Goal: Communication & Community: Answer question/provide support

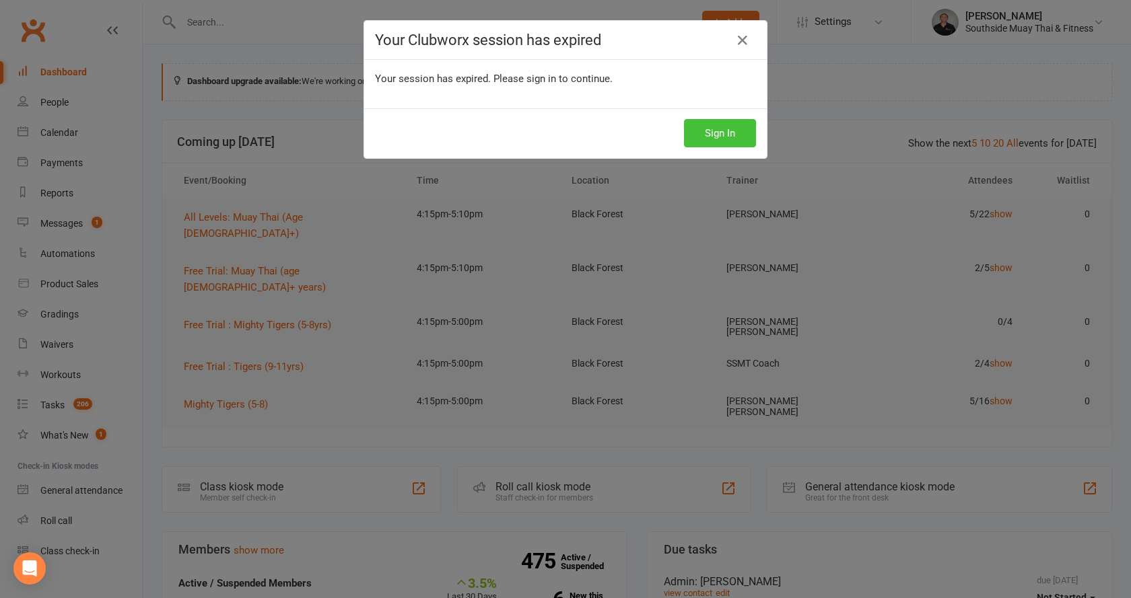
click at [711, 128] on button "Sign In" at bounding box center [720, 133] width 72 height 28
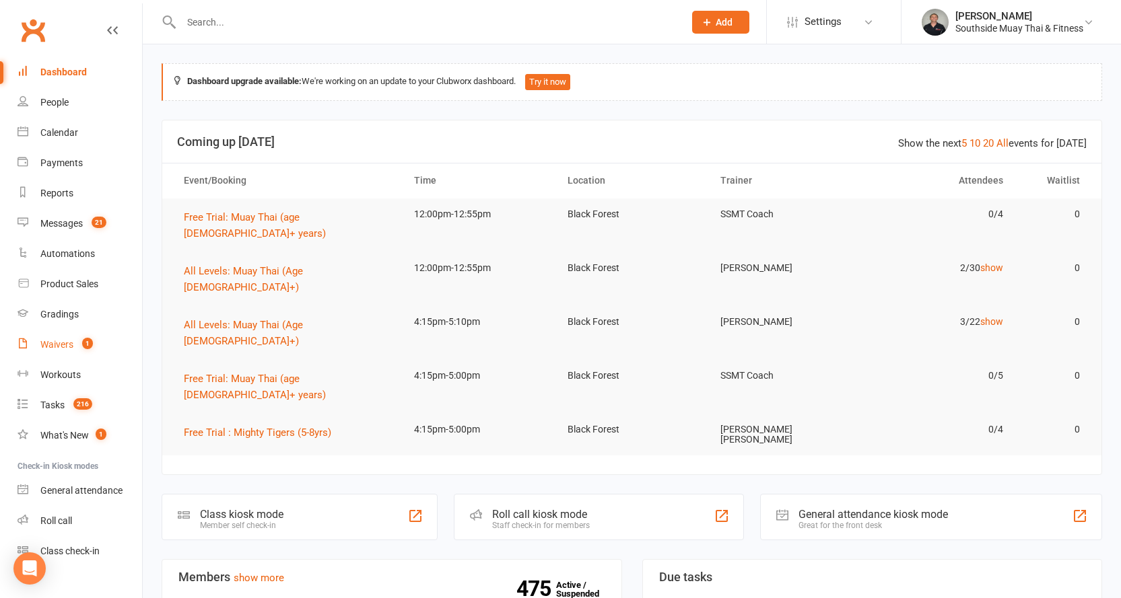
click at [62, 339] on div "Waivers" at bounding box center [56, 344] width 33 height 11
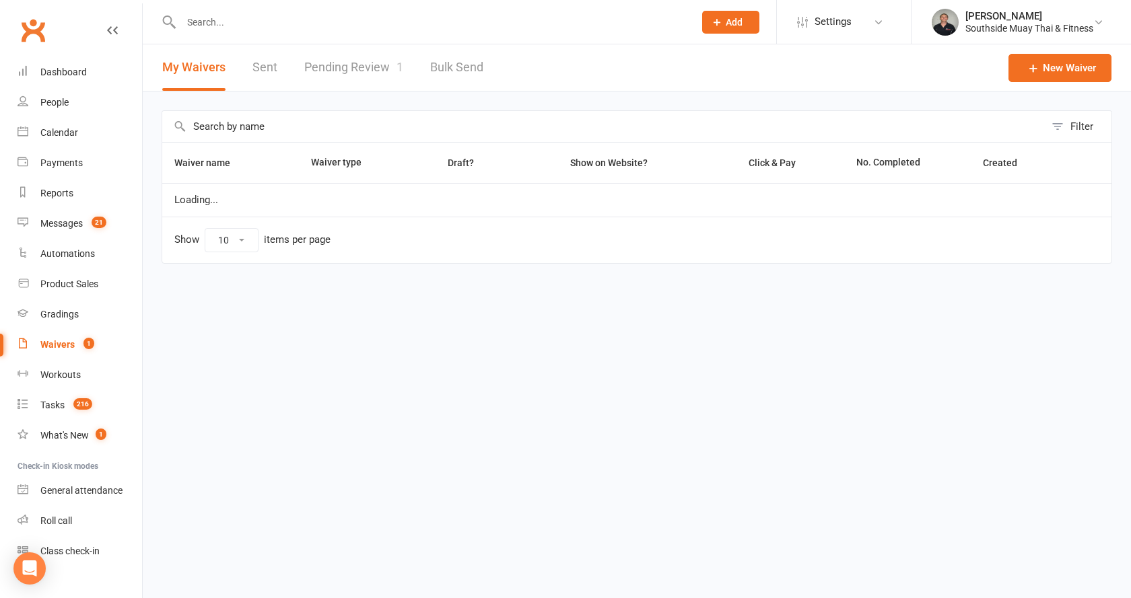
select select "100"
click at [373, 69] on link "Pending Review 1" at bounding box center [353, 67] width 99 height 46
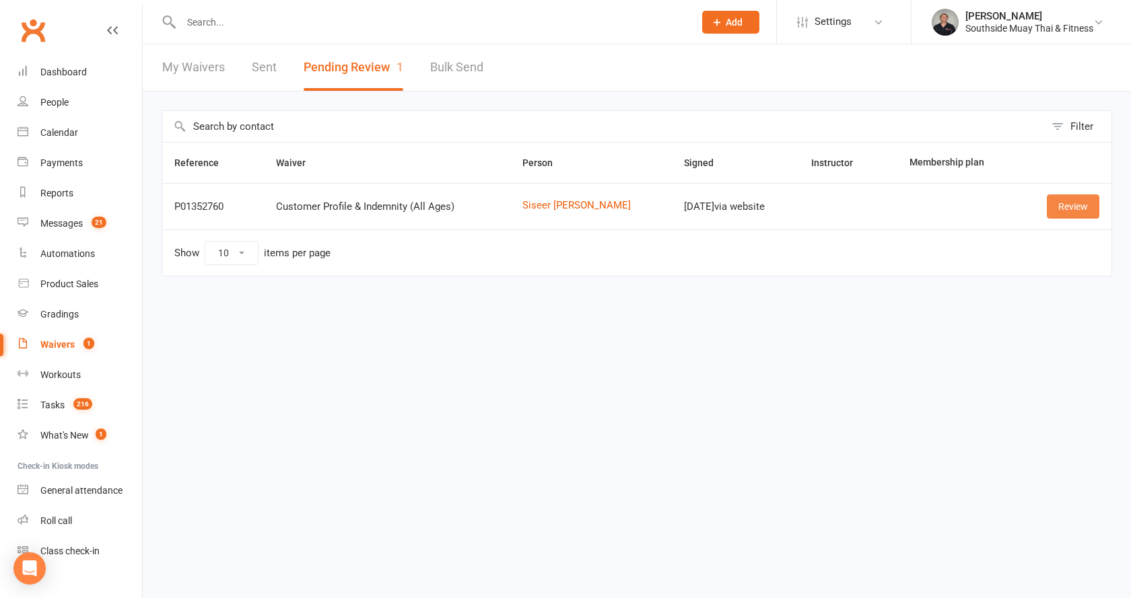
click at [1080, 205] on link "Review" at bounding box center [1073, 207] width 53 height 24
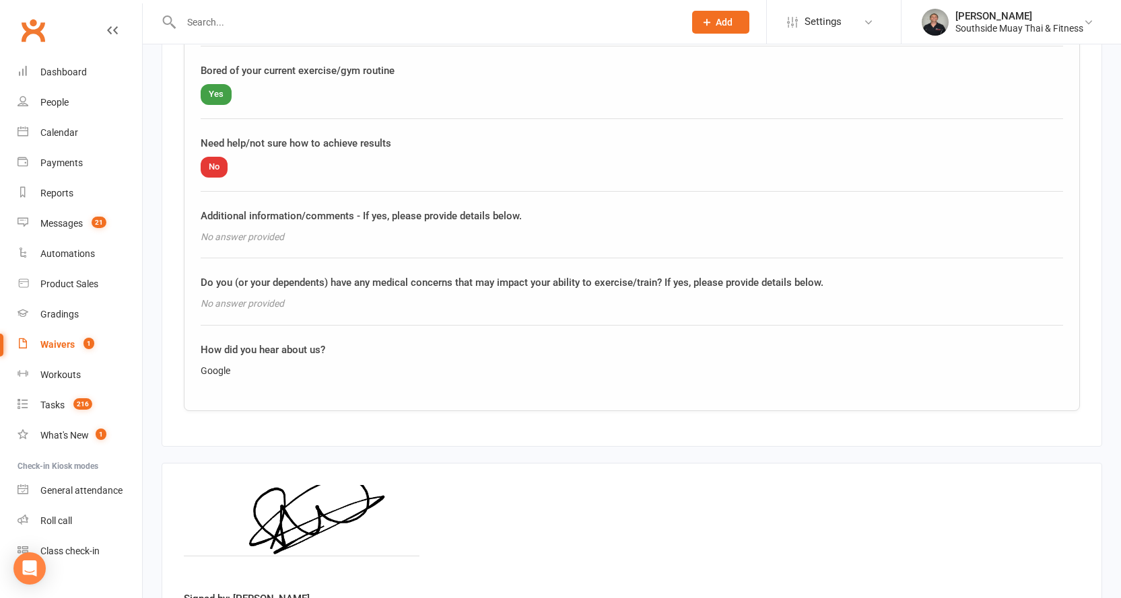
scroll to position [1735, 0]
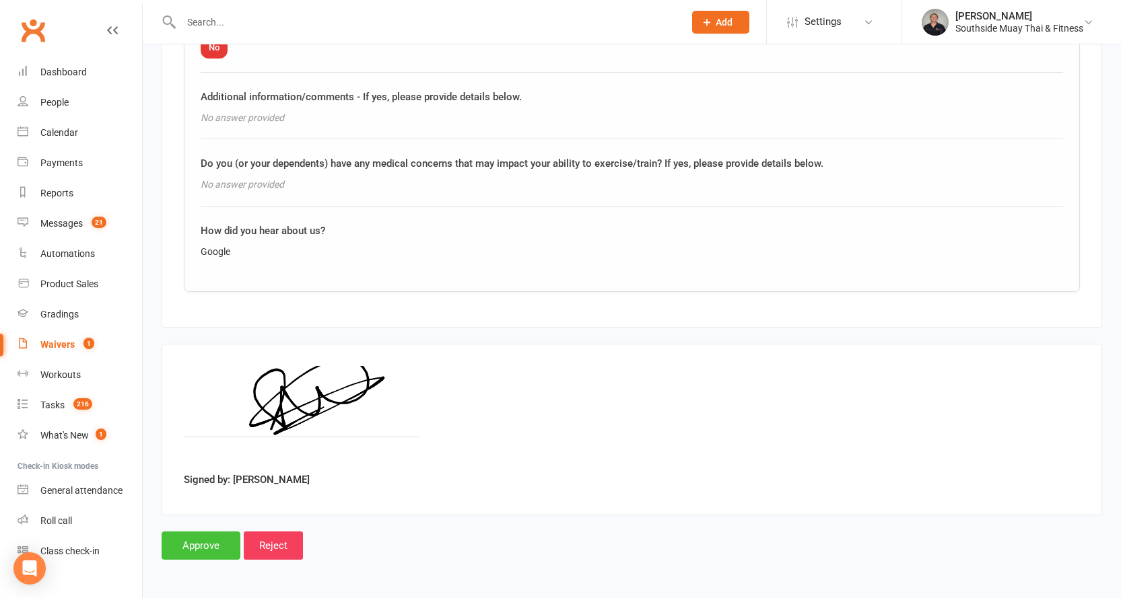
click at [190, 545] on input "Approve" at bounding box center [201, 546] width 79 height 28
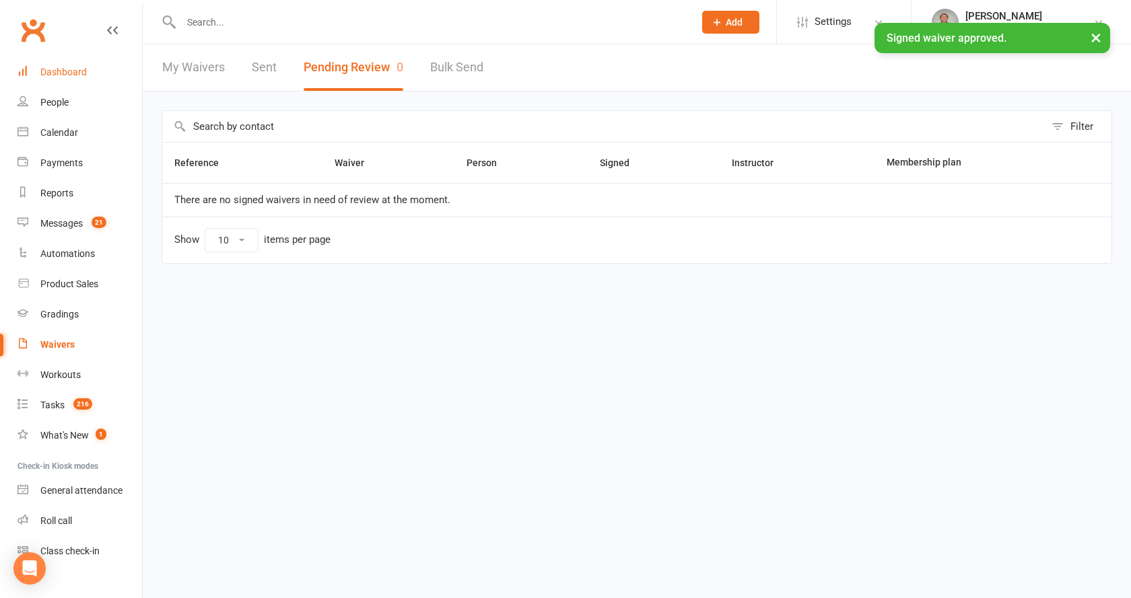
click at [79, 71] on div "Dashboard" at bounding box center [63, 72] width 46 height 11
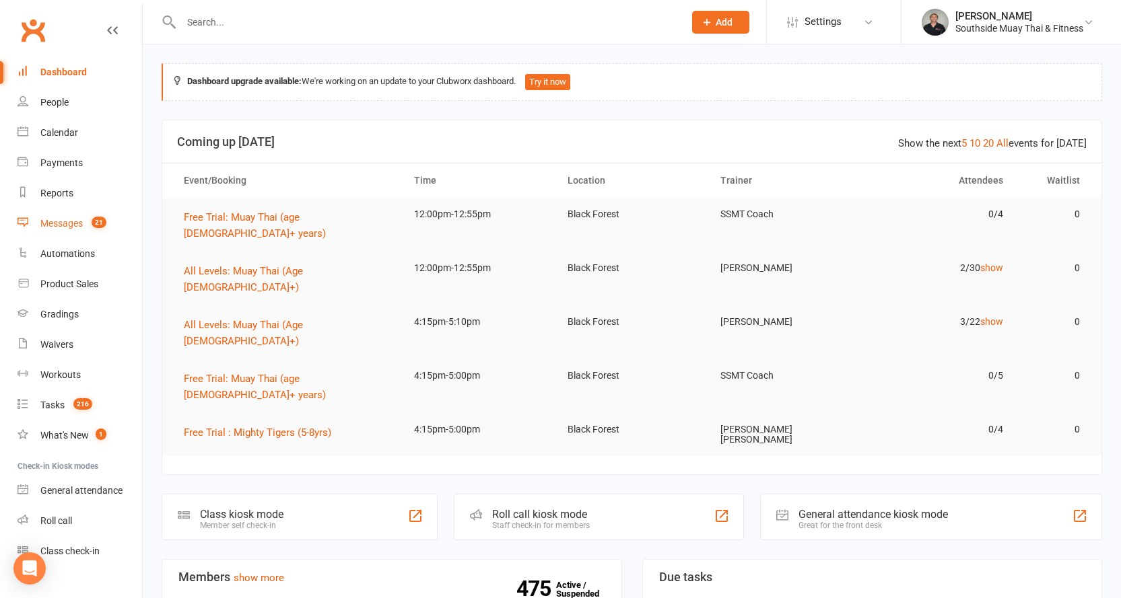
click at [69, 222] on div "Messages" at bounding box center [61, 223] width 42 height 11
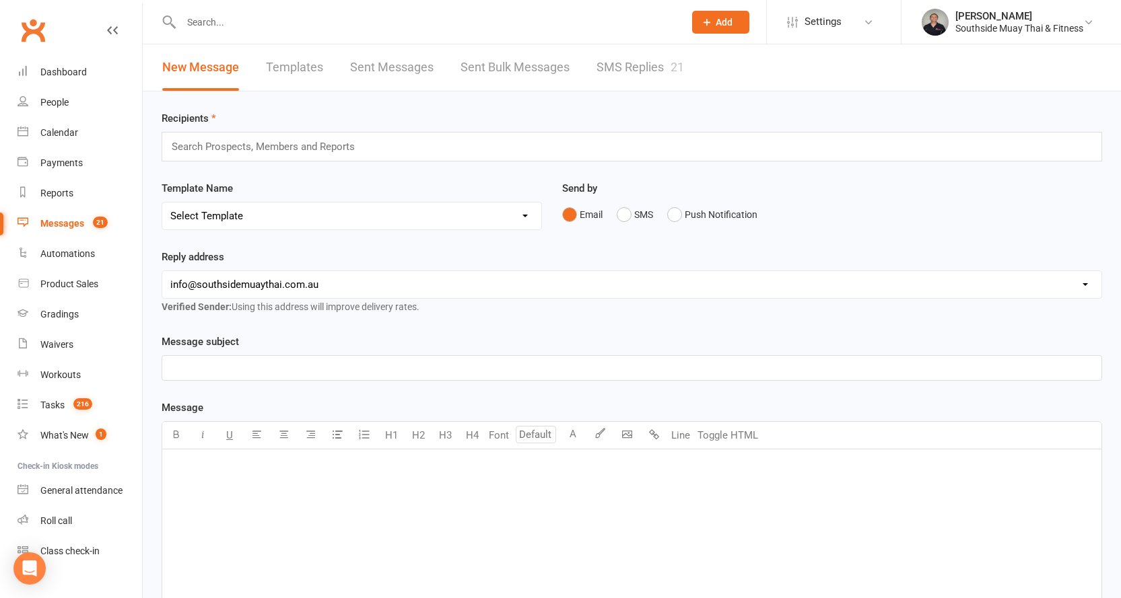
click at [603, 71] on link "SMS Replies 21" at bounding box center [640, 67] width 88 height 46
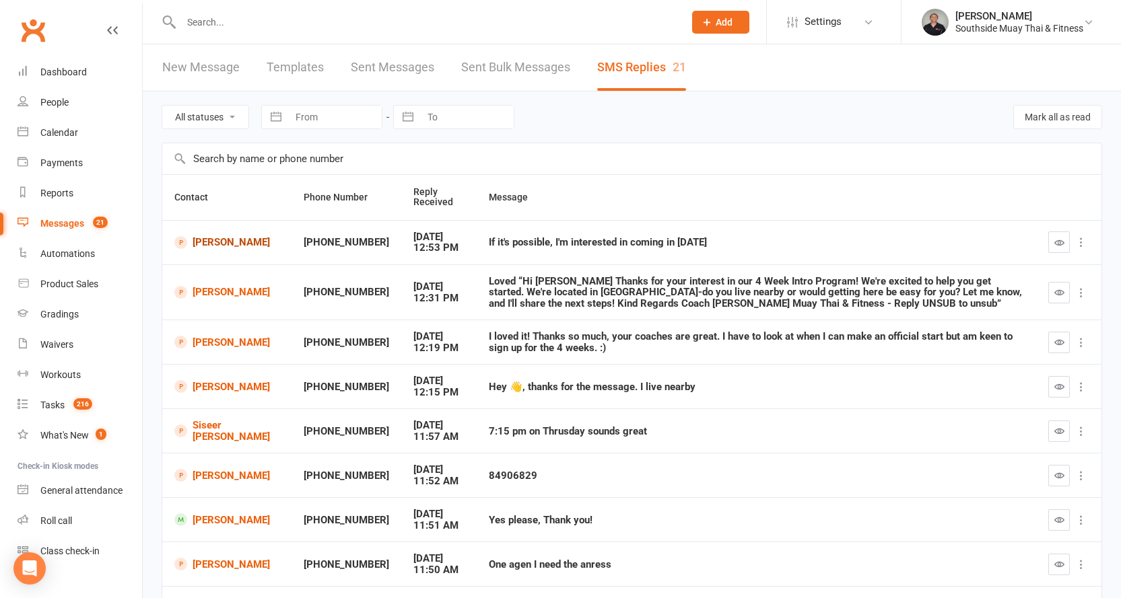
click at [217, 238] on link "Ananthu ABHILASH" at bounding box center [226, 242] width 105 height 13
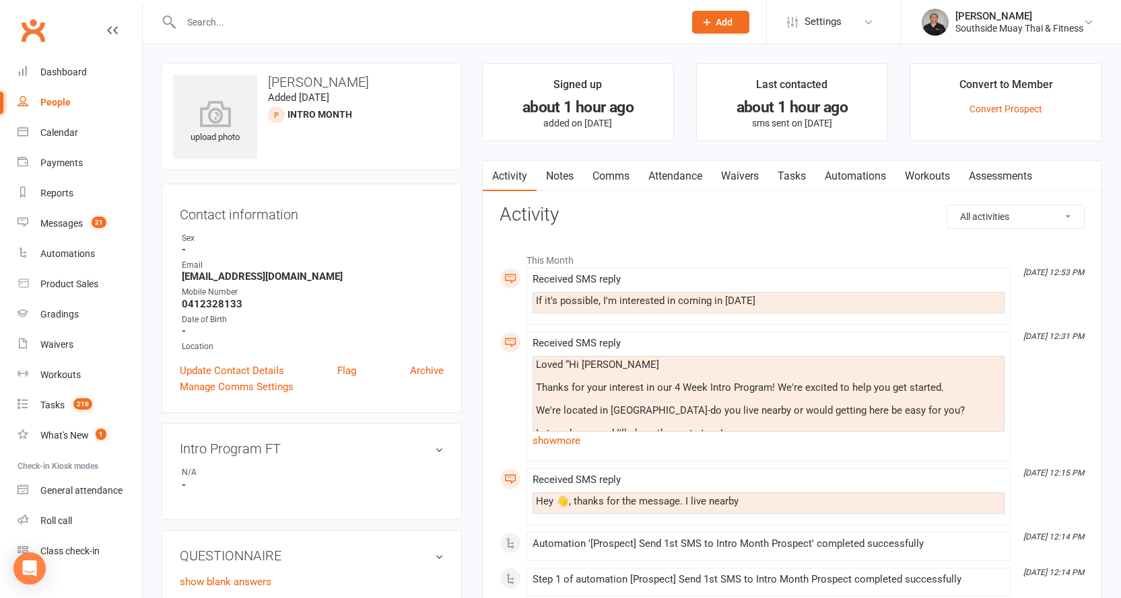
click at [623, 174] on link "Comms" at bounding box center [611, 176] width 56 height 31
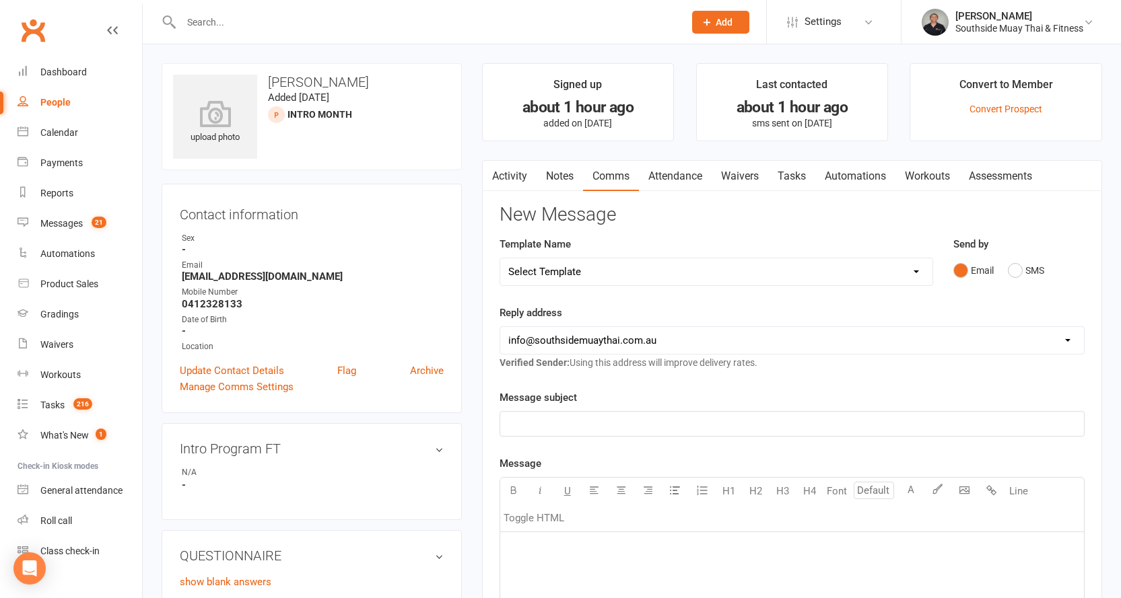
click at [504, 174] on link "Activity" at bounding box center [510, 176] width 54 height 31
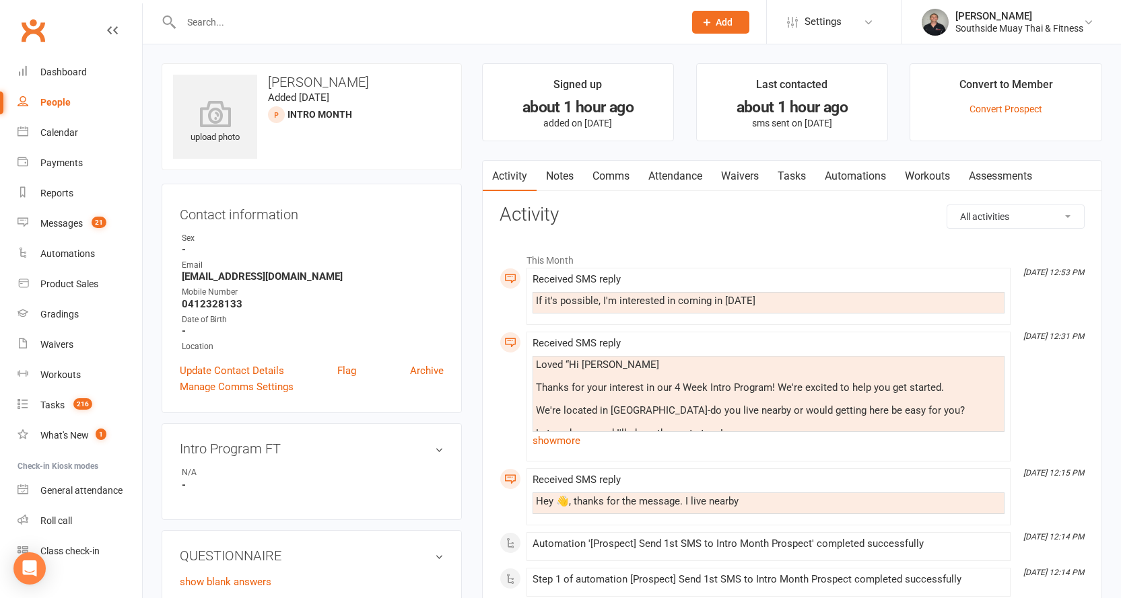
click at [557, 298] on div "If it's possible, I'm interested in coming in today" at bounding box center [768, 301] width 465 height 11
click at [611, 174] on link "Comms" at bounding box center [611, 176] width 56 height 31
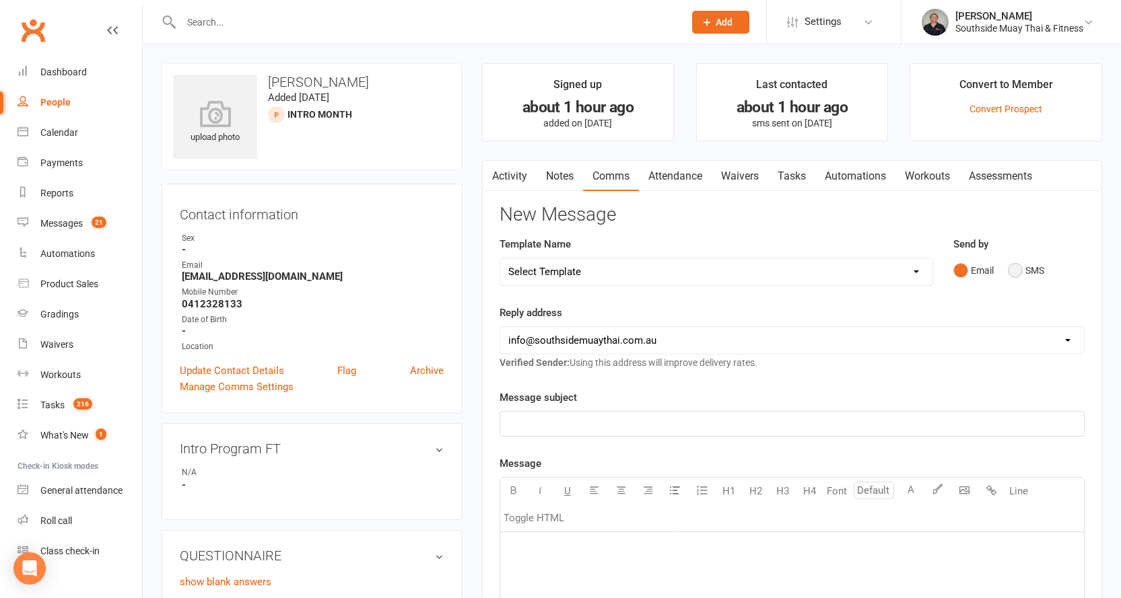
click at [1020, 266] on button "SMS" at bounding box center [1026, 271] width 36 height 26
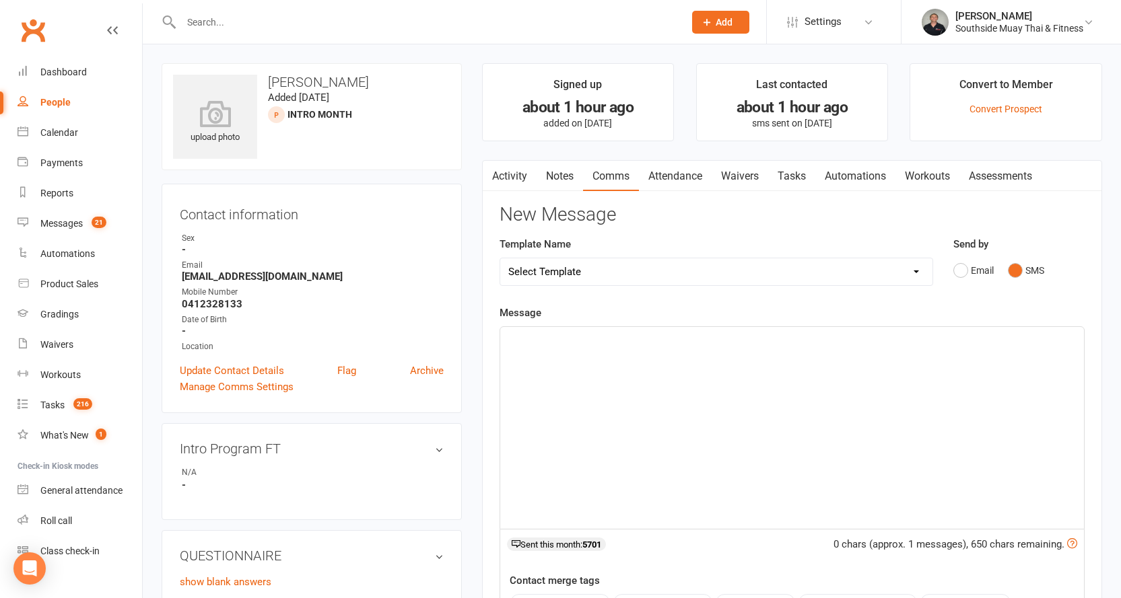
click at [576, 342] on p "﻿" at bounding box center [791, 339] width 567 height 16
click at [588, 271] on select "Select Template [SMS] Outreach Message: High Risk – Personal From Trainer + Ree…" at bounding box center [716, 271] width 432 height 27
select select "34"
click at [500, 258] on select "Select Template [SMS] Outreach Message: High Risk – Personal From Trainer + Ree…" at bounding box center [716, 271] width 432 height 27
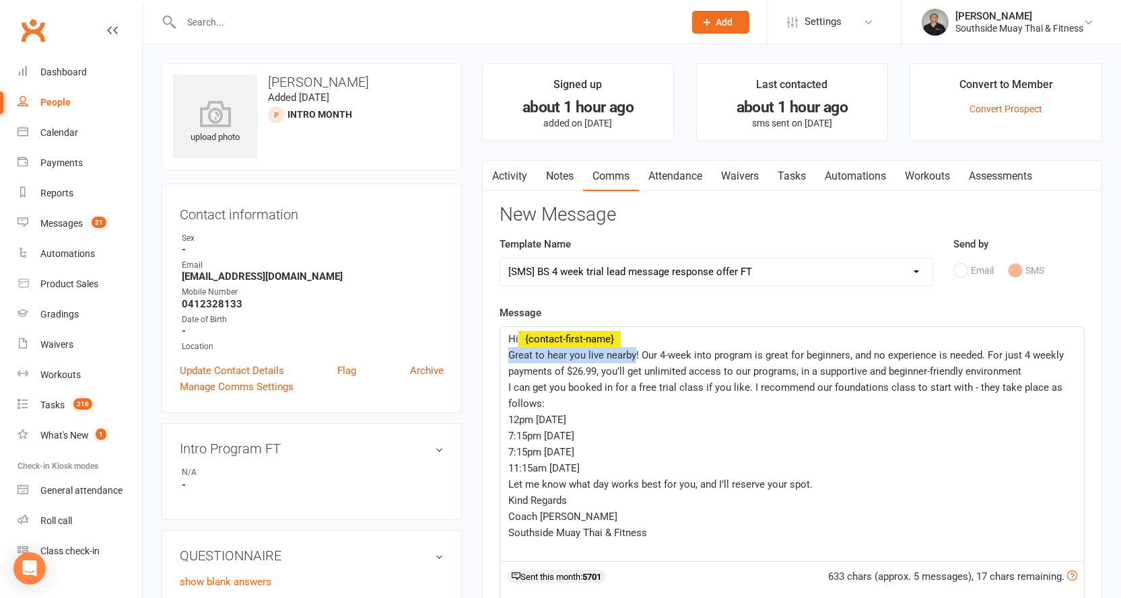
drag, startPoint x: 509, startPoint y: 354, endPoint x: 635, endPoint y: 359, distance: 126.0
click at [635, 359] on span "Great to hear you live nearby! Our 4-week into program is great for beginners, …" at bounding box center [787, 363] width 558 height 28
click at [668, 342] on p "Hi ﻿ {contact-first-name}" at bounding box center [791, 339] width 567 height 16
click at [659, 363] on p "Thanks for responding! Our 4-week into program is great for beginners, and no e…" at bounding box center [791, 363] width 567 height 32
drag, startPoint x: 508, startPoint y: 353, endPoint x: 608, endPoint y: 349, distance: 100.4
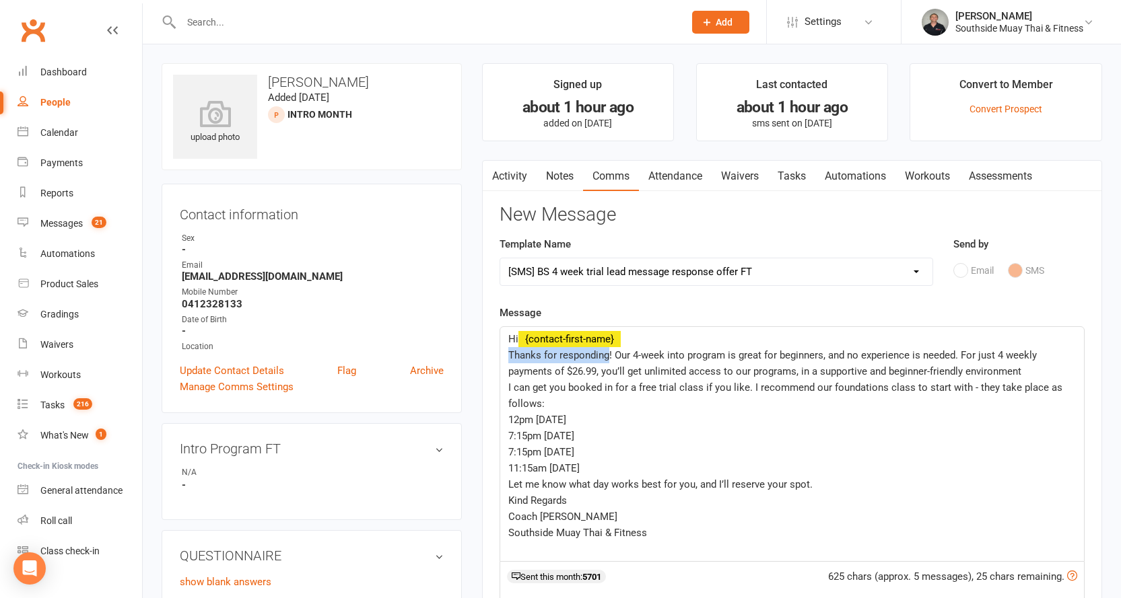
click at [608, 349] on span "Thanks for responding! Our 4-week into program is great for beginners, and no e…" at bounding box center [773, 363] width 531 height 28
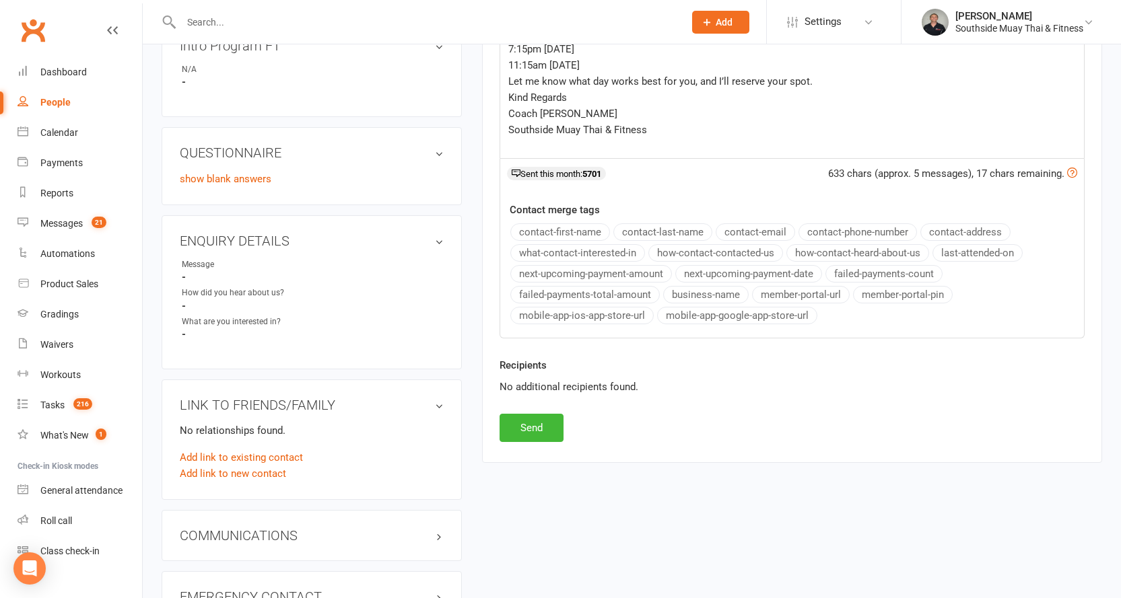
scroll to position [404, 0]
click at [526, 429] on button "Send" at bounding box center [531, 427] width 64 height 28
select select
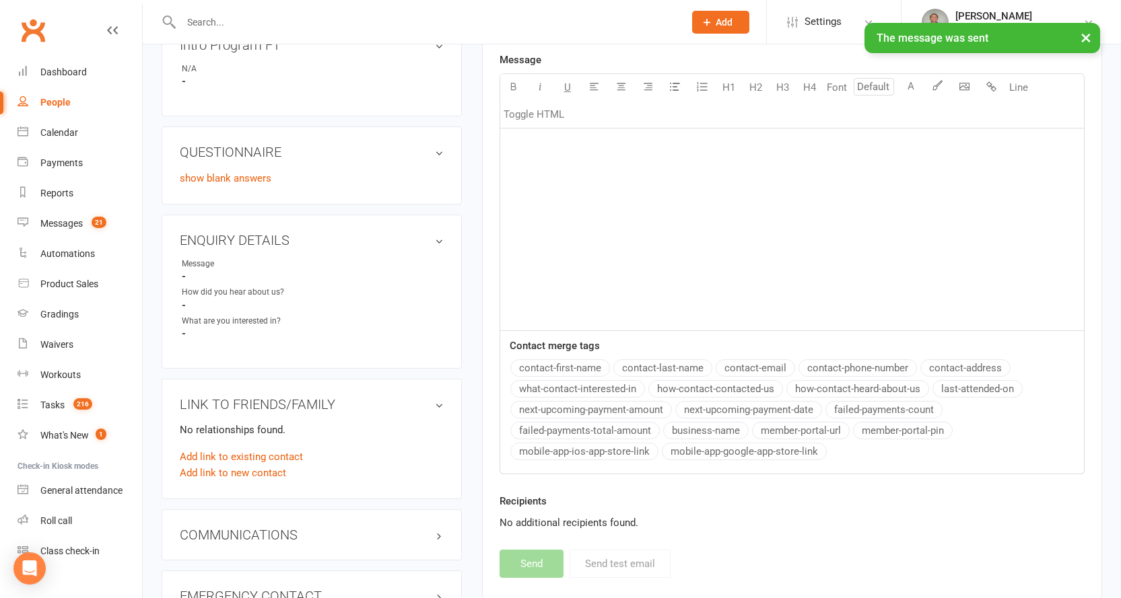
click at [42, 92] on link "People" at bounding box center [80, 103] width 125 height 30
select select "100"
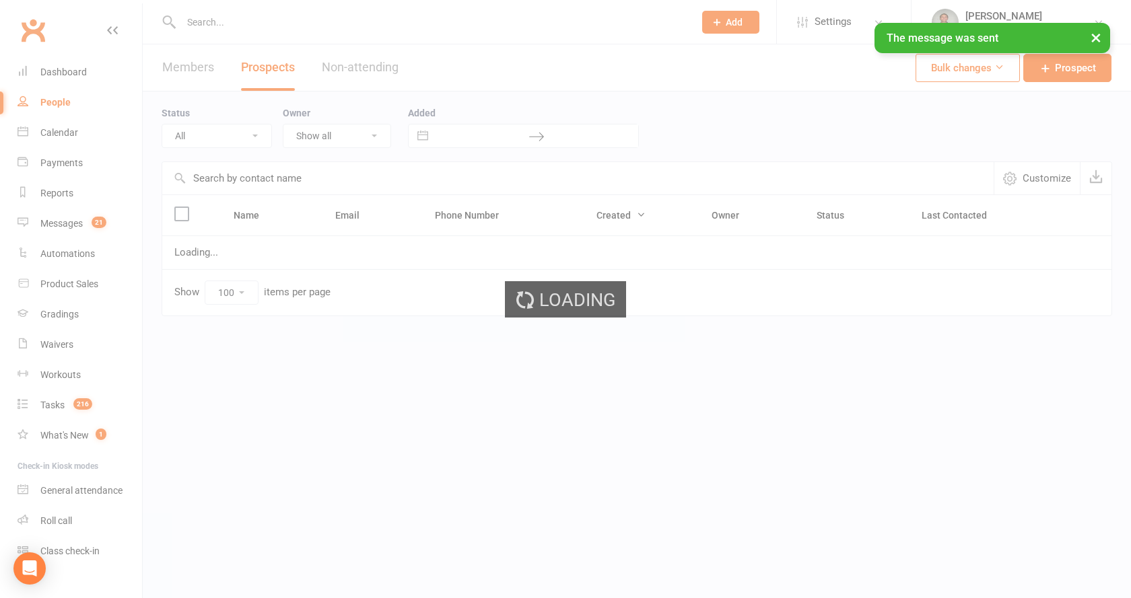
select select "Intro Month"
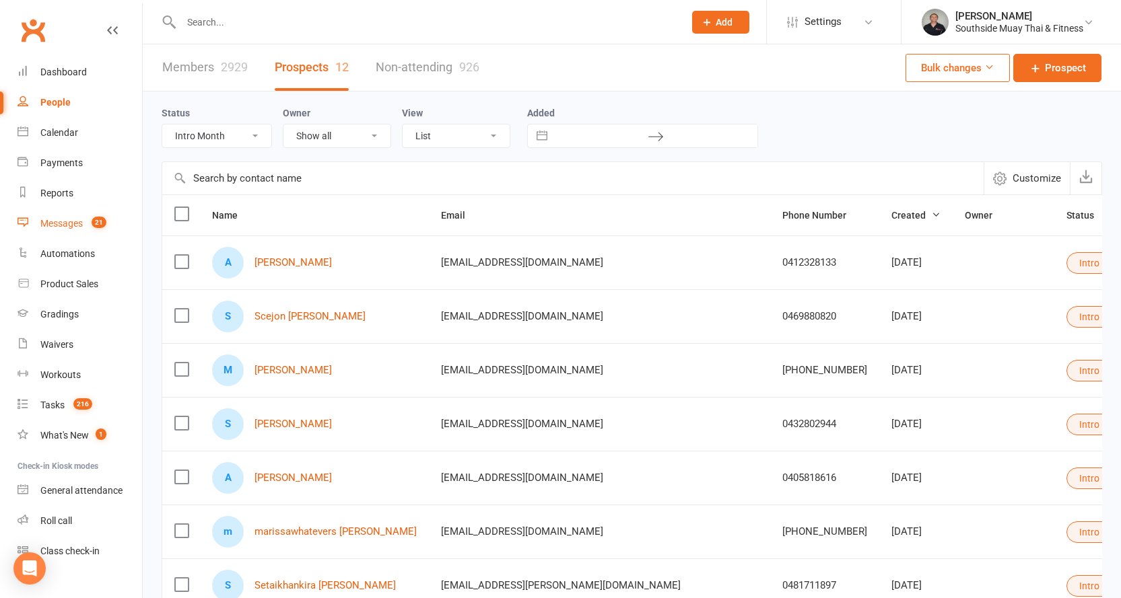
click at [49, 219] on div "Messages" at bounding box center [61, 223] width 42 height 11
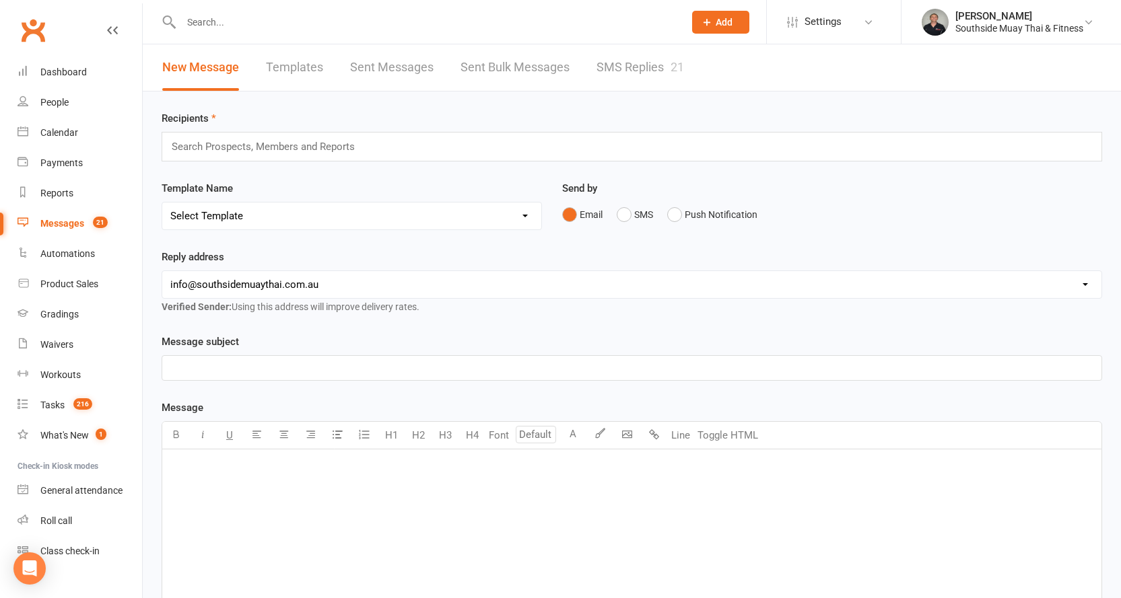
click at [617, 68] on link "SMS Replies 21" at bounding box center [640, 67] width 88 height 46
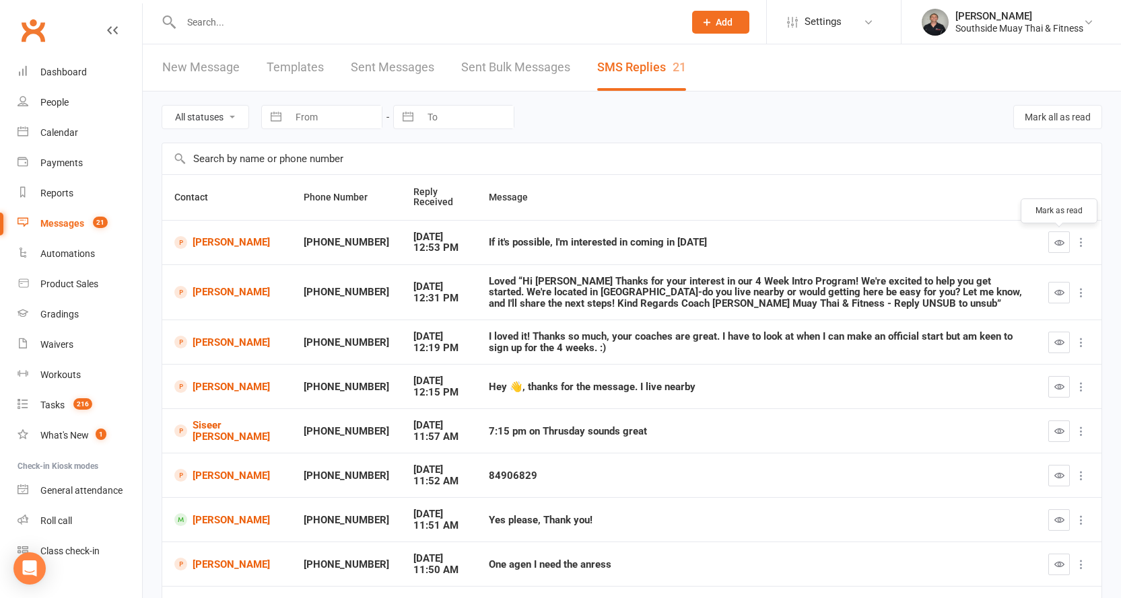
click at [1057, 238] on icon "button" at bounding box center [1059, 243] width 10 height 10
click at [1054, 292] on icon "button" at bounding box center [1059, 292] width 10 height 10
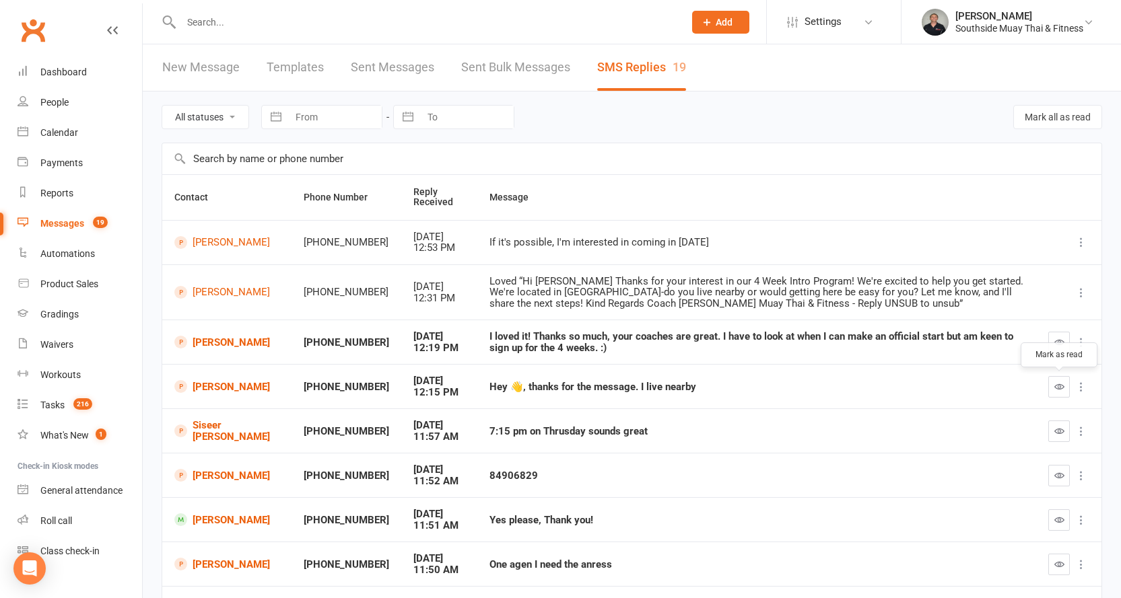
click at [1051, 382] on button "button" at bounding box center [1059, 387] width 22 height 22
click at [220, 426] on link "Siseer Aryal" at bounding box center [226, 431] width 105 height 22
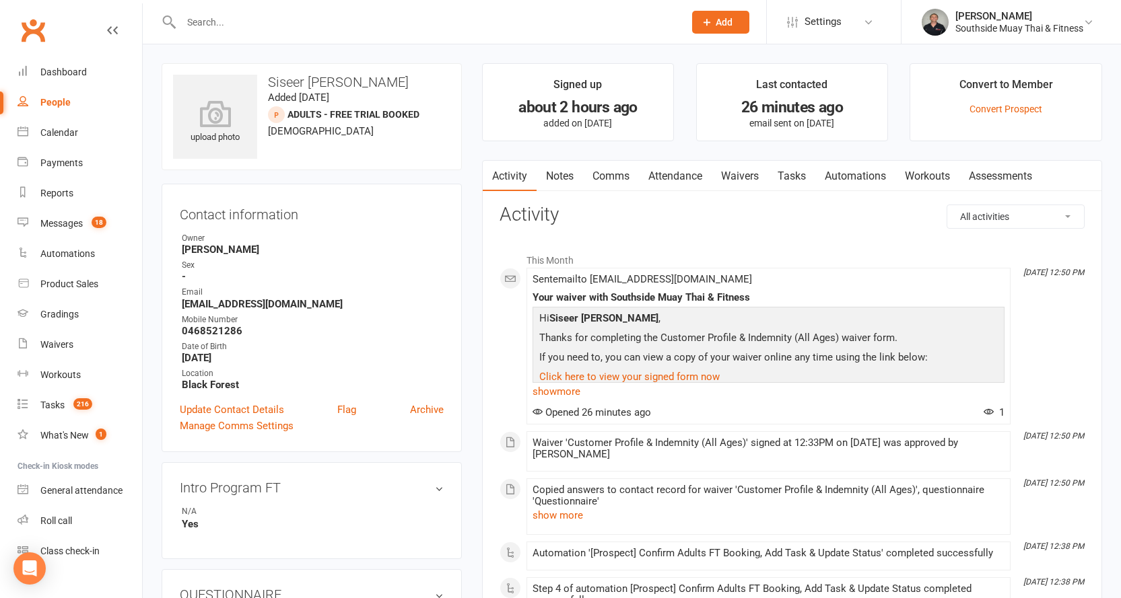
click at [720, 173] on link "Waivers" at bounding box center [739, 176] width 57 height 31
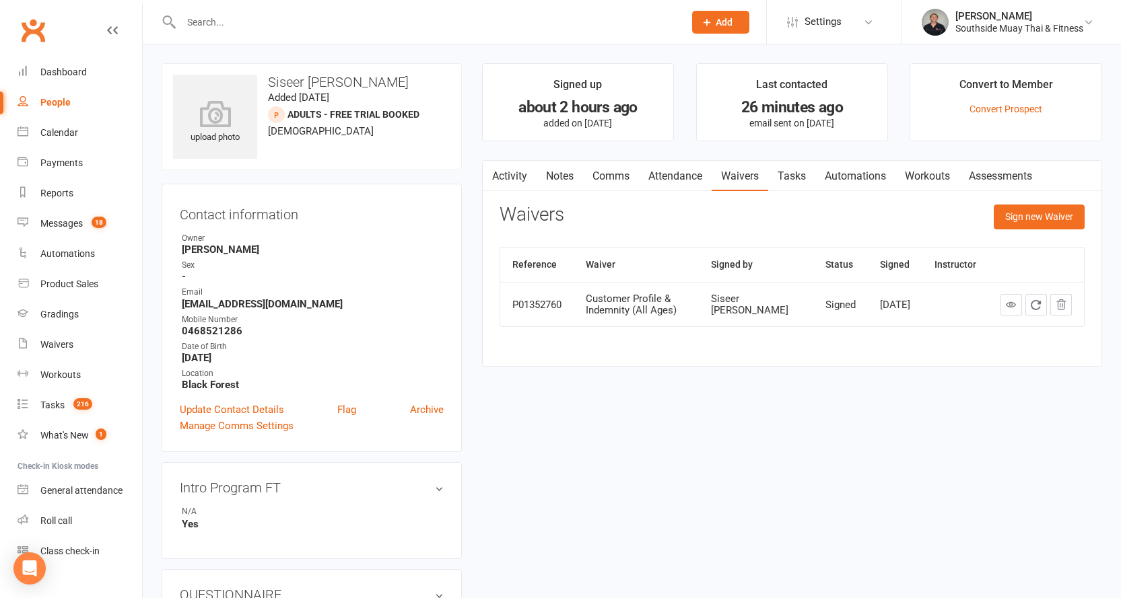
click at [44, 100] on div "People" at bounding box center [55, 102] width 30 height 11
select select "100"
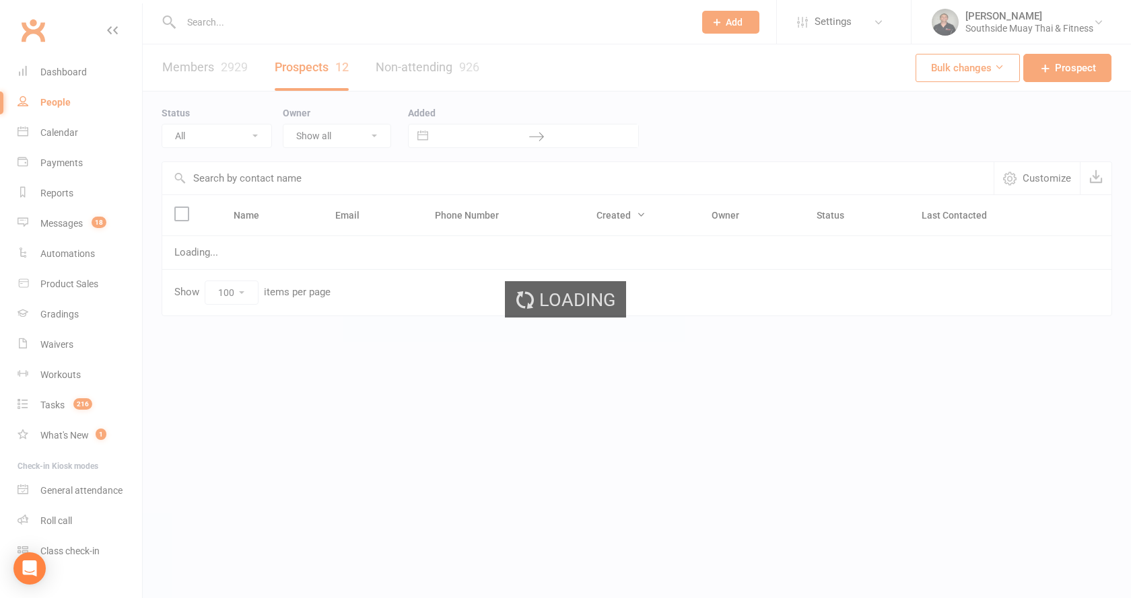
select select "Intro Month"
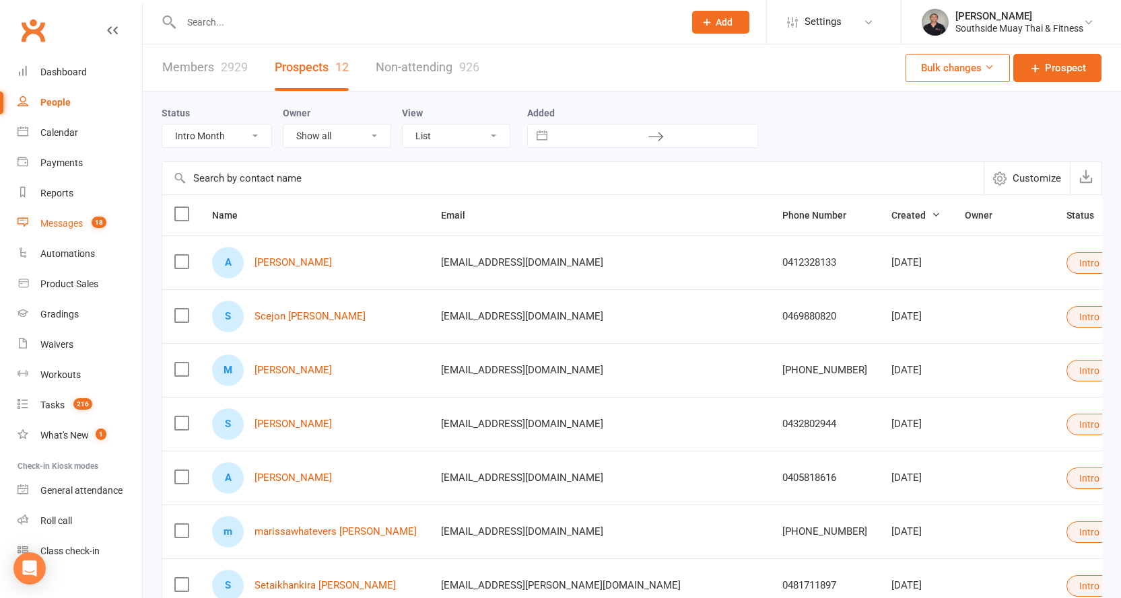
click at [65, 211] on link "Messages 18" at bounding box center [80, 224] width 125 height 30
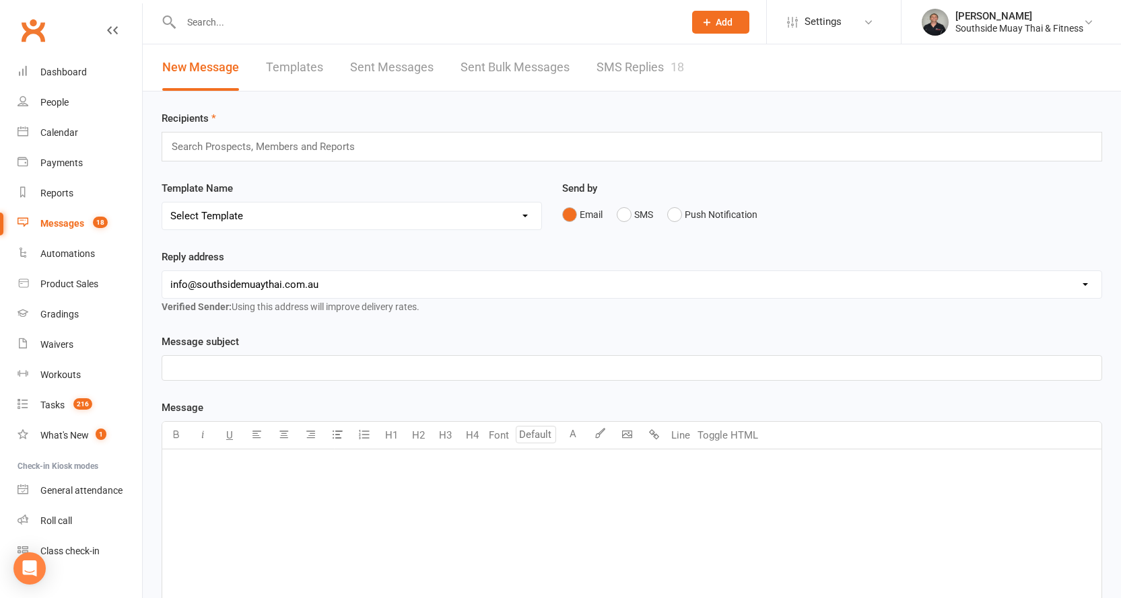
click at [628, 74] on link "SMS Replies 18" at bounding box center [640, 67] width 88 height 46
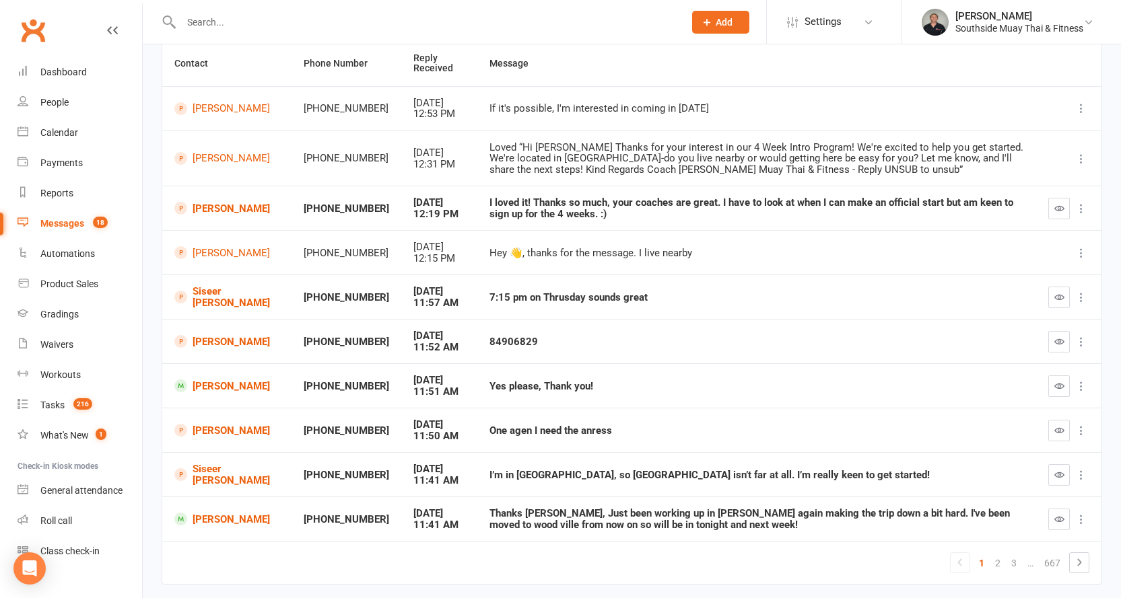
scroll to position [135, 0]
click at [216, 336] on link "Dimos Vlahos" at bounding box center [226, 341] width 105 height 13
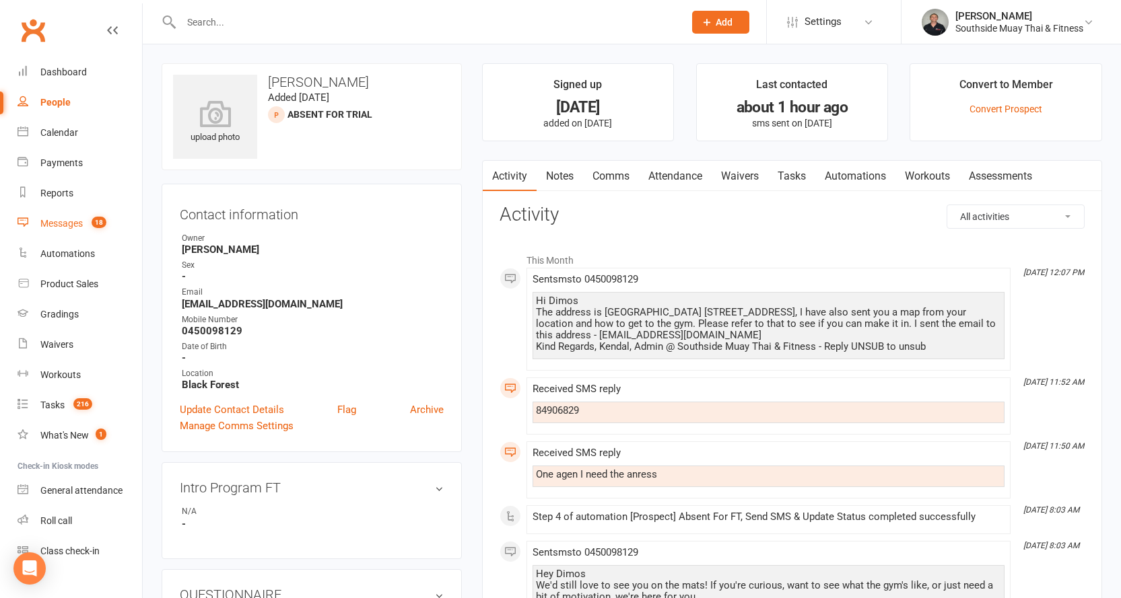
click at [49, 219] on div "Messages" at bounding box center [61, 223] width 42 height 11
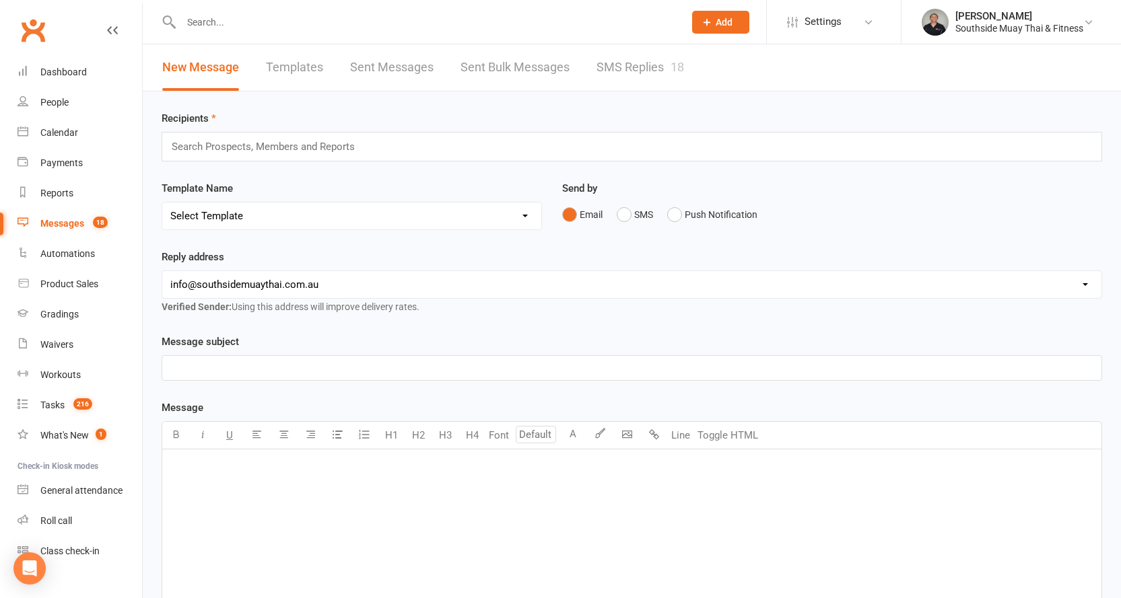
click at [633, 52] on link "SMS Replies 18" at bounding box center [640, 67] width 88 height 46
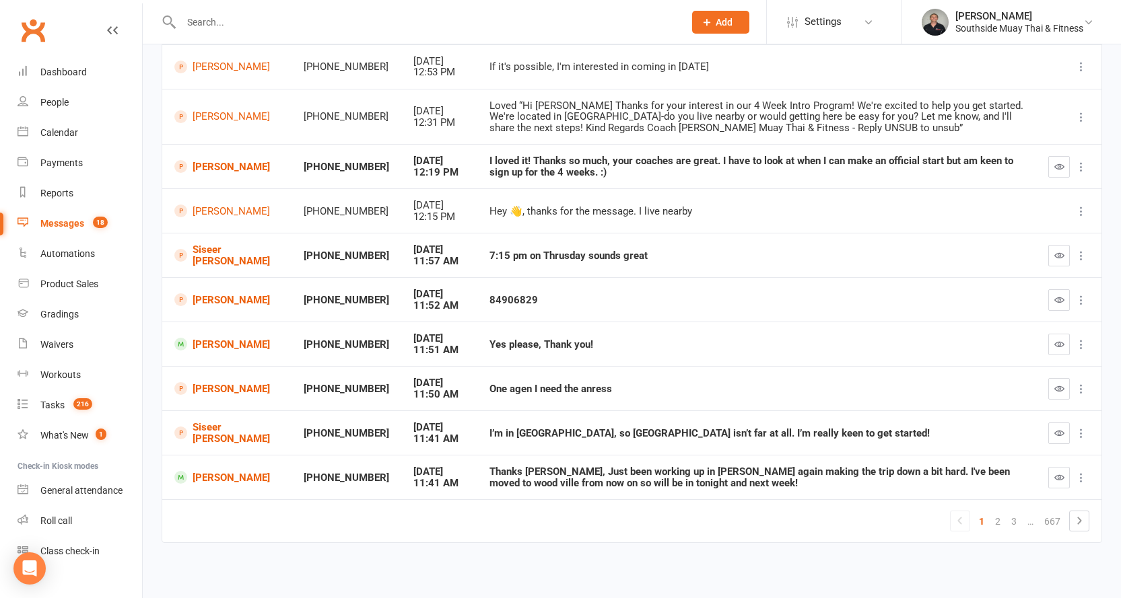
scroll to position [178, 0]
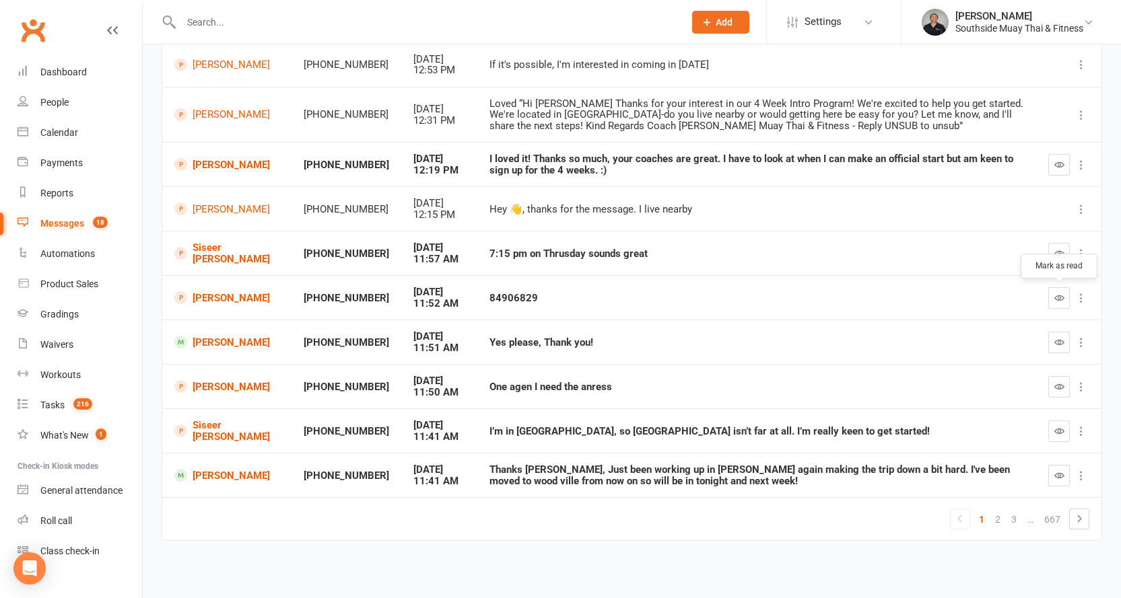
click at [1055, 299] on icon "button" at bounding box center [1059, 298] width 10 height 10
click at [1058, 384] on icon "button" at bounding box center [1059, 387] width 10 height 10
click at [230, 254] on link "Siseer Aryal" at bounding box center [226, 253] width 105 height 22
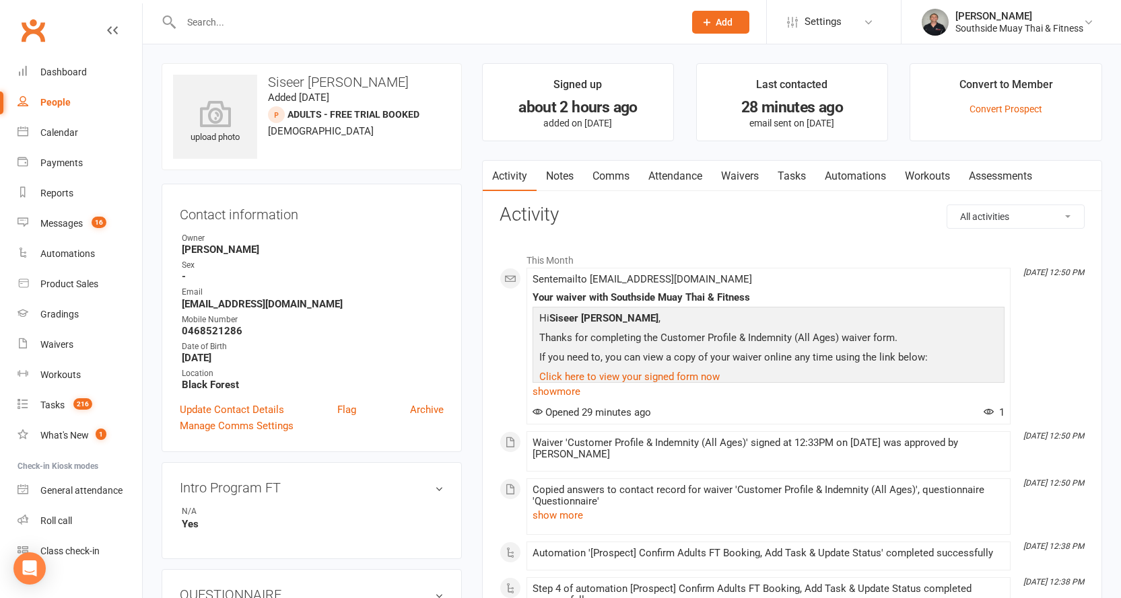
click at [685, 168] on link "Attendance" at bounding box center [675, 176] width 73 height 31
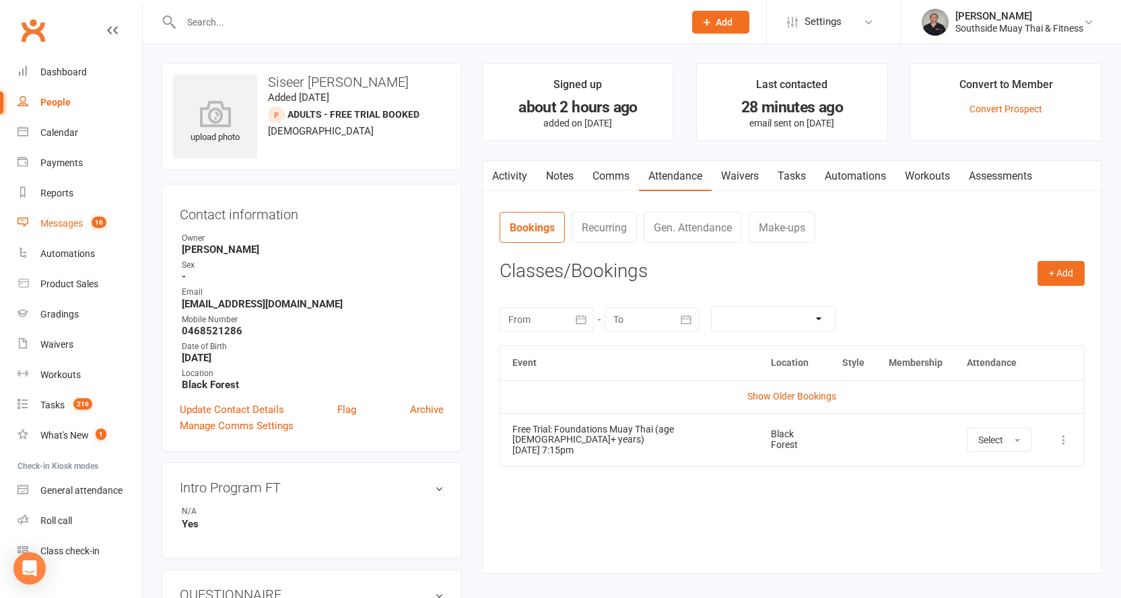
click at [57, 223] on div "Messages" at bounding box center [61, 223] width 42 height 11
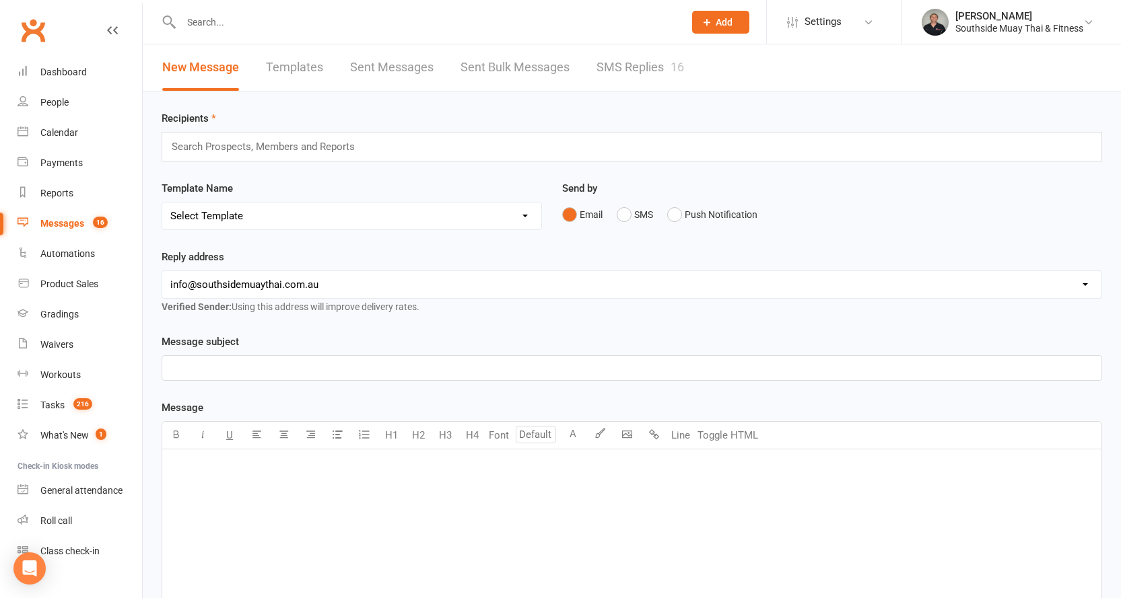
click at [627, 67] on link "SMS Replies 16" at bounding box center [640, 67] width 88 height 46
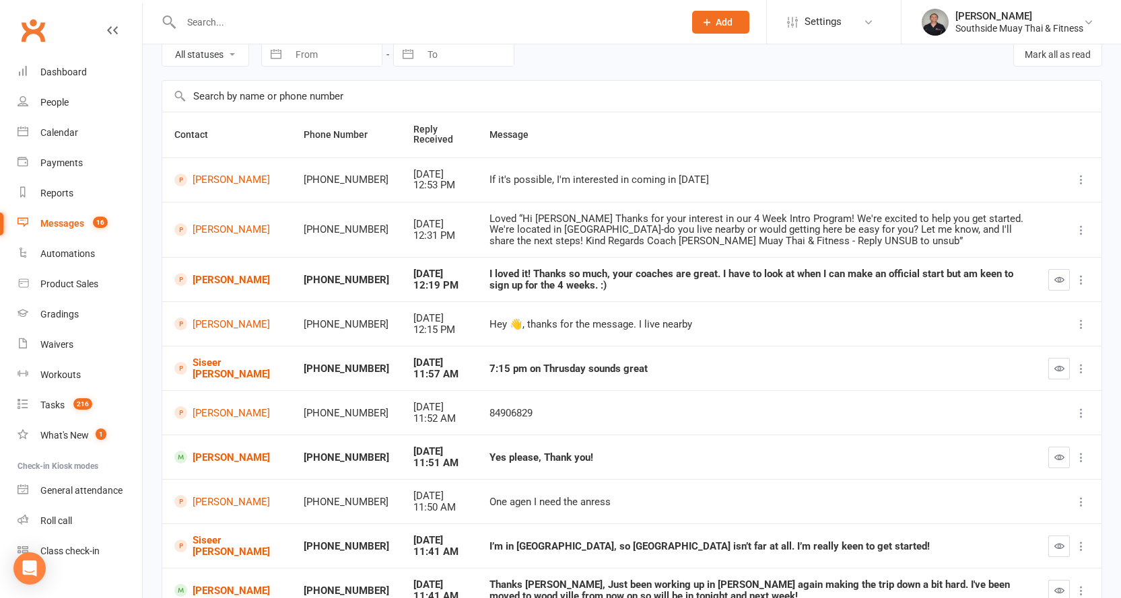
scroll to position [135, 0]
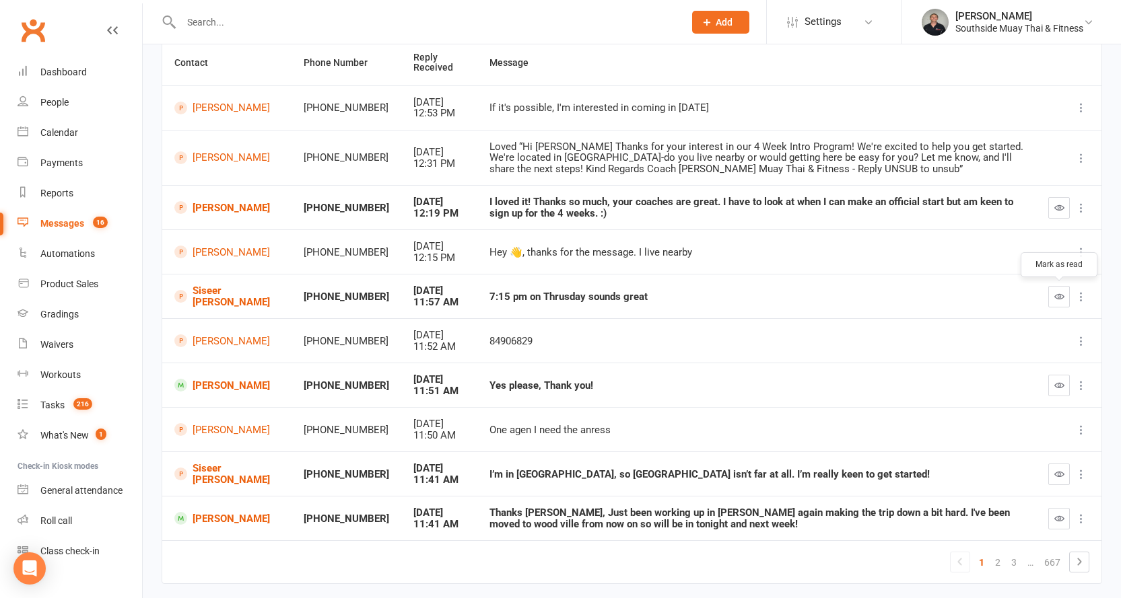
click at [1055, 296] on icon "button" at bounding box center [1059, 296] width 10 height 10
drag, startPoint x: 1053, startPoint y: 472, endPoint x: 632, endPoint y: 46, distance: 598.8
click at [1054, 473] on icon "button" at bounding box center [1059, 474] width 10 height 10
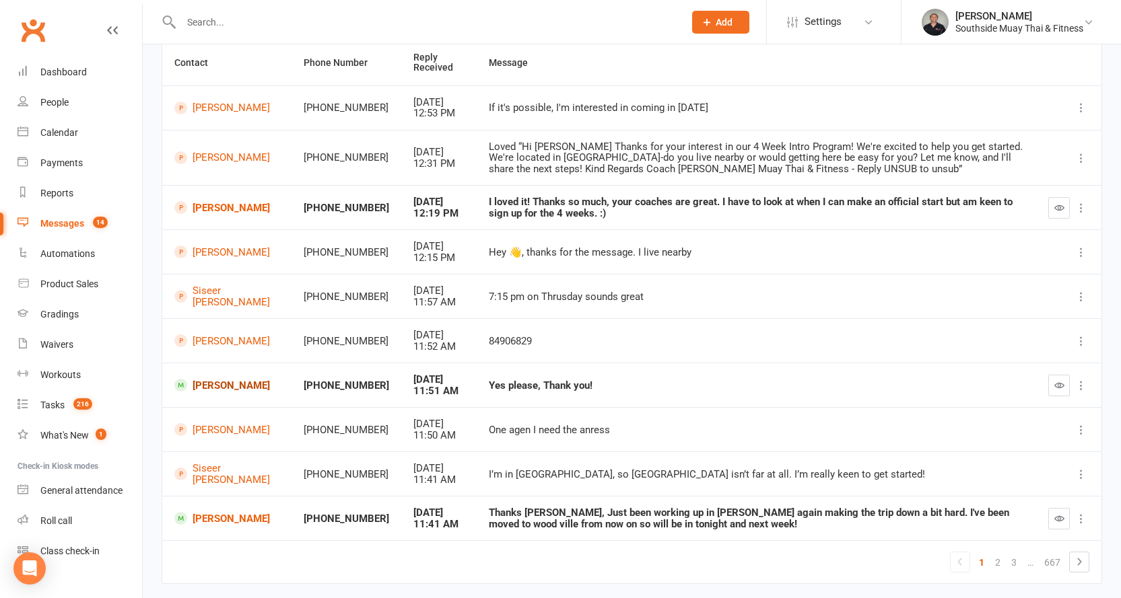
click at [202, 383] on link "Zahra Hosseini" at bounding box center [226, 385] width 105 height 13
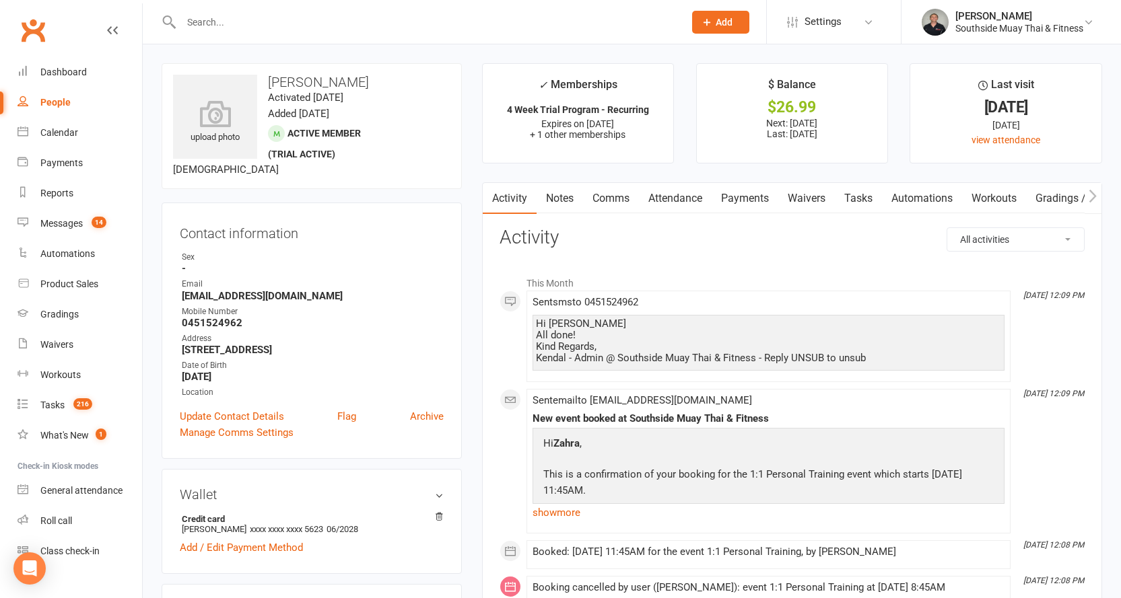
scroll to position [202, 0]
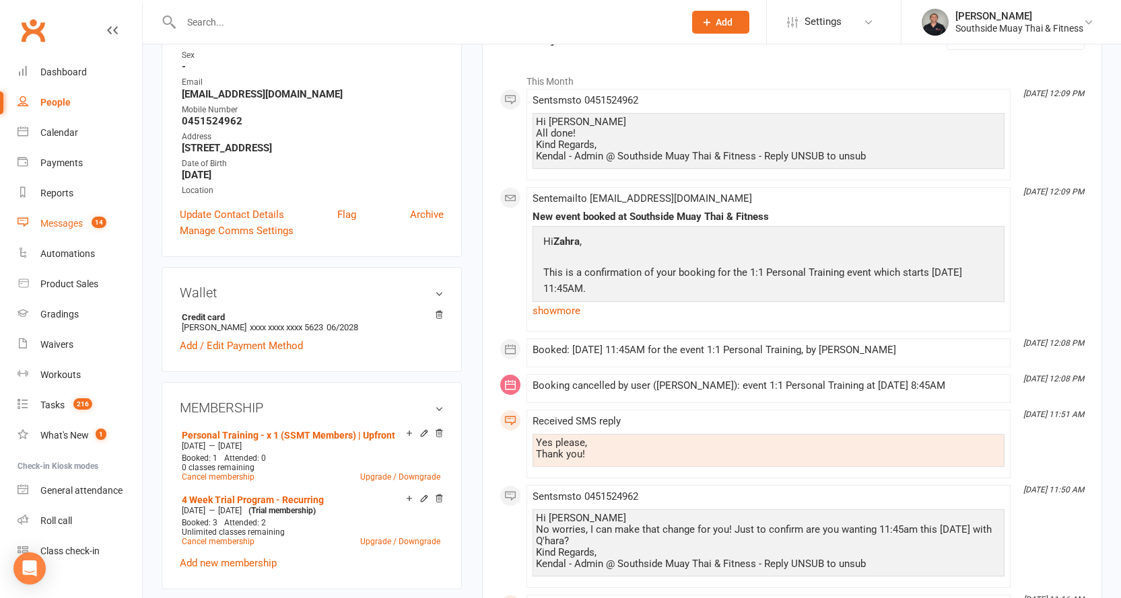
click at [57, 218] on div "Messages" at bounding box center [61, 223] width 42 height 11
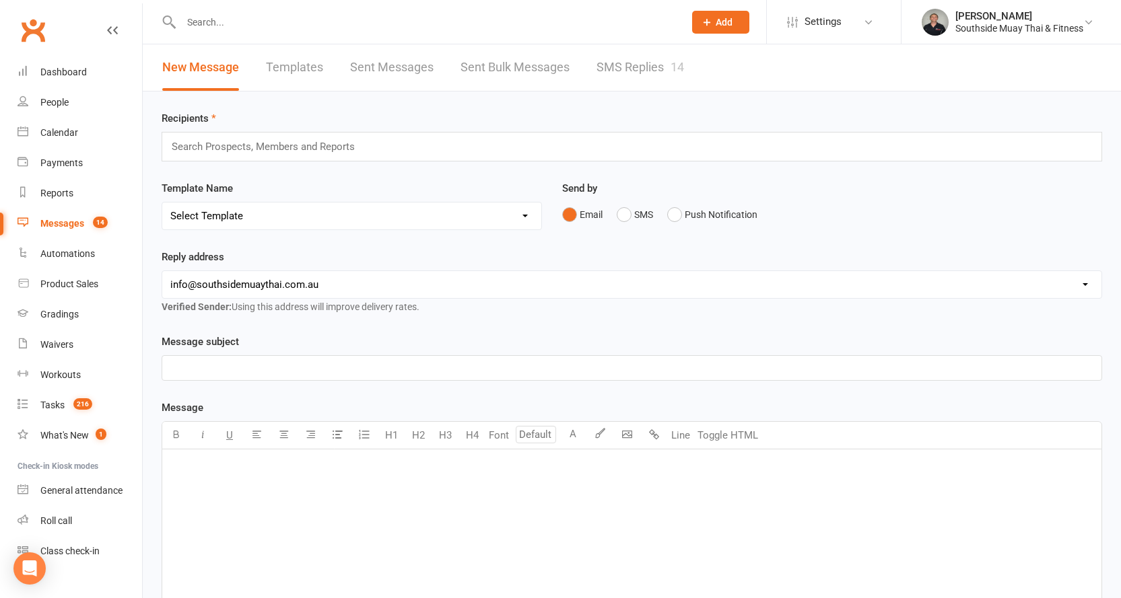
click at [646, 59] on link "SMS Replies 14" at bounding box center [640, 67] width 88 height 46
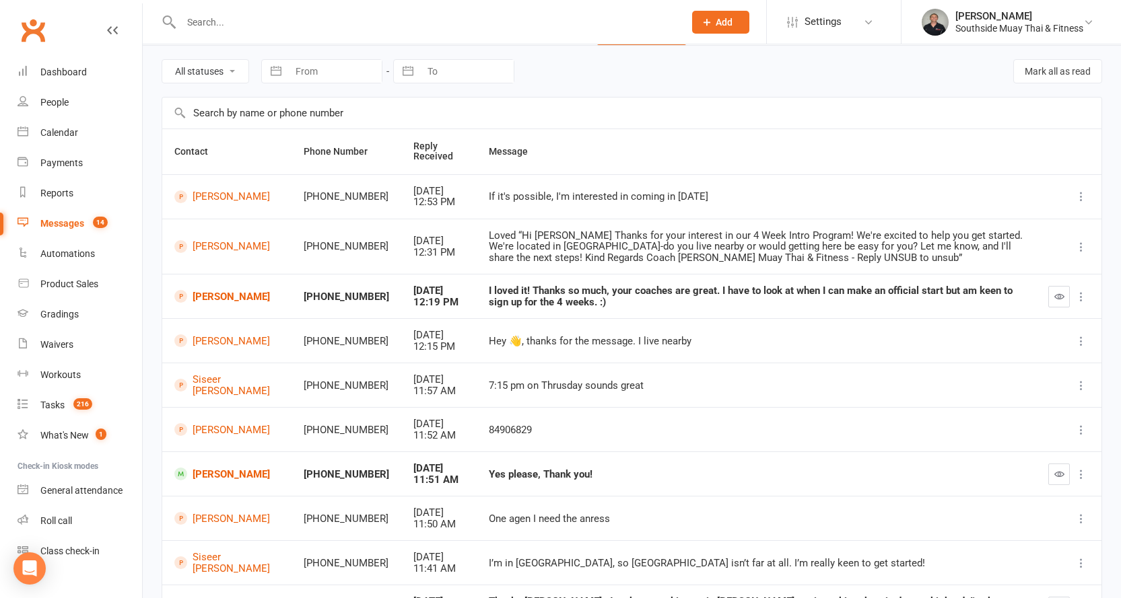
scroll to position [178, 0]
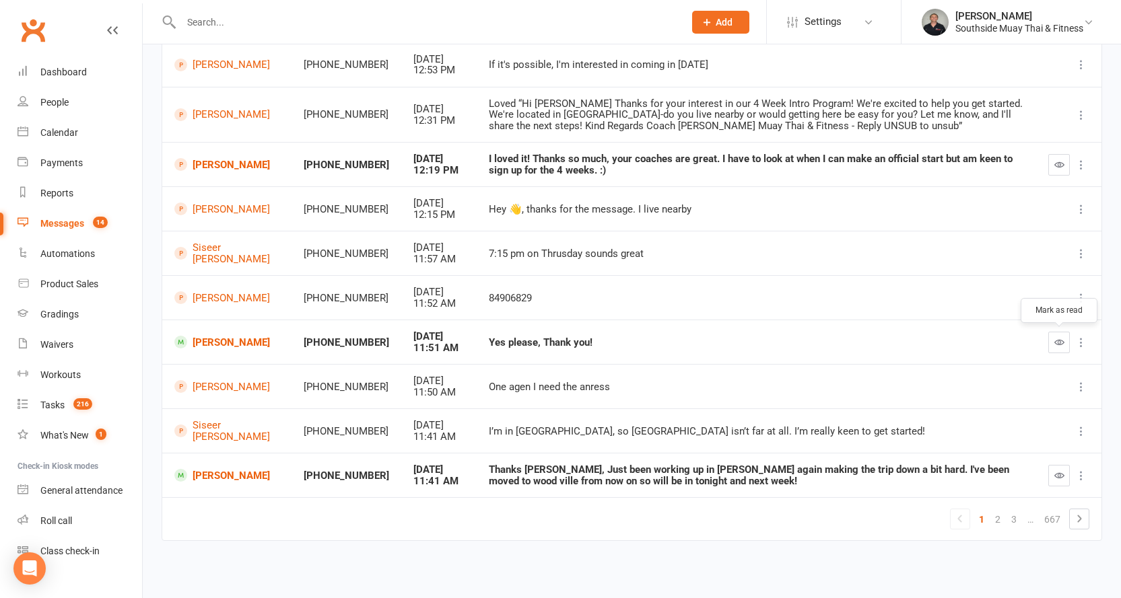
click at [1055, 341] on icon "button" at bounding box center [1059, 342] width 10 height 10
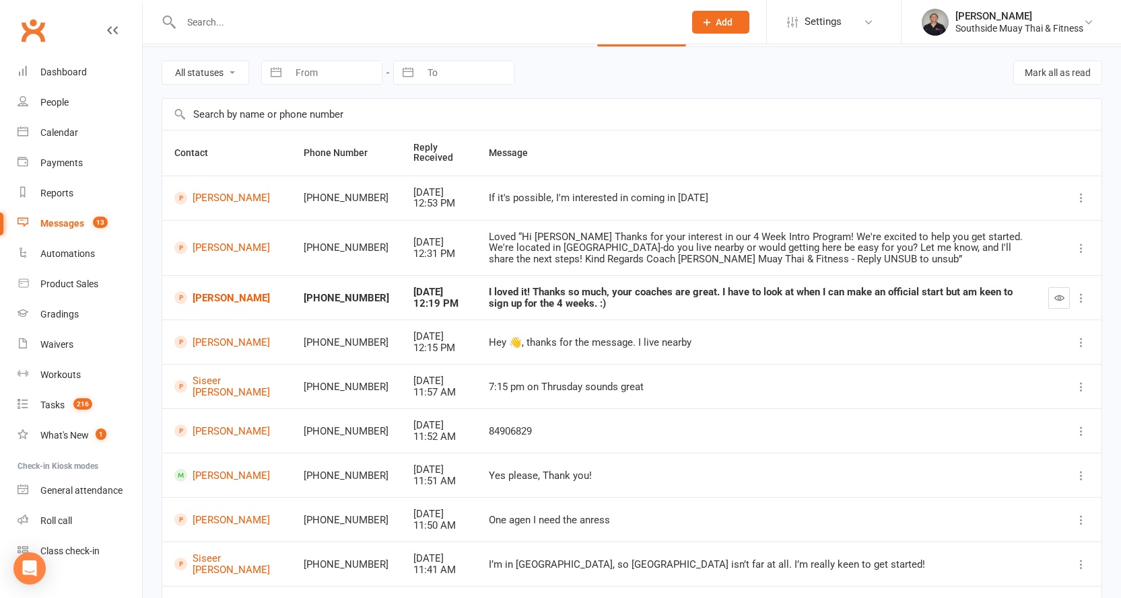
scroll to position [43, 0]
click at [228, 296] on link "Courtney Gugusheff" at bounding box center [226, 299] width 105 height 13
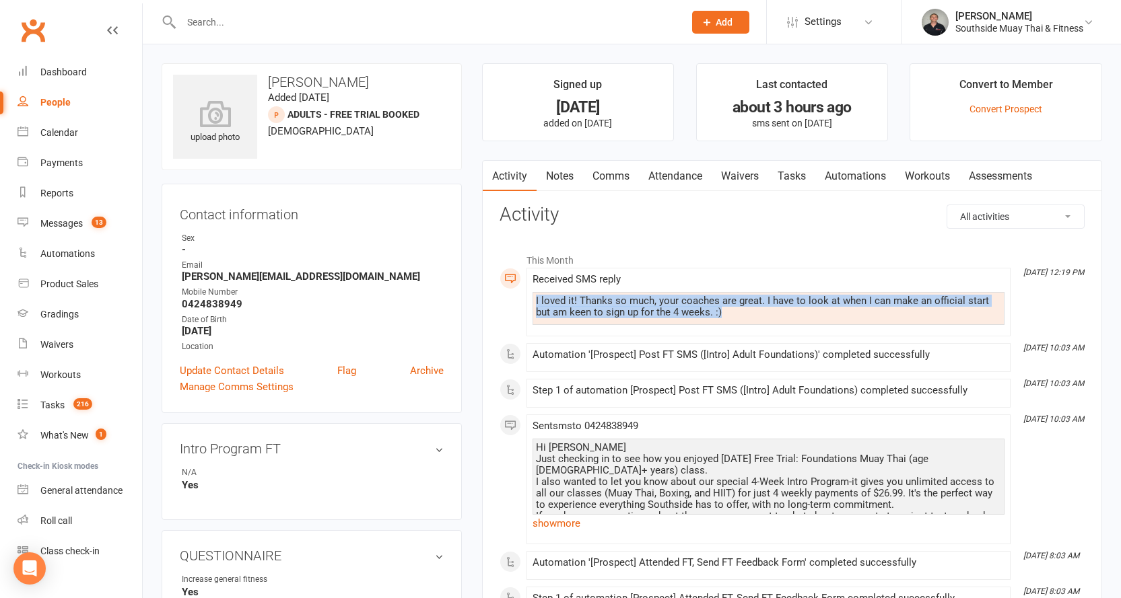
drag, startPoint x: 536, startPoint y: 300, endPoint x: 740, endPoint y: 315, distance: 204.5
click at [740, 315] on div "I loved it! Thanks so much, your coaches are great. I have to look at when I ca…" at bounding box center [768, 307] width 465 height 23
copy div "I loved it! Thanks so much, your coaches are great. I have to look at when I ca…"
click at [617, 176] on link "Comms" at bounding box center [611, 176] width 56 height 31
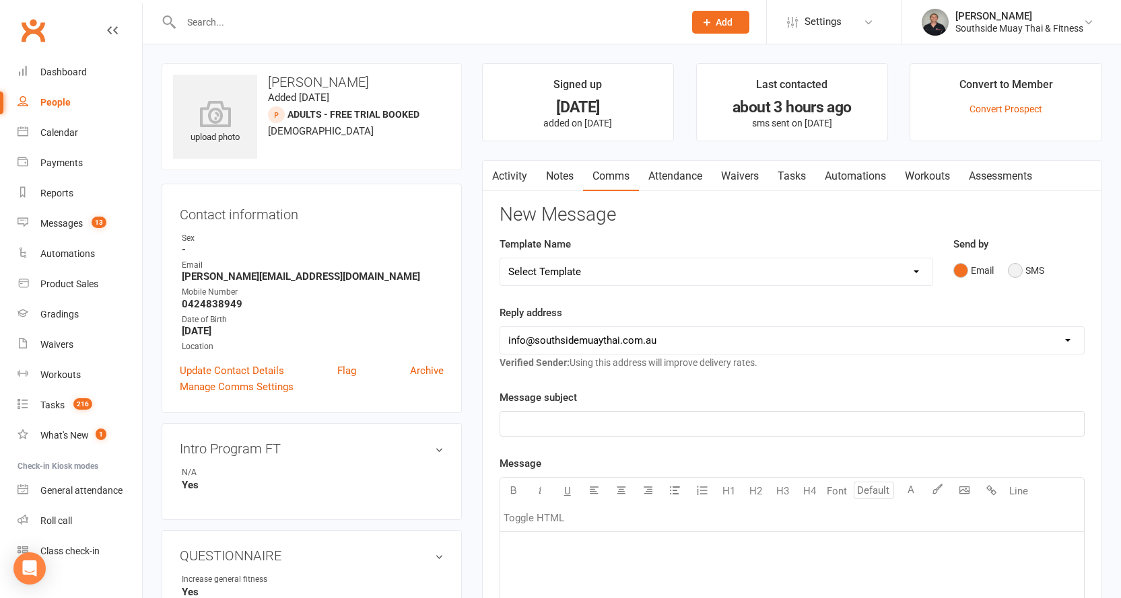
click at [1014, 275] on button "SMS" at bounding box center [1026, 271] width 36 height 26
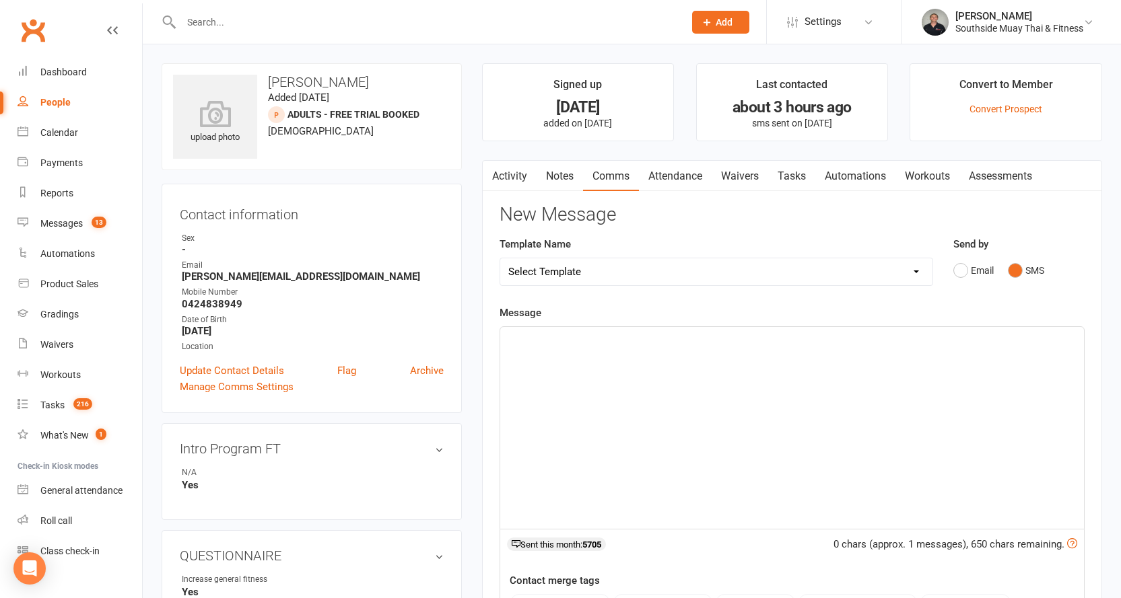
click at [580, 348] on div "﻿" at bounding box center [792, 428] width 584 height 202
drag, startPoint x: 580, startPoint y: 343, endPoint x: 574, endPoint y: 339, distance: 7.8
click at [524, 354] on div "﻿" at bounding box center [792, 428] width 584 height 202
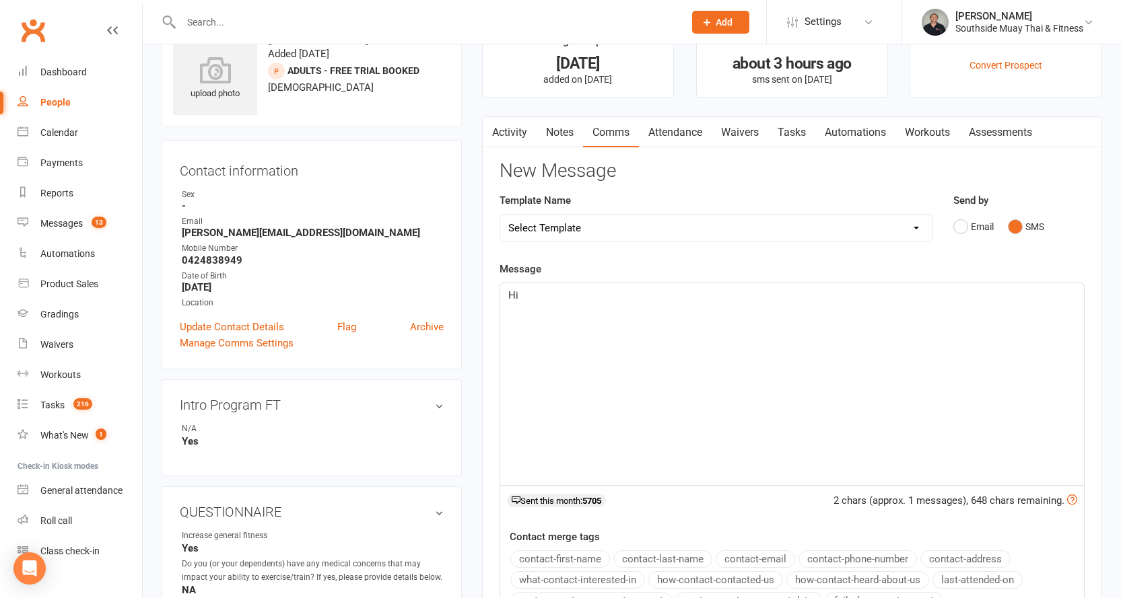
scroll to position [67, 0]
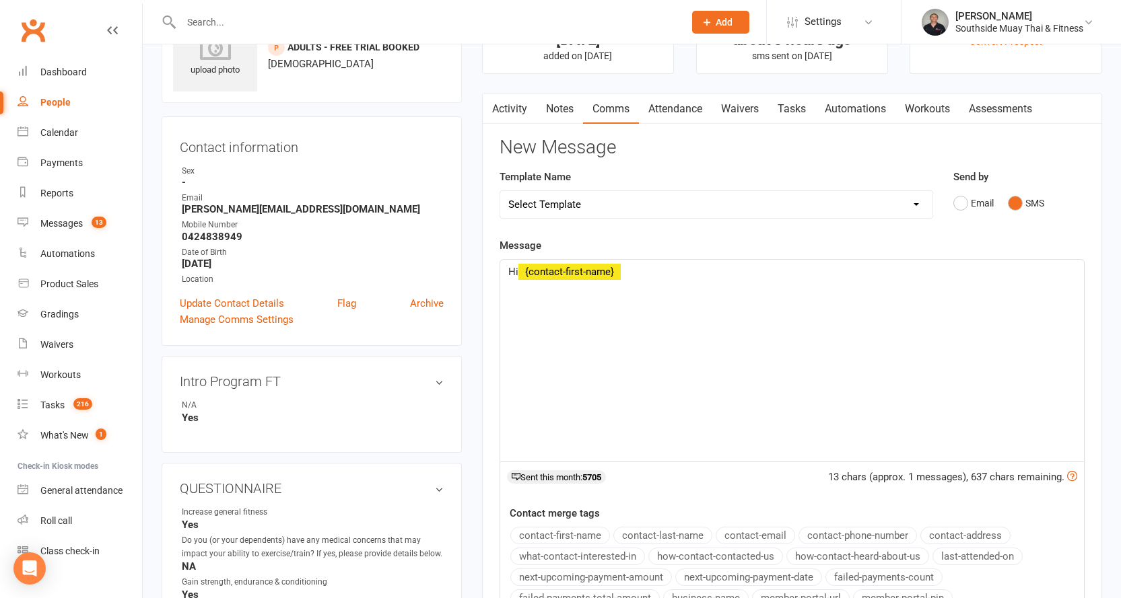
click at [565, 534] on button "contact-first-name" at bounding box center [560, 536] width 100 height 18
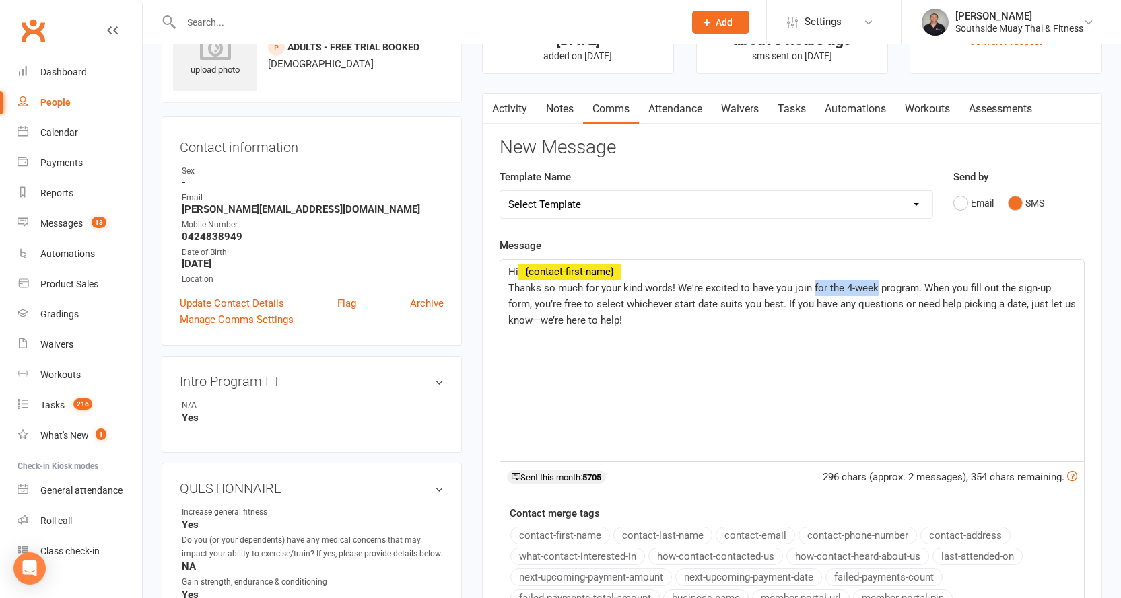
drag, startPoint x: 810, startPoint y: 284, endPoint x: 872, endPoint y: 285, distance: 61.3
click at [872, 285] on span "Thanks so much for your kind words! We're excited to have you join for the 4-we…" at bounding box center [793, 304] width 570 height 44
click at [894, 283] on span "Thanks so much for your kind words! We're excited to have you join our Intro pr…" at bounding box center [781, 304] width 546 height 44
click at [604, 321] on p "Thanks so much for your kind words! We're excited to have you join our Intro pr…" at bounding box center [791, 304] width 567 height 48
click at [677, 287] on span "Thanks so much for your kind words! We're excited to have you join our Intro pr…" at bounding box center [781, 304] width 546 height 44
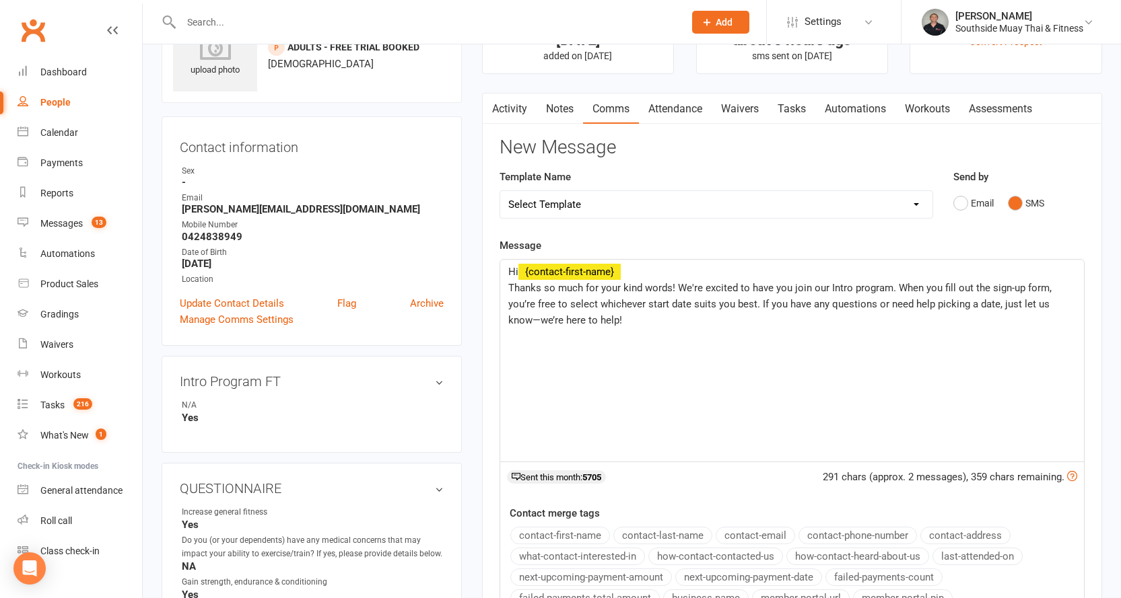
click at [897, 287] on span "Thanks so much for your kind words! We're excited to have you join our Intro pr…" at bounding box center [781, 304] width 546 height 44
click at [852, 303] on span "I have just emailed across the link to our 4 week Intro Program. When you fill …" at bounding box center [790, 312] width 565 height 28
click at [1025, 318] on p "I have just emailed across the link to our 4 week Intro Program. When you fill …" at bounding box center [791, 312] width 567 height 32
click at [788, 303] on span "I have just emailed across the link to our 4 week Intro Program. When you fill …" at bounding box center [783, 312] width 551 height 28
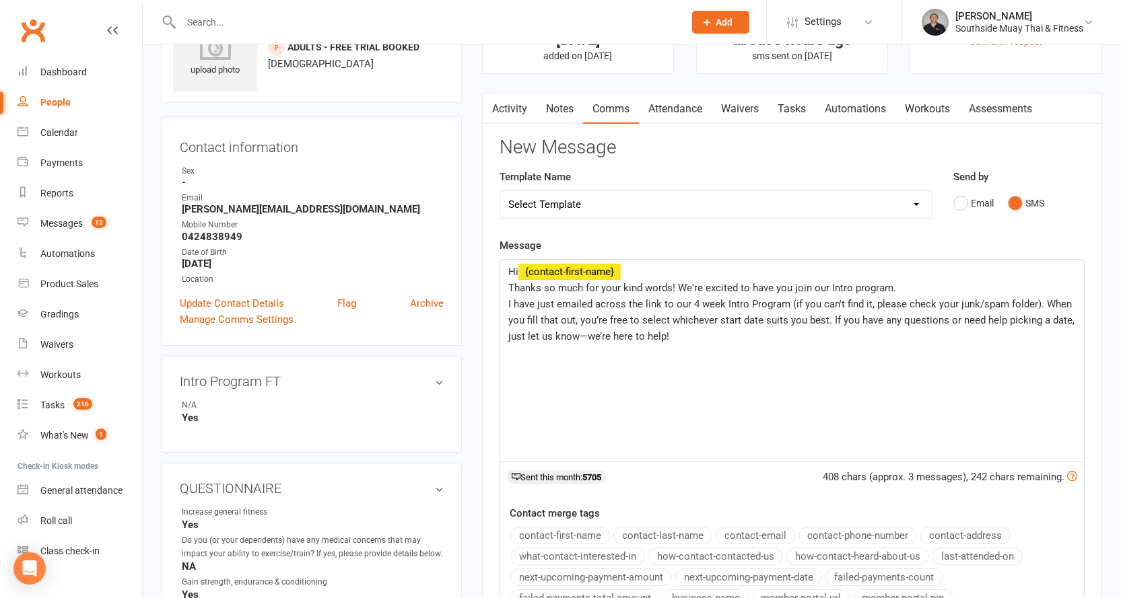
click at [744, 334] on p "I have just emailed across the link to our 4 week Intro Program (if you can't f…" at bounding box center [791, 320] width 567 height 48
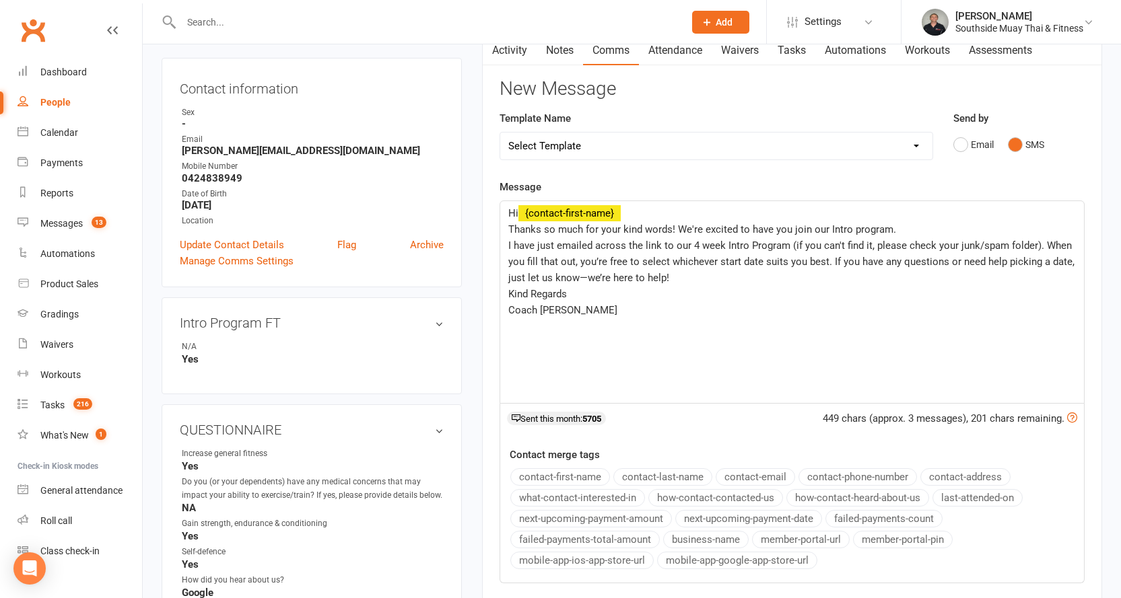
scroll to position [202, 0]
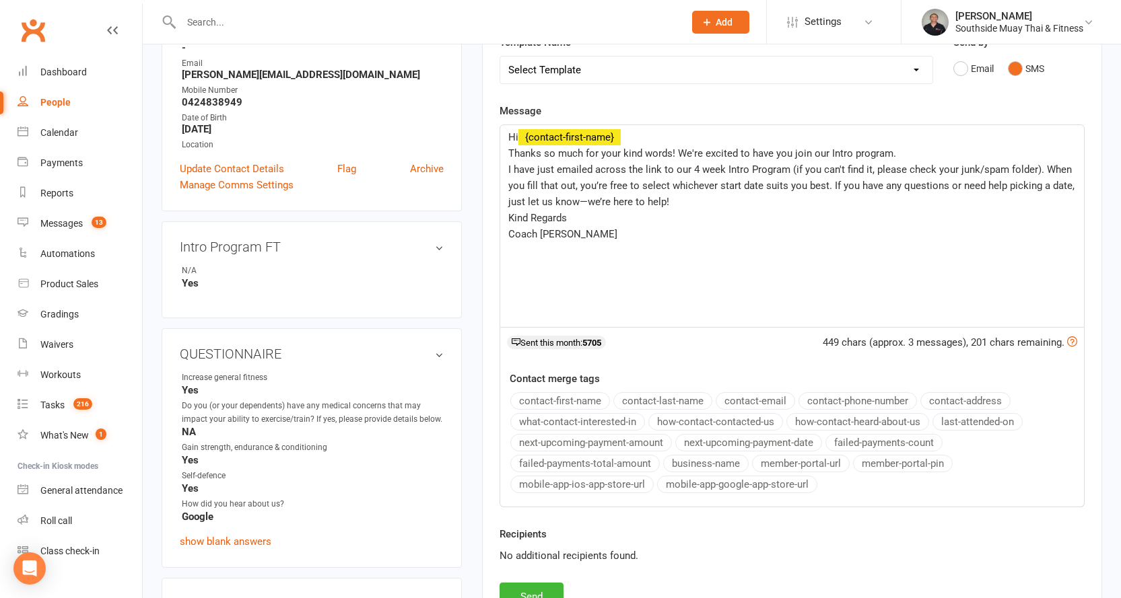
click at [688, 459] on button "business-name" at bounding box center [705, 464] width 85 height 18
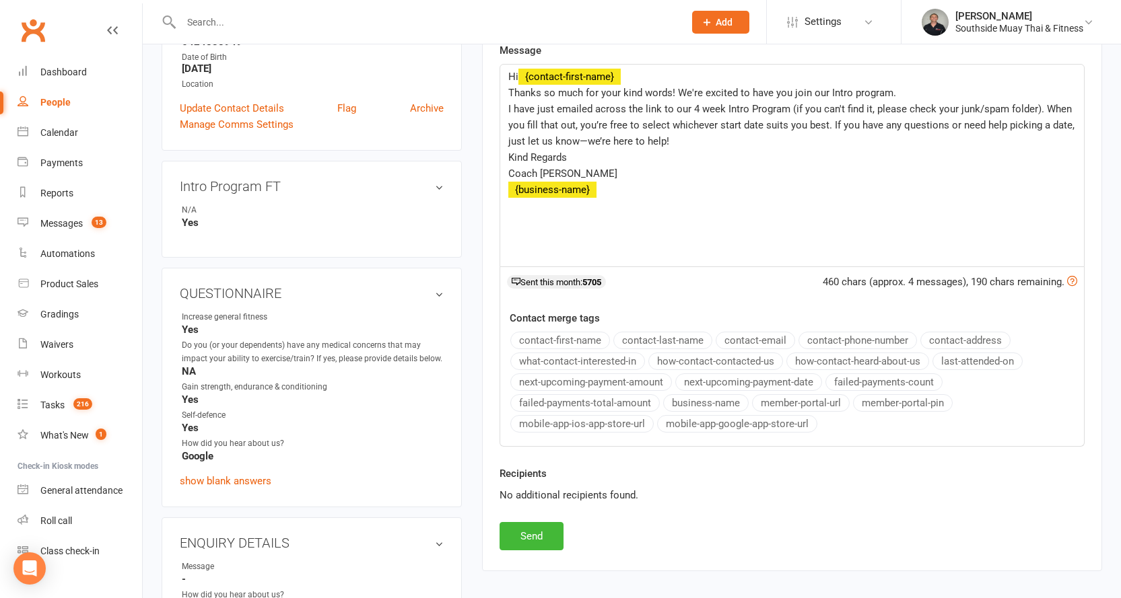
scroll to position [337, 0]
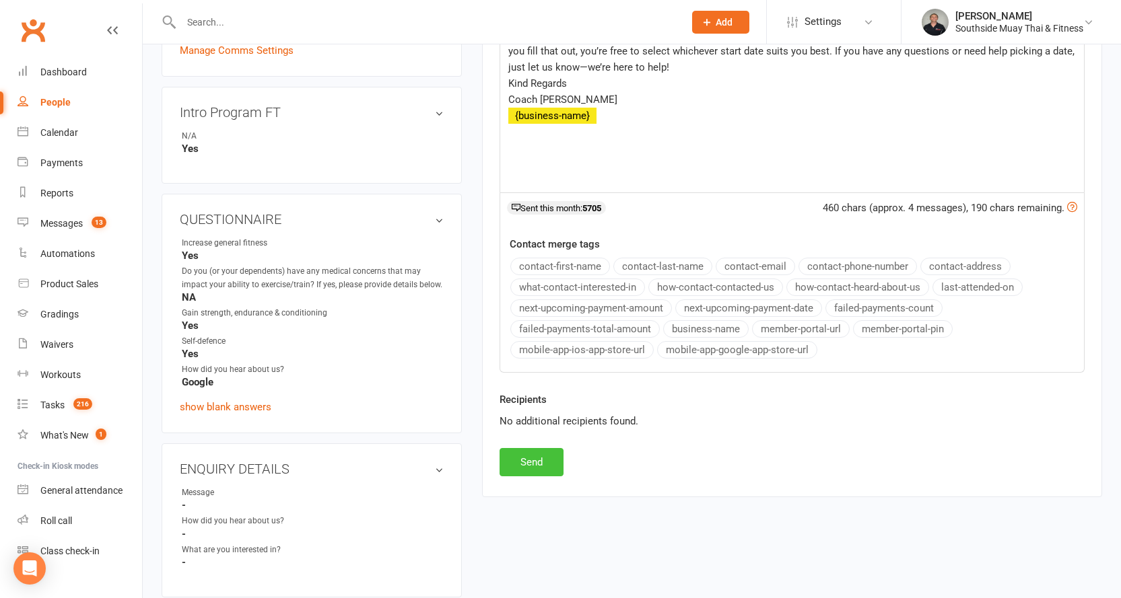
click at [531, 461] on button "Send" at bounding box center [531, 462] width 64 height 28
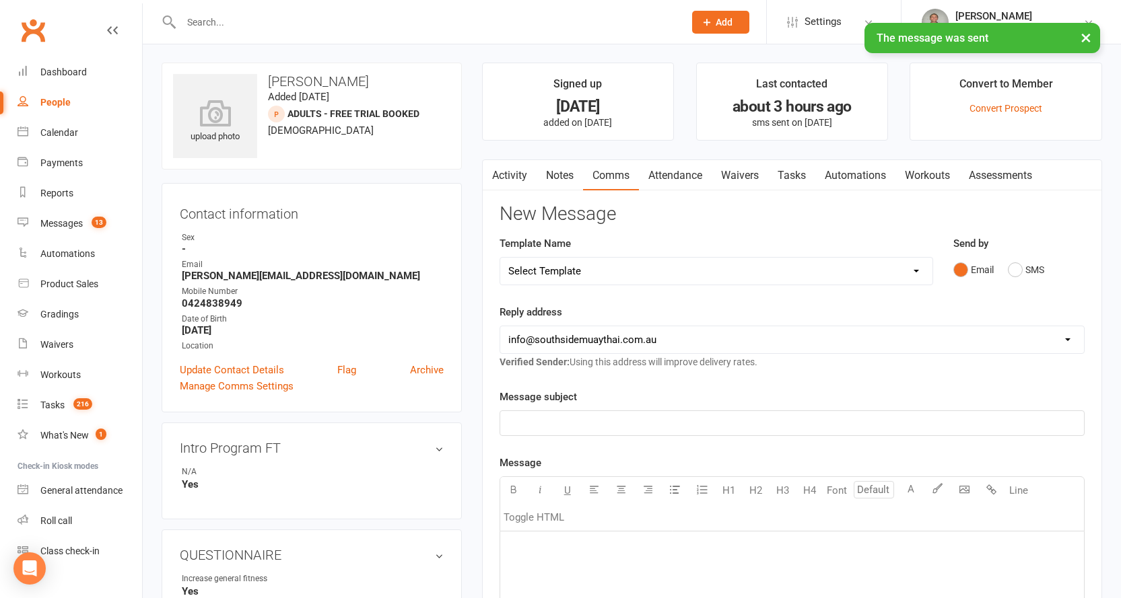
scroll to position [0, 0]
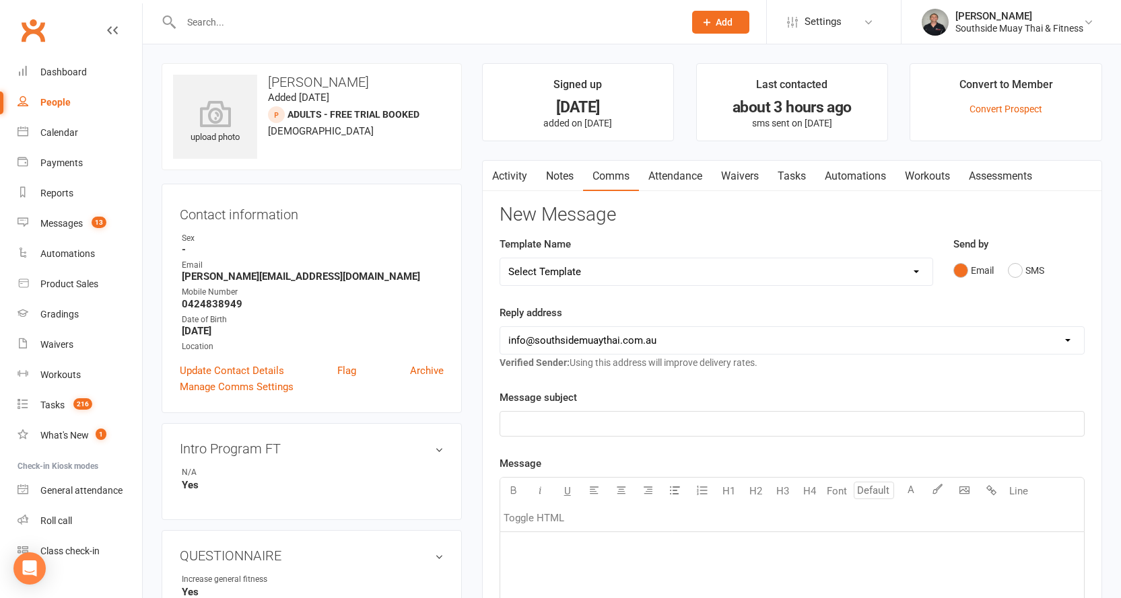
click at [751, 177] on link "Waivers" at bounding box center [739, 176] width 57 height 31
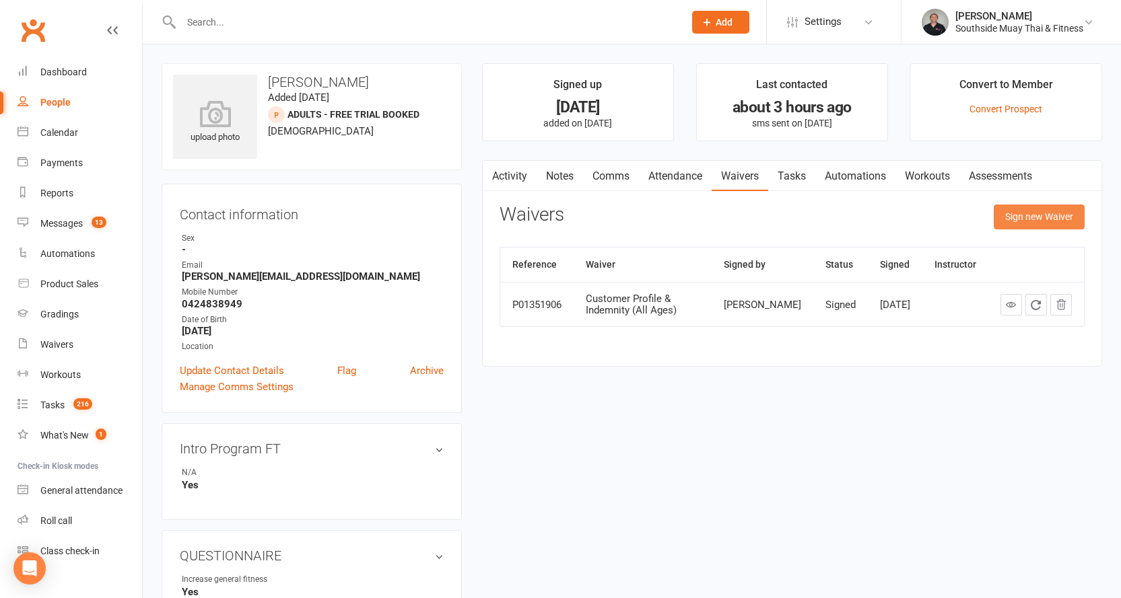
click at [1057, 215] on button "Sign new Waiver" at bounding box center [1039, 217] width 91 height 24
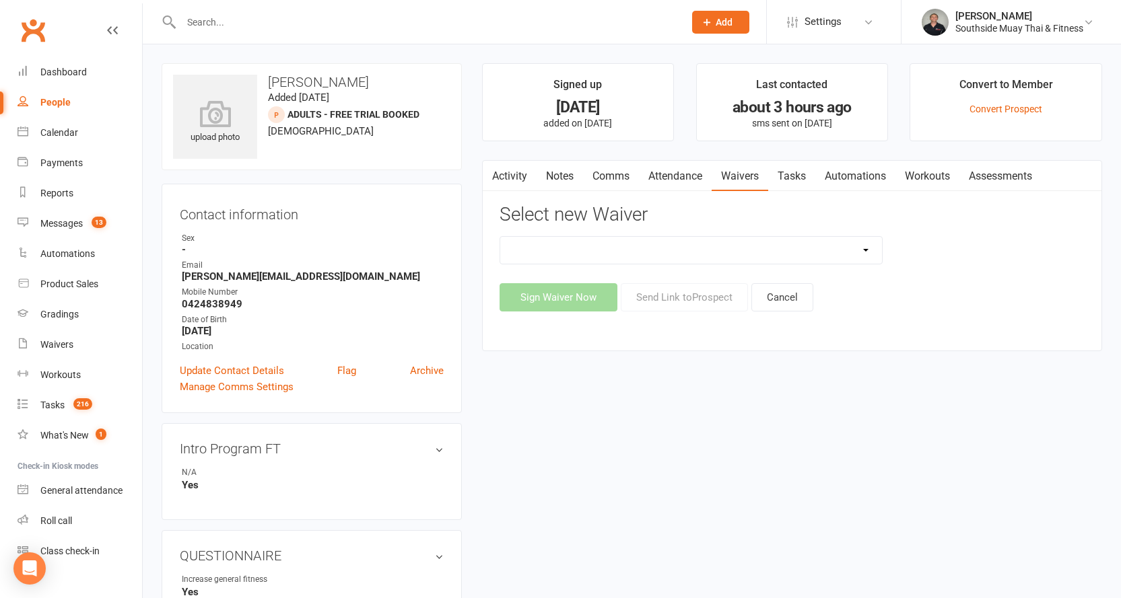
click at [808, 250] on select "10 or 5 Session Pass | Upfront (former member) 10 Session Pass | Upfront (DD Pa…" at bounding box center [691, 250] width 382 height 27
select select "13133"
click at [500, 237] on select "10 or 5 Session Pass | Upfront (former member) 10 Session Pass | Upfront (DD Pa…" at bounding box center [691, 250] width 382 height 27
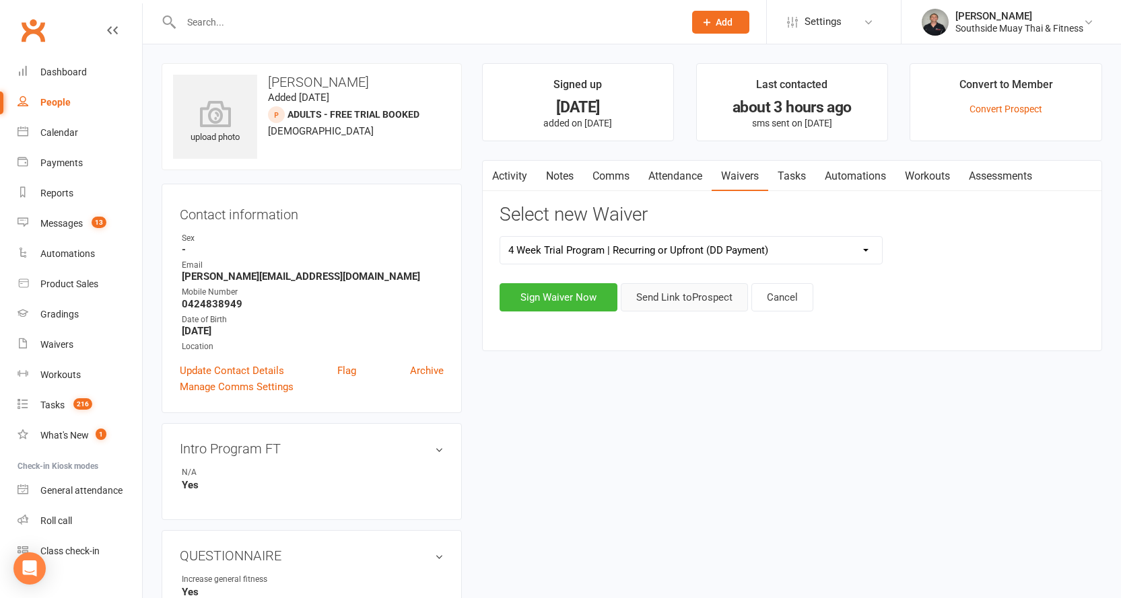
click at [672, 298] on button "Send Link to Prospect" at bounding box center [684, 297] width 127 height 28
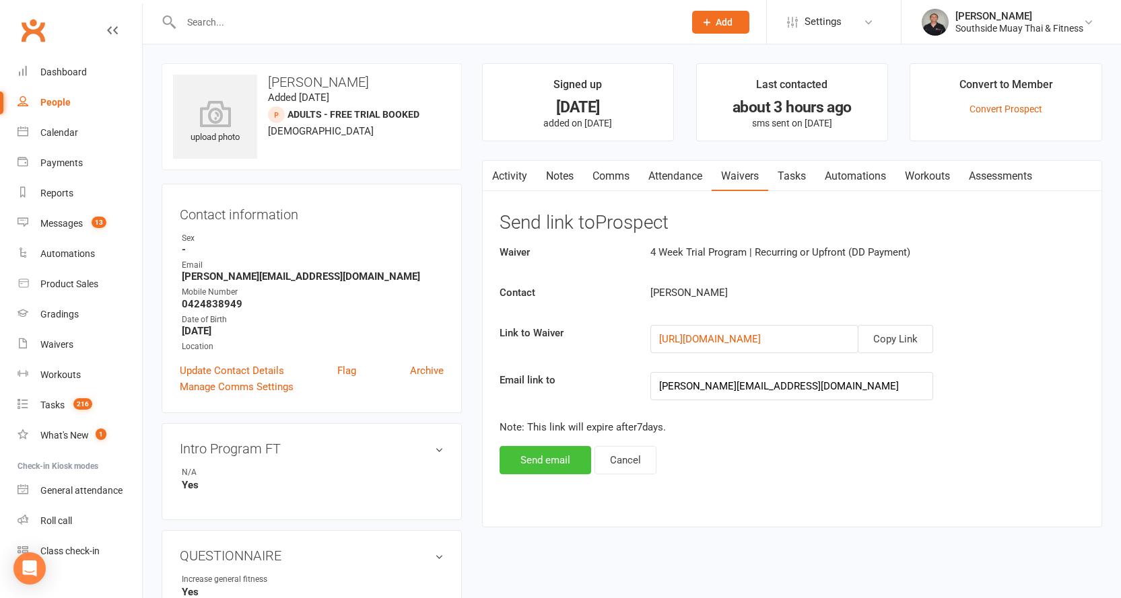
click at [506, 455] on button "Send email" at bounding box center [545, 460] width 92 height 28
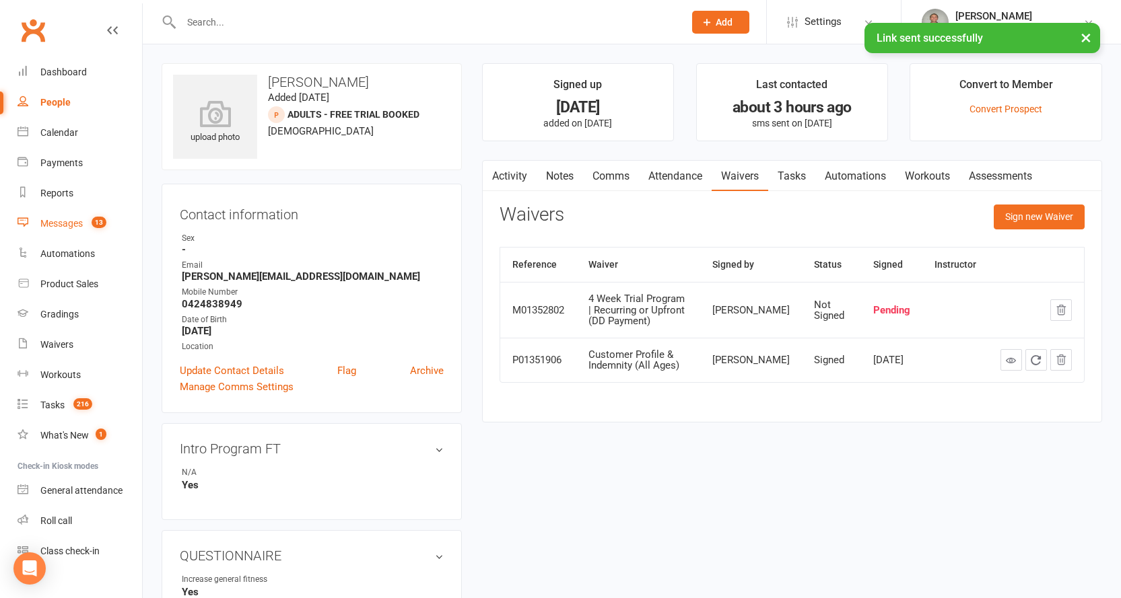
click at [70, 222] on div "Messages" at bounding box center [61, 223] width 42 height 11
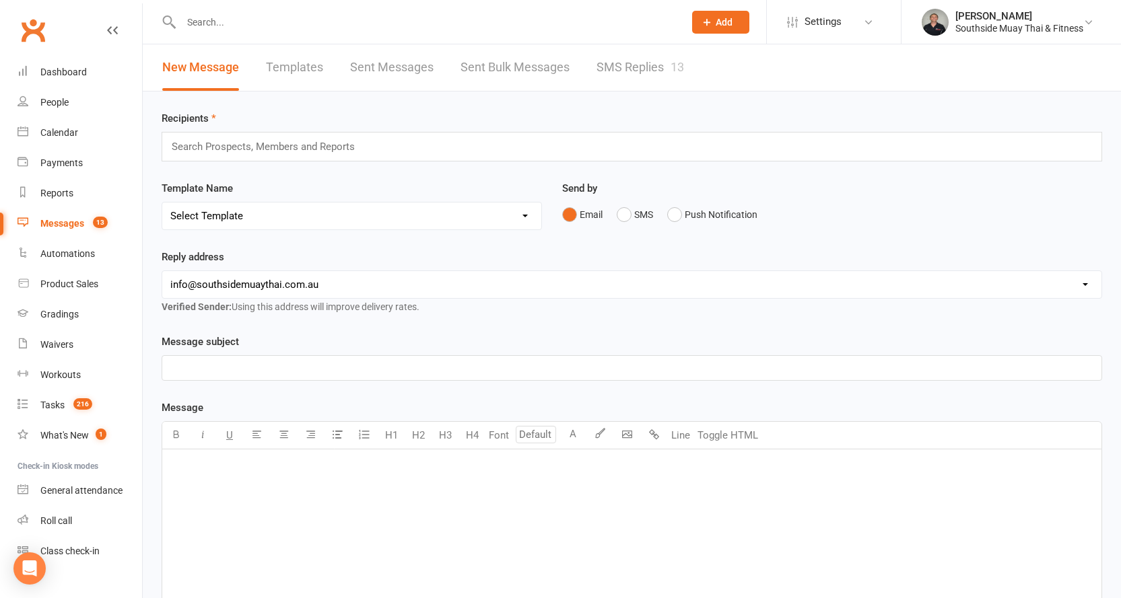
click at [604, 72] on link "SMS Replies 13" at bounding box center [640, 67] width 88 height 46
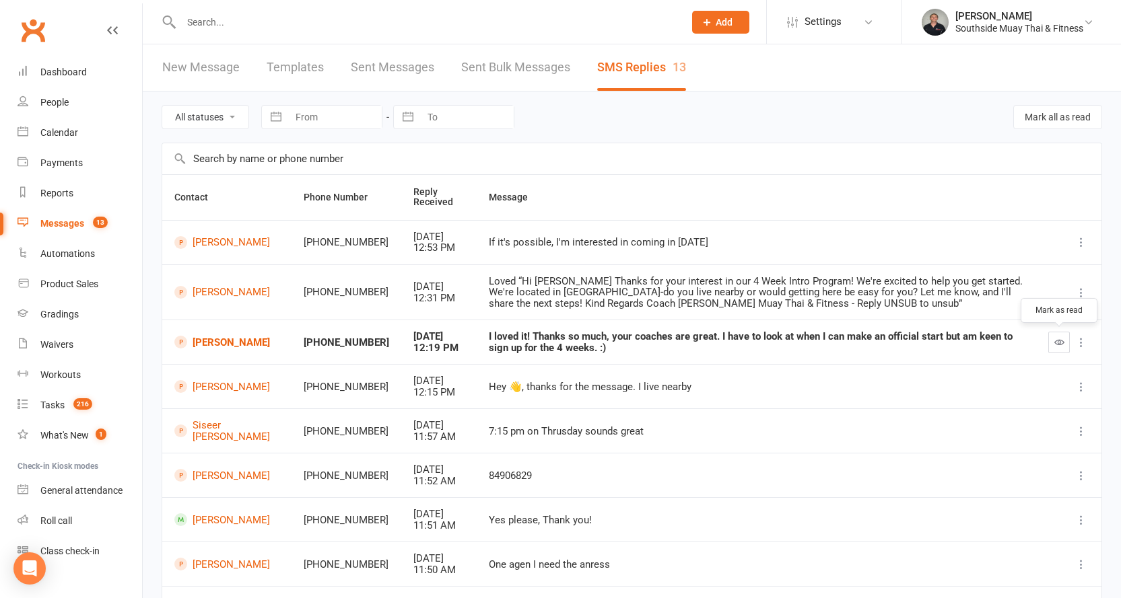
click at [1062, 343] on icon "button" at bounding box center [1059, 342] width 10 height 10
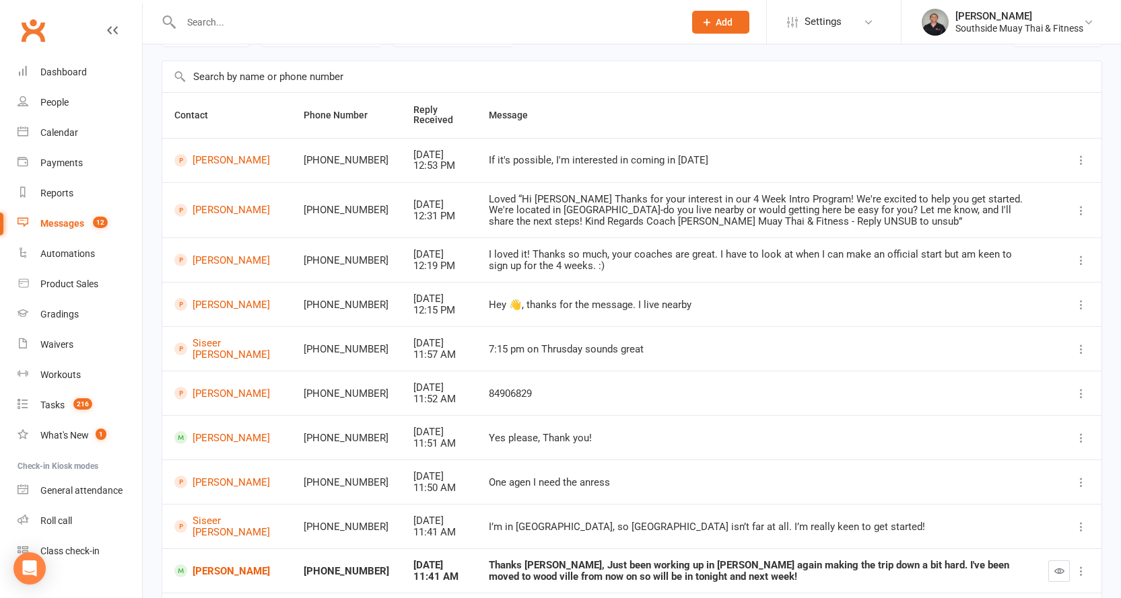
scroll to position [178, 0]
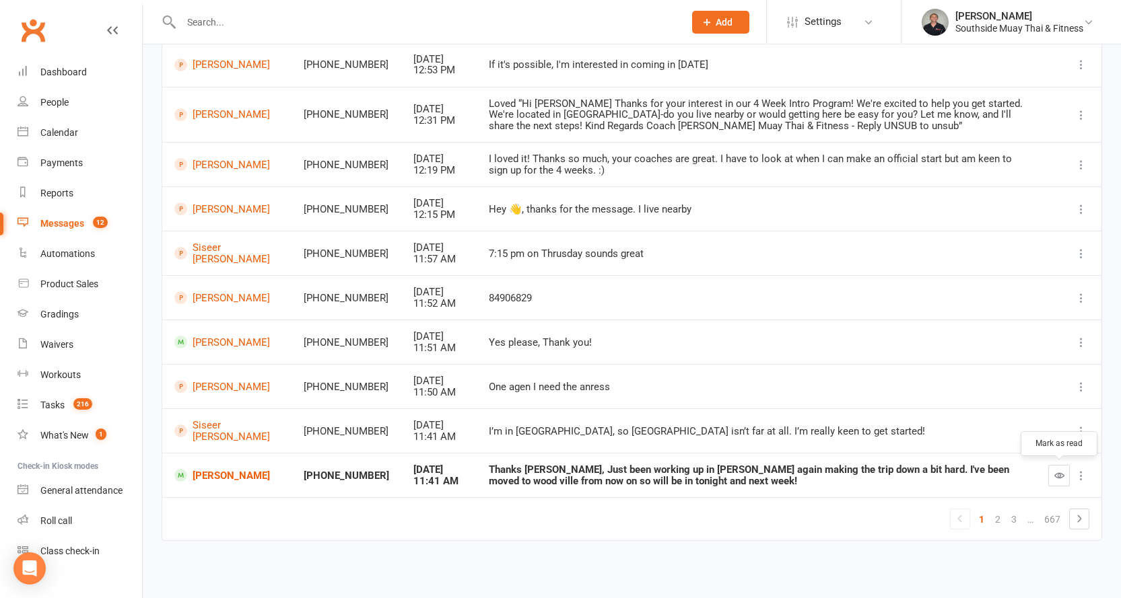
click at [1056, 476] on icon "button" at bounding box center [1059, 476] width 10 height 10
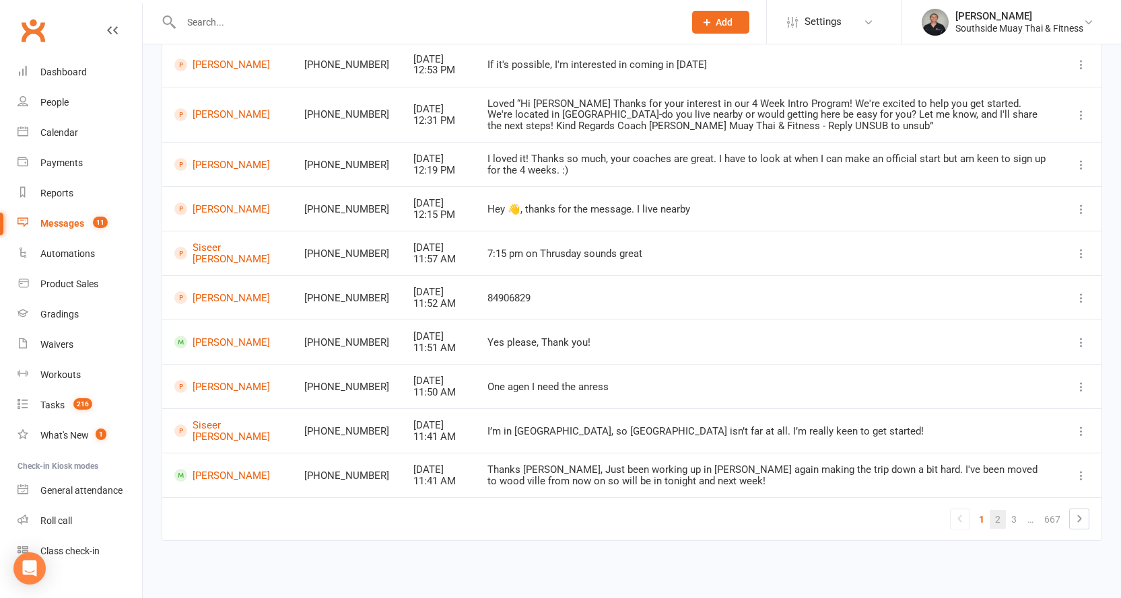
click at [997, 514] on link "2" at bounding box center [998, 519] width 16 height 19
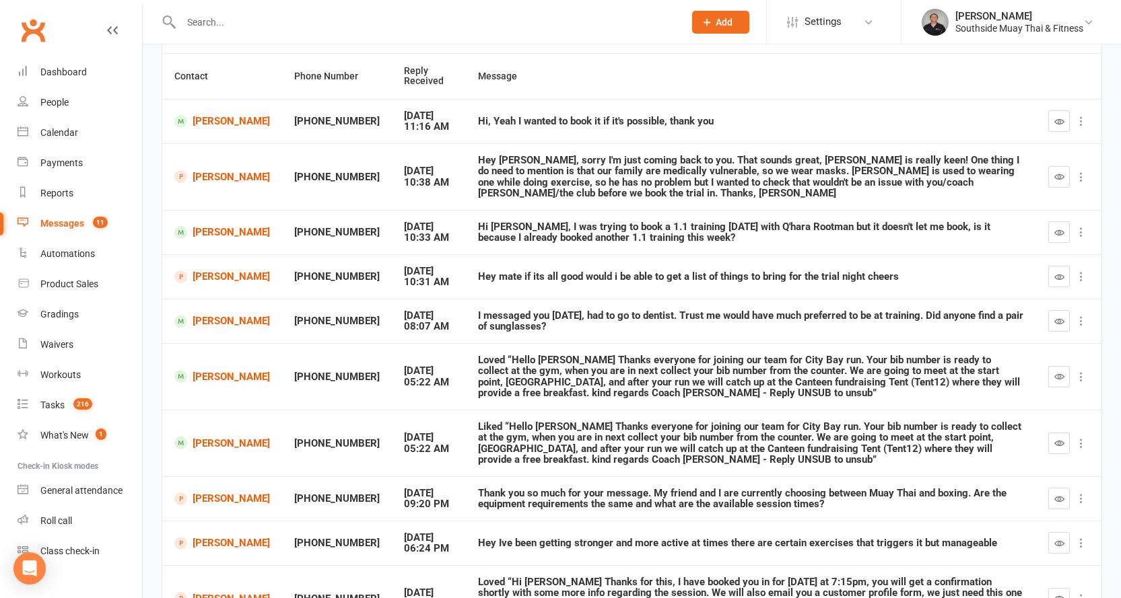
scroll to position [0, 0]
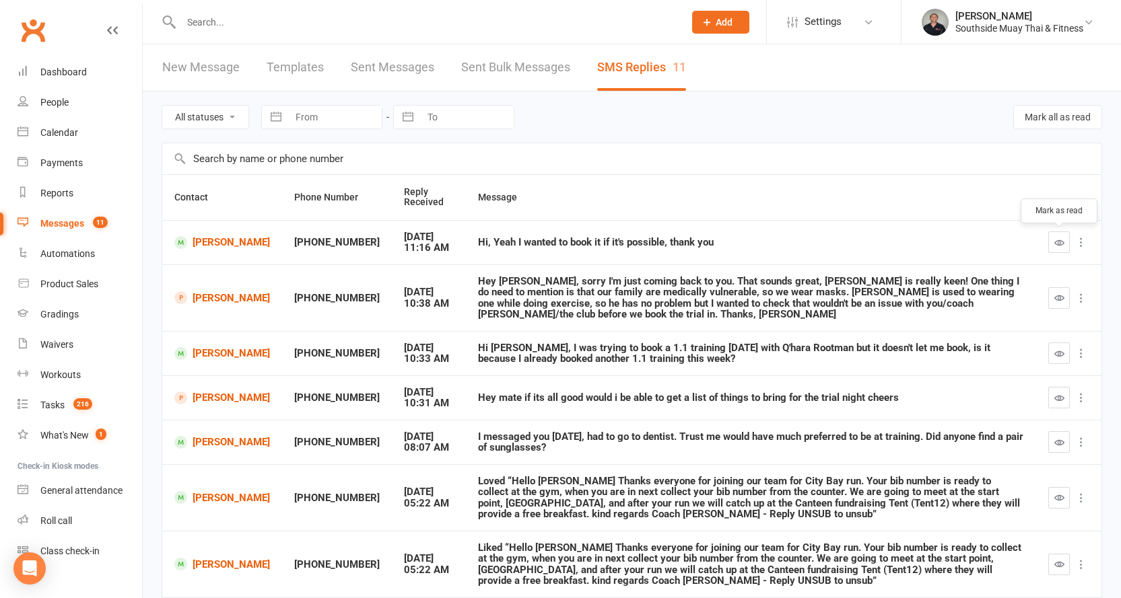
click at [1060, 242] on icon "button" at bounding box center [1059, 243] width 10 height 10
click at [202, 442] on link "Tania Brown" at bounding box center [222, 442] width 96 height 13
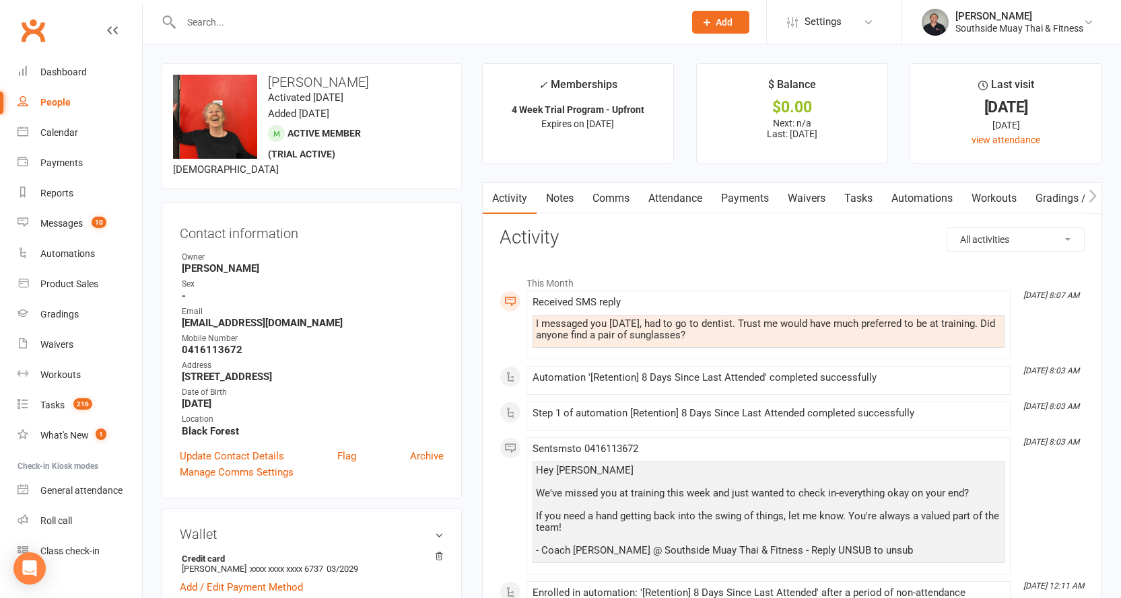
click at [606, 194] on link "Comms" at bounding box center [611, 198] width 56 height 31
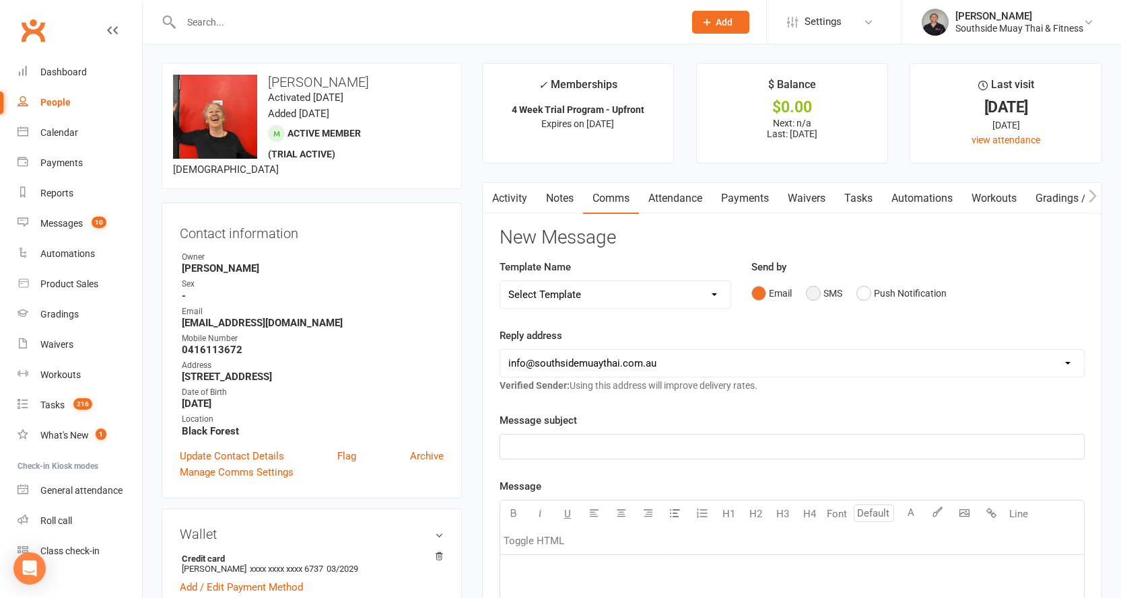
click at [824, 291] on button "SMS" at bounding box center [824, 294] width 36 height 26
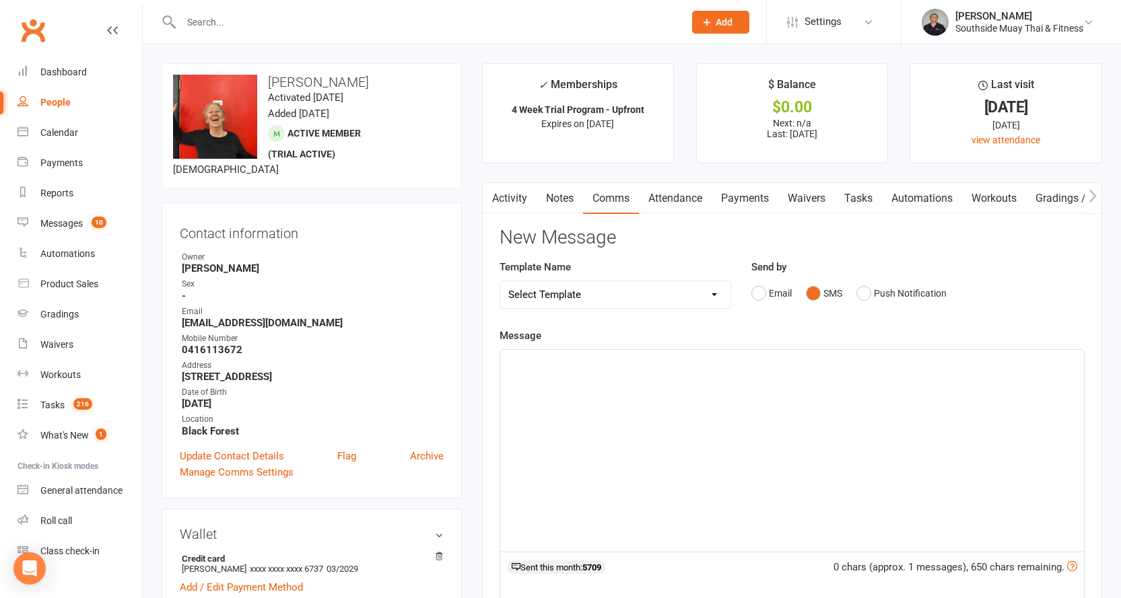
click at [781, 353] on div "﻿" at bounding box center [792, 451] width 584 height 202
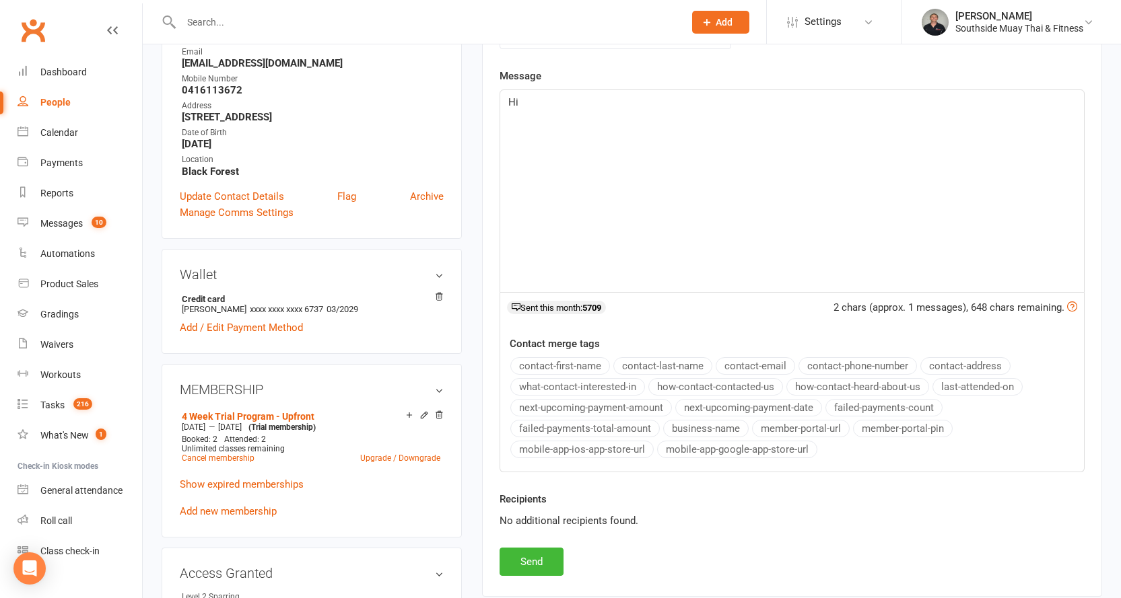
scroll to position [337, 0]
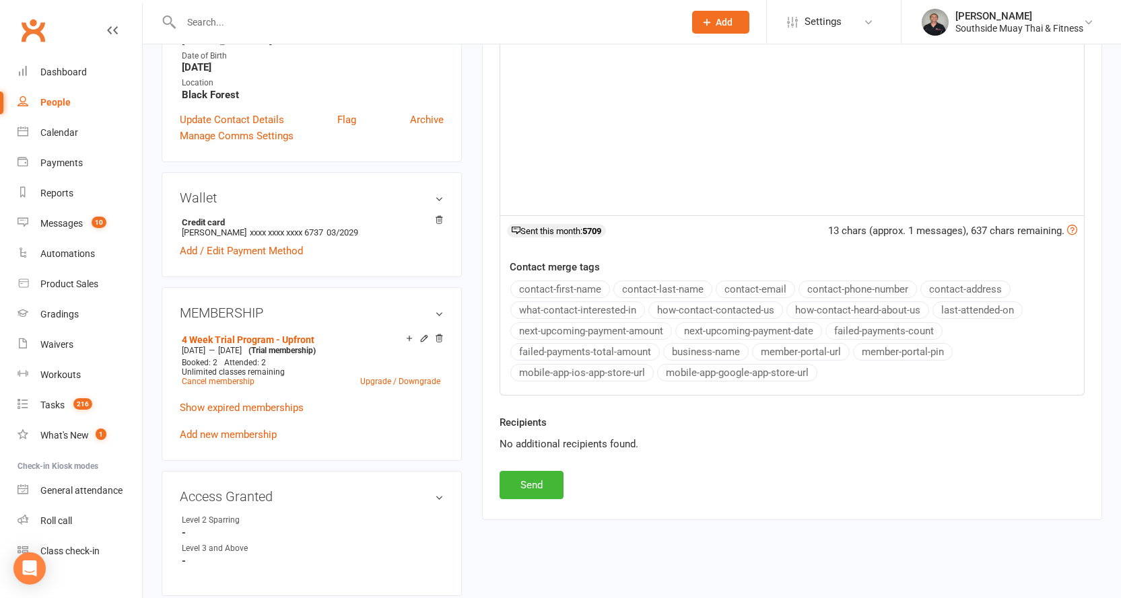
drag, startPoint x: 543, startPoint y: 283, endPoint x: 666, endPoint y: 259, distance: 125.5
click at [543, 284] on button "contact-first-name" at bounding box center [560, 290] width 100 height 18
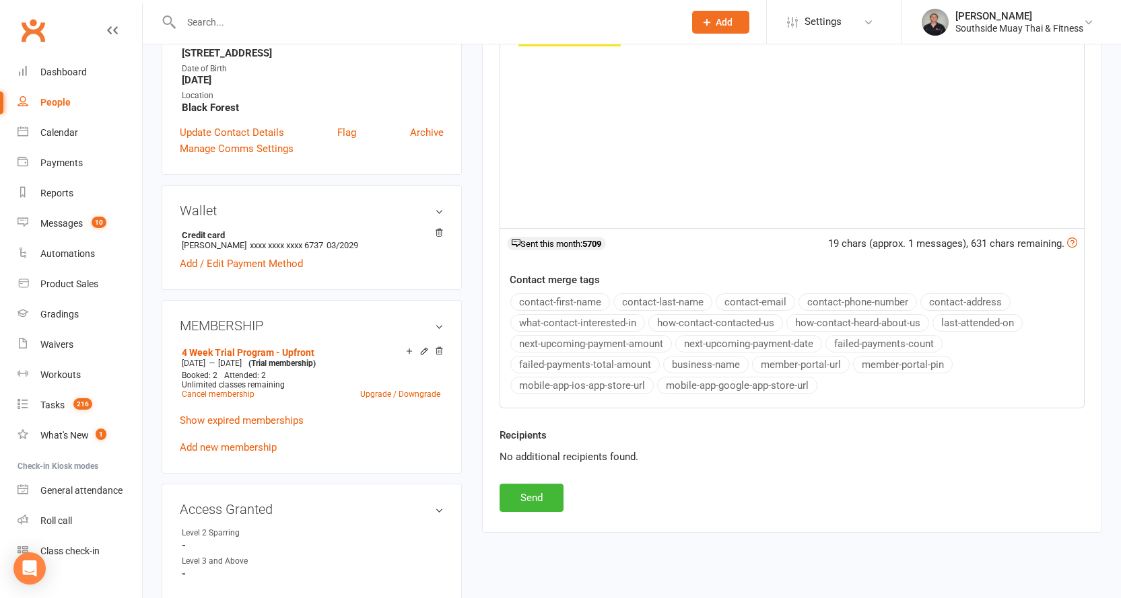
scroll to position [67, 0]
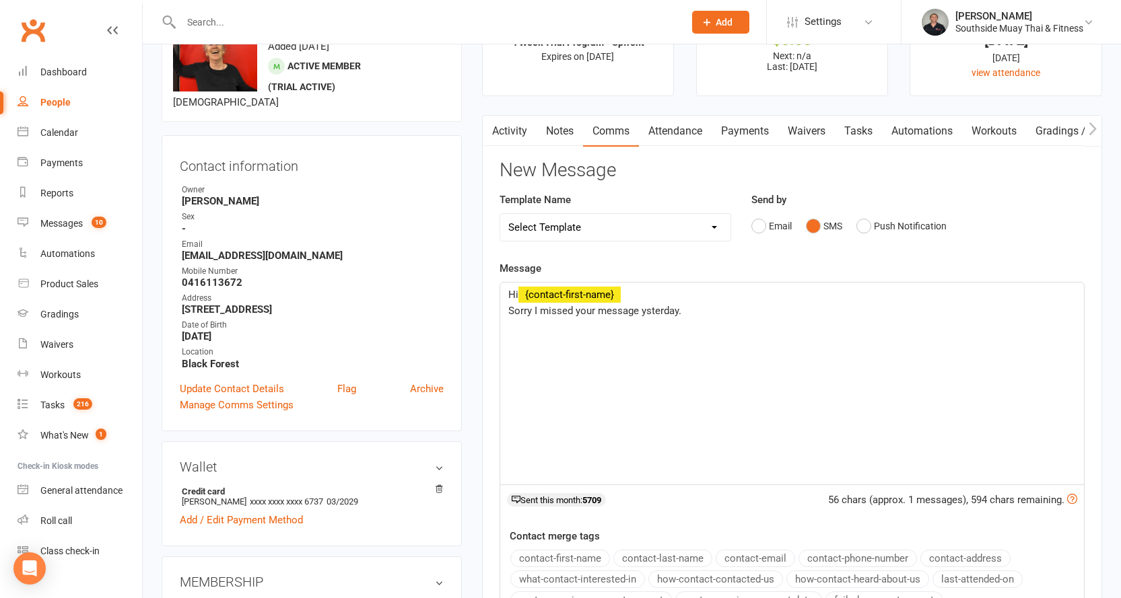
click at [644, 310] on span "Sorry I missed your message ysterday." at bounding box center [594, 311] width 173 height 12
click at [711, 312] on p "Sorry I missed your message yesterday." at bounding box center [791, 311] width 567 height 16
click at [861, 330] on p "We haven't found your sunglasses, but we will keep an eye out for them!" at bounding box center [791, 327] width 567 height 16
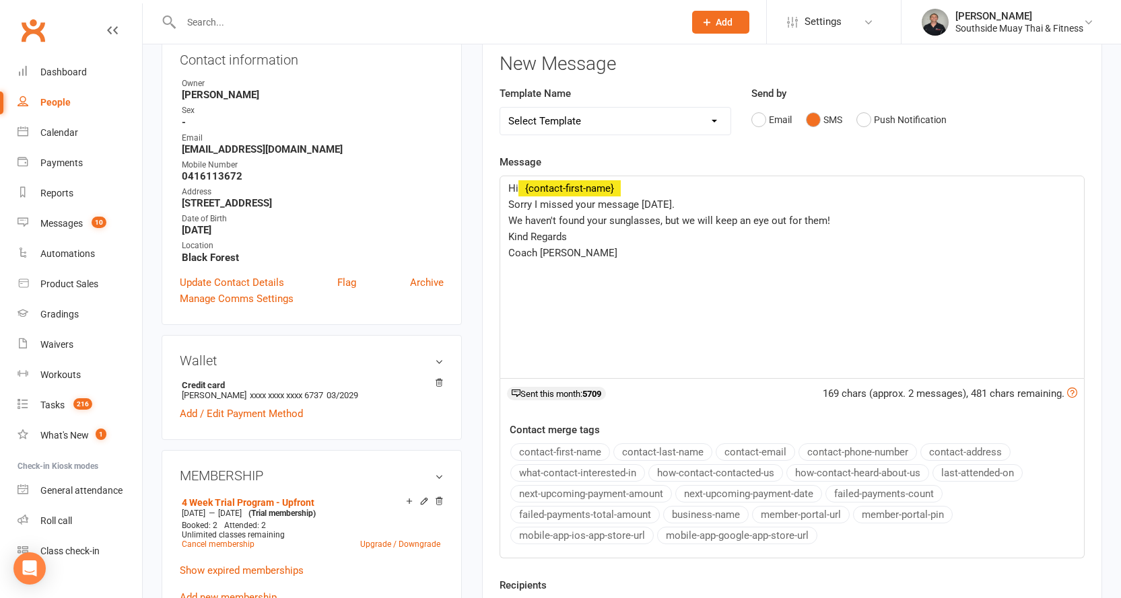
scroll to position [269, 0]
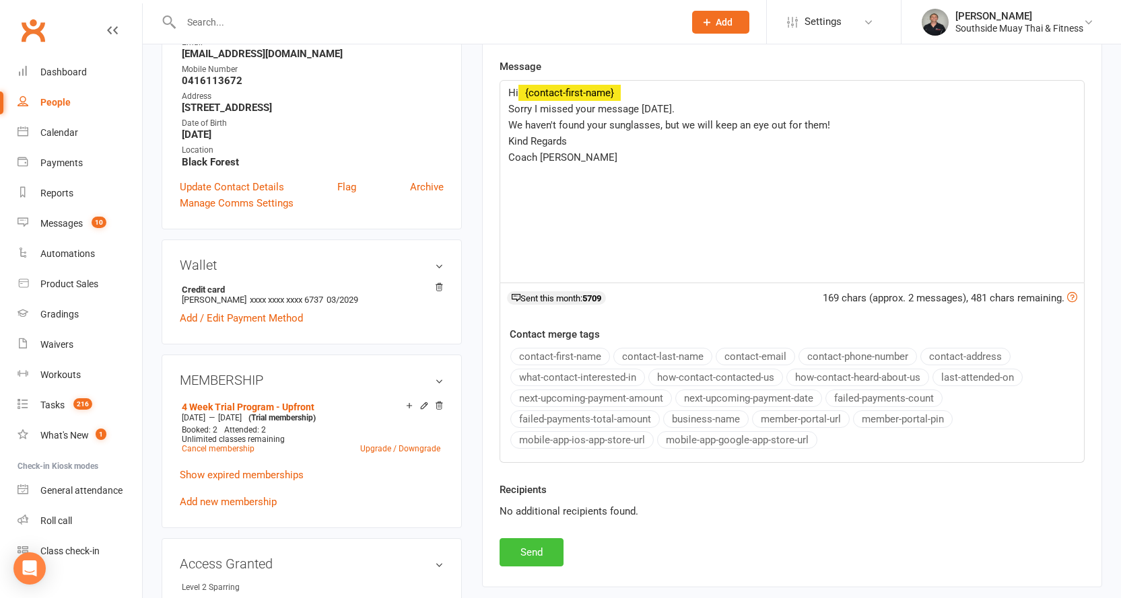
click at [539, 556] on button "Send" at bounding box center [531, 553] width 64 height 28
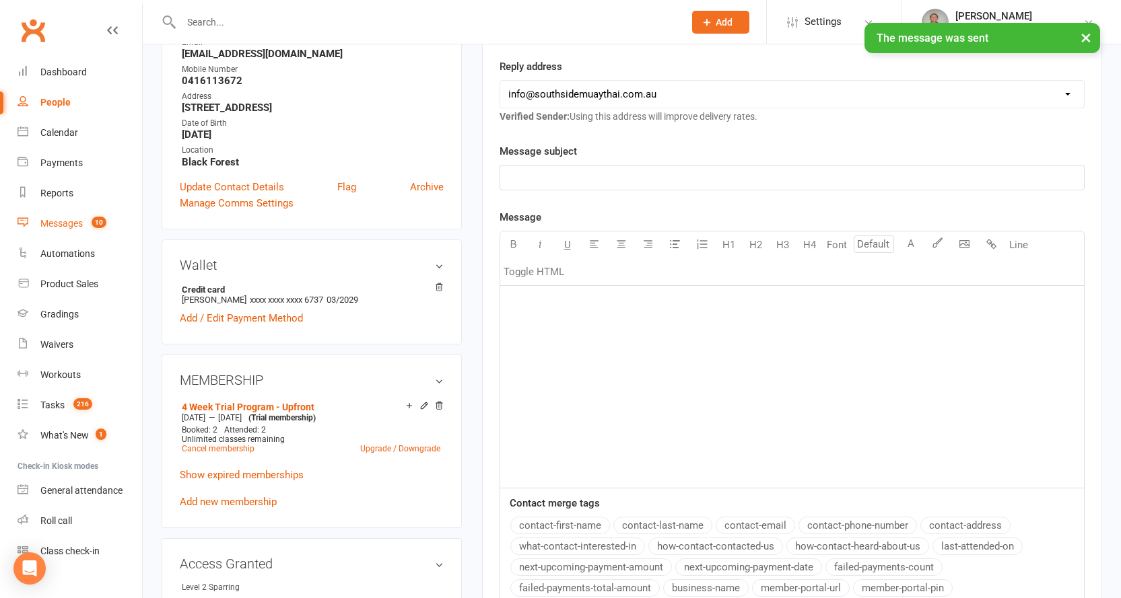
click at [51, 223] on div "Messages" at bounding box center [61, 223] width 42 height 11
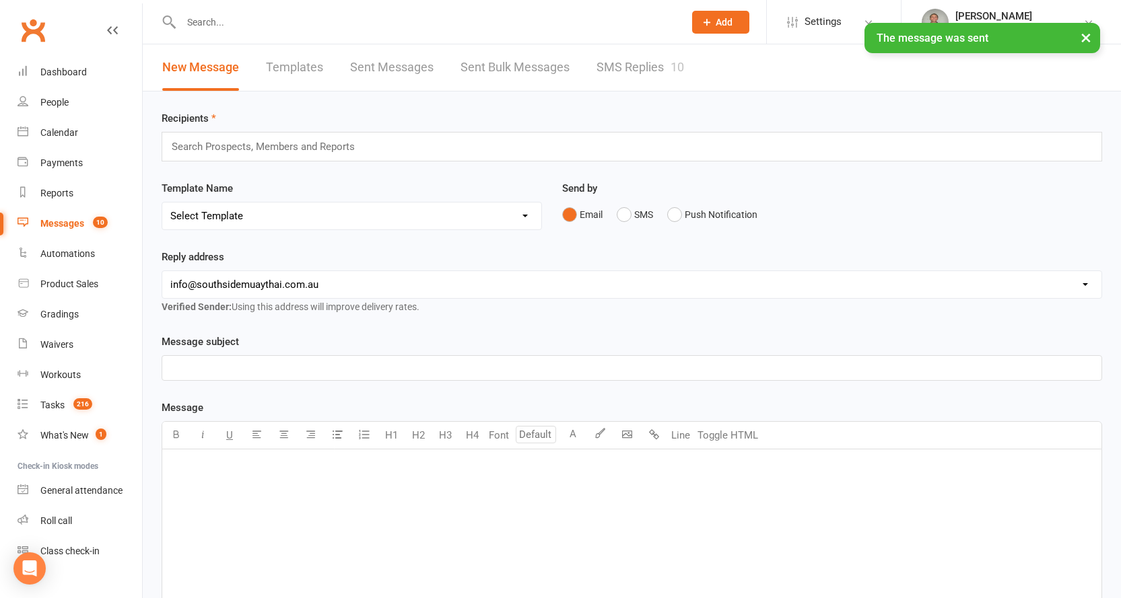
click at [626, 70] on link "SMS Replies 10" at bounding box center [640, 67] width 88 height 46
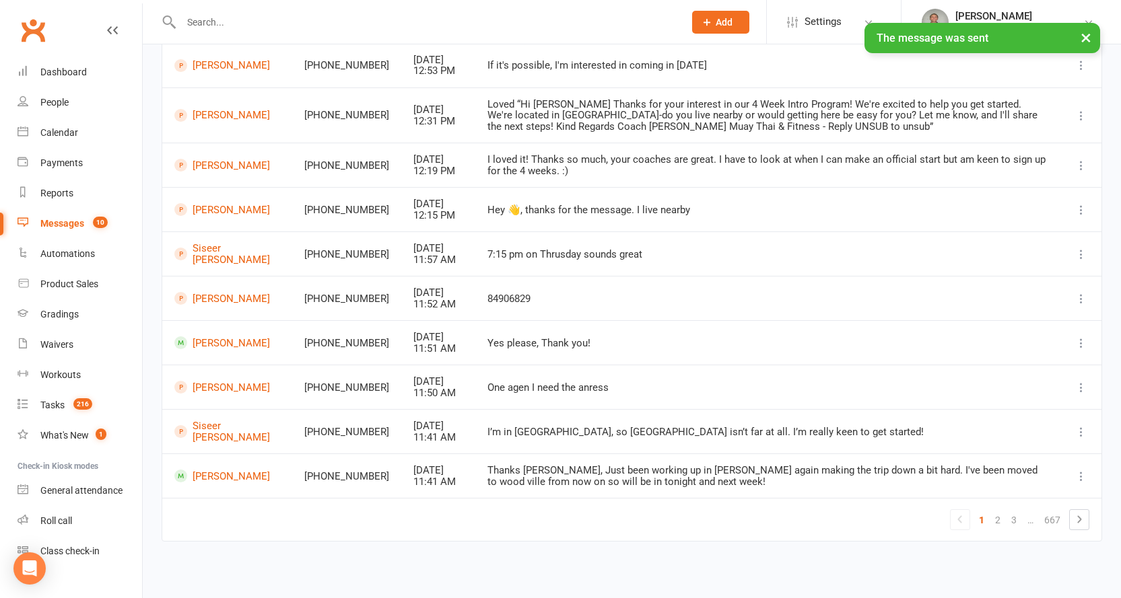
scroll to position [178, 0]
click at [996, 517] on link "2" at bounding box center [998, 519] width 16 height 19
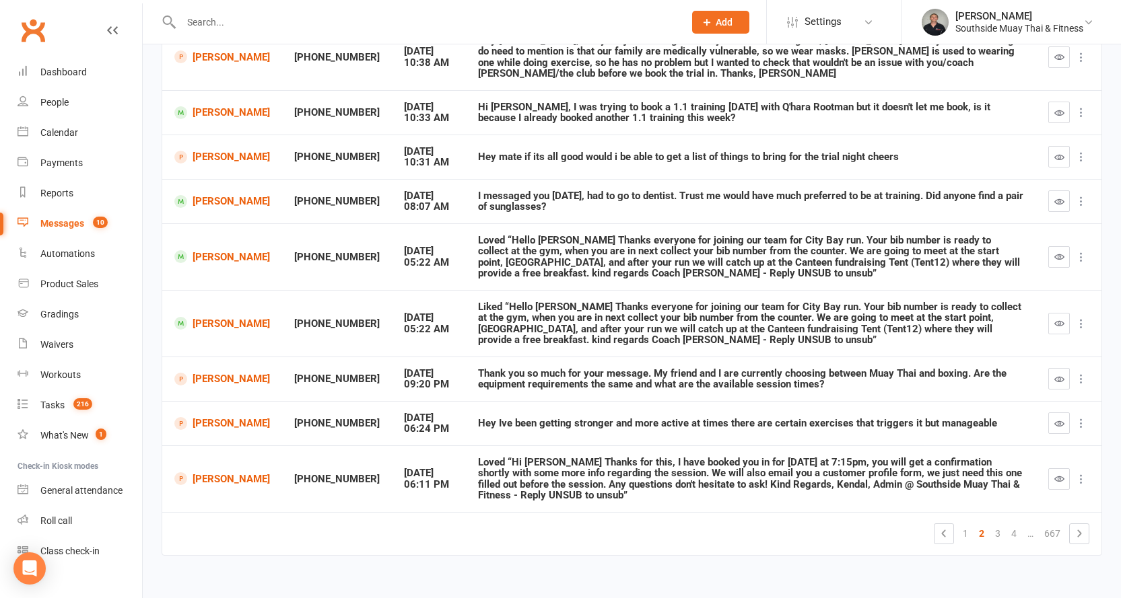
scroll to position [256, 0]
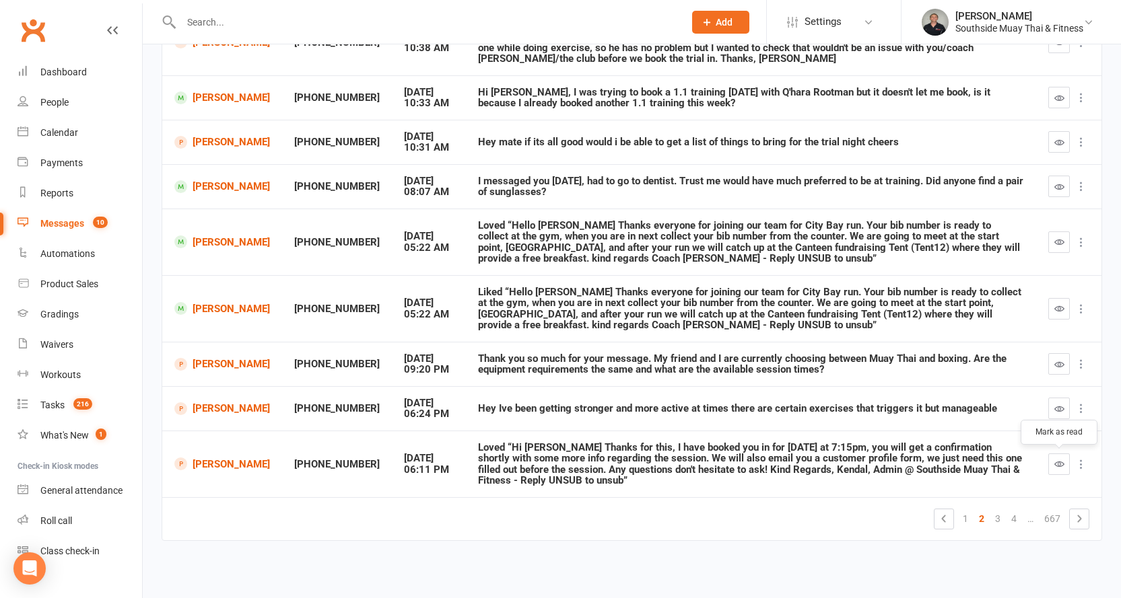
click at [1062, 466] on icon "button" at bounding box center [1059, 464] width 10 height 10
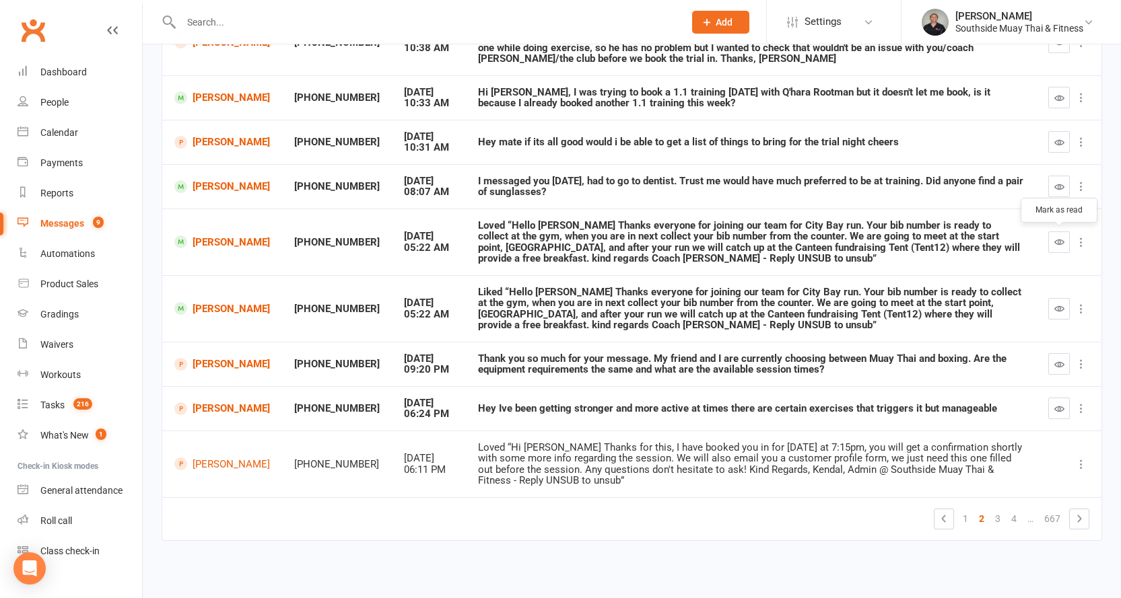
click at [1057, 241] on icon "button" at bounding box center [1059, 242] width 10 height 10
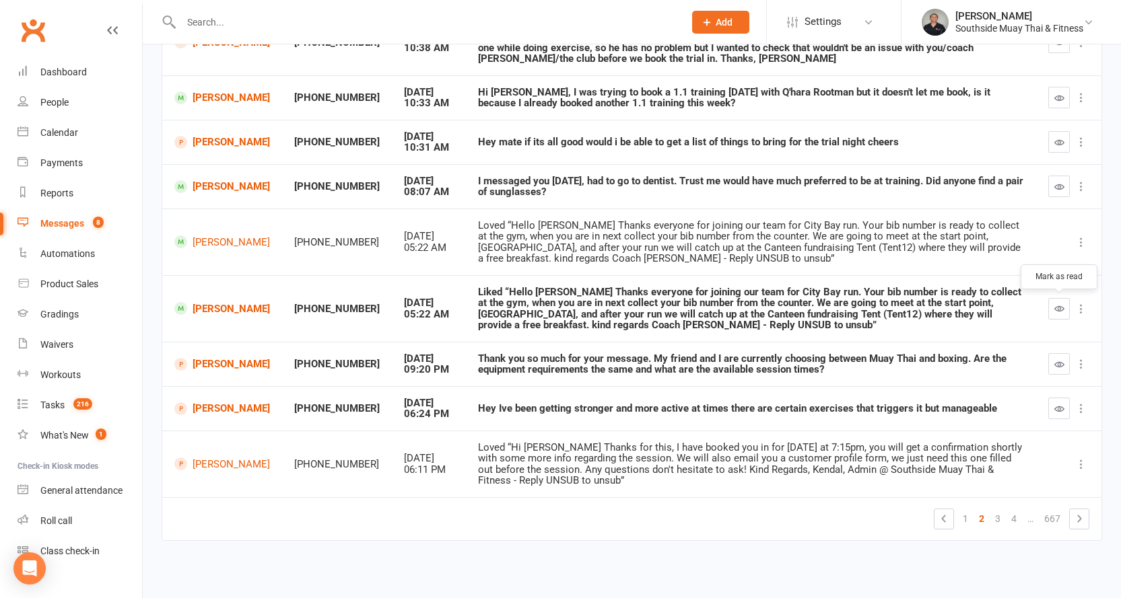
click at [1061, 310] on icon "button" at bounding box center [1059, 309] width 10 height 10
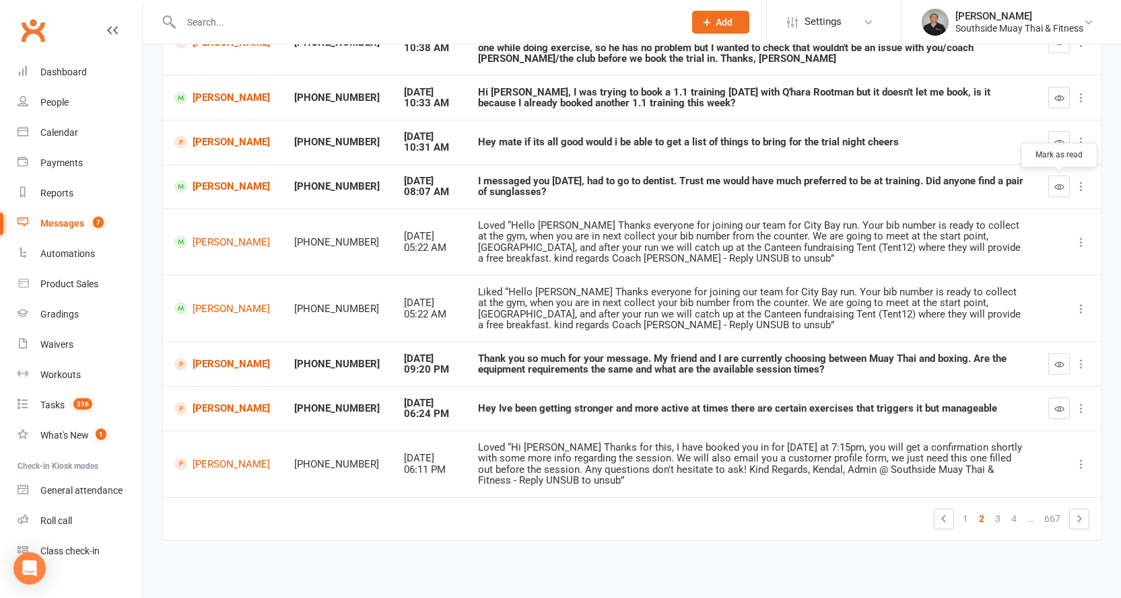
click at [1057, 182] on icon "button" at bounding box center [1059, 187] width 10 height 10
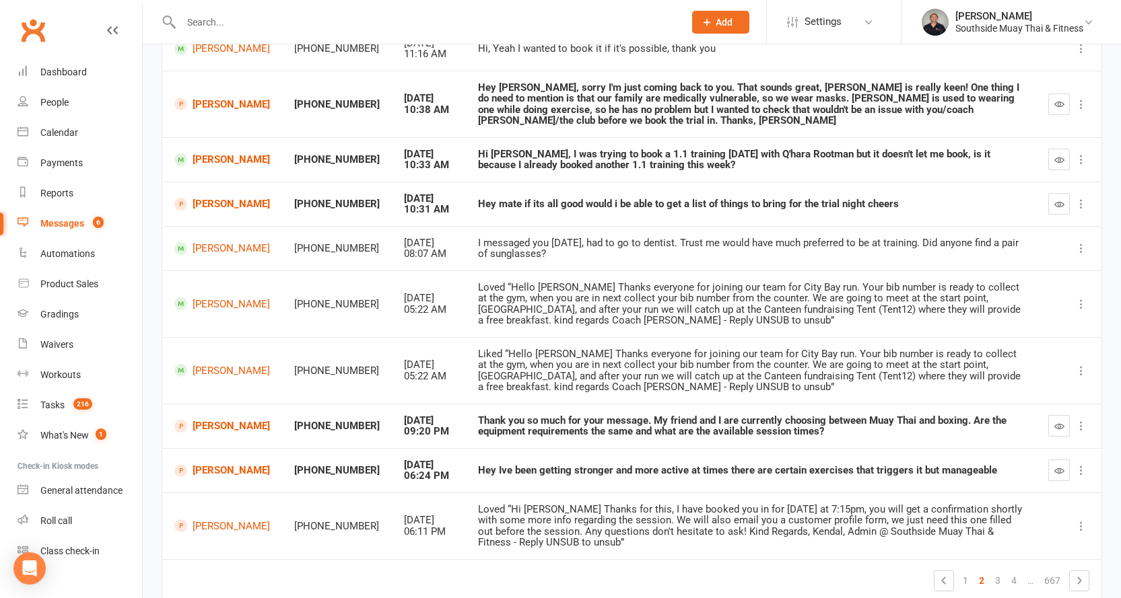
scroll to position [121, 0]
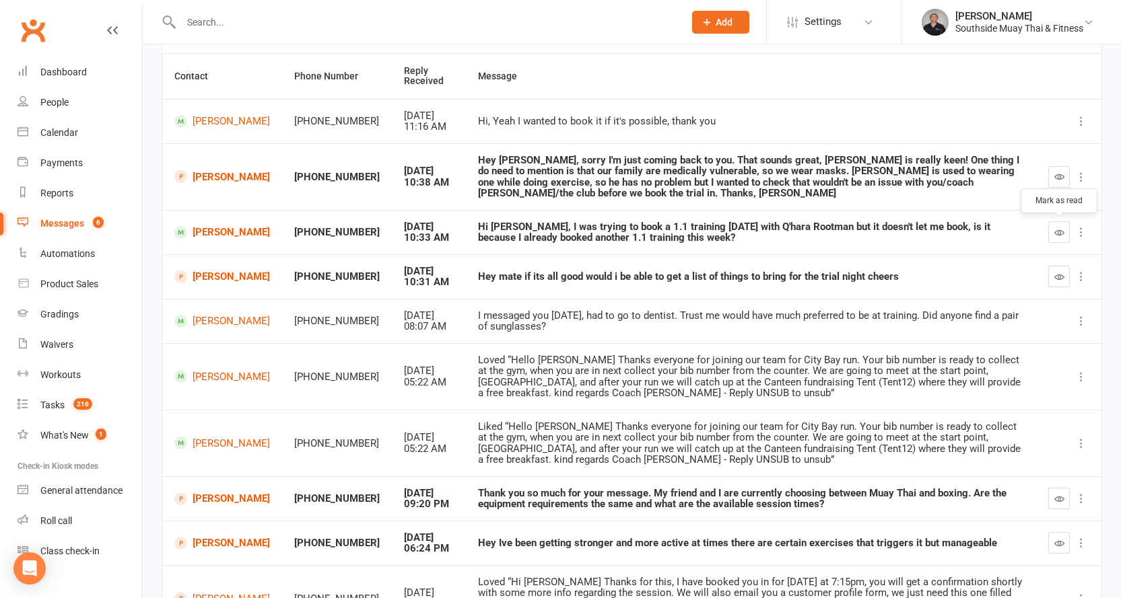
click at [1058, 228] on icon "button" at bounding box center [1059, 233] width 10 height 10
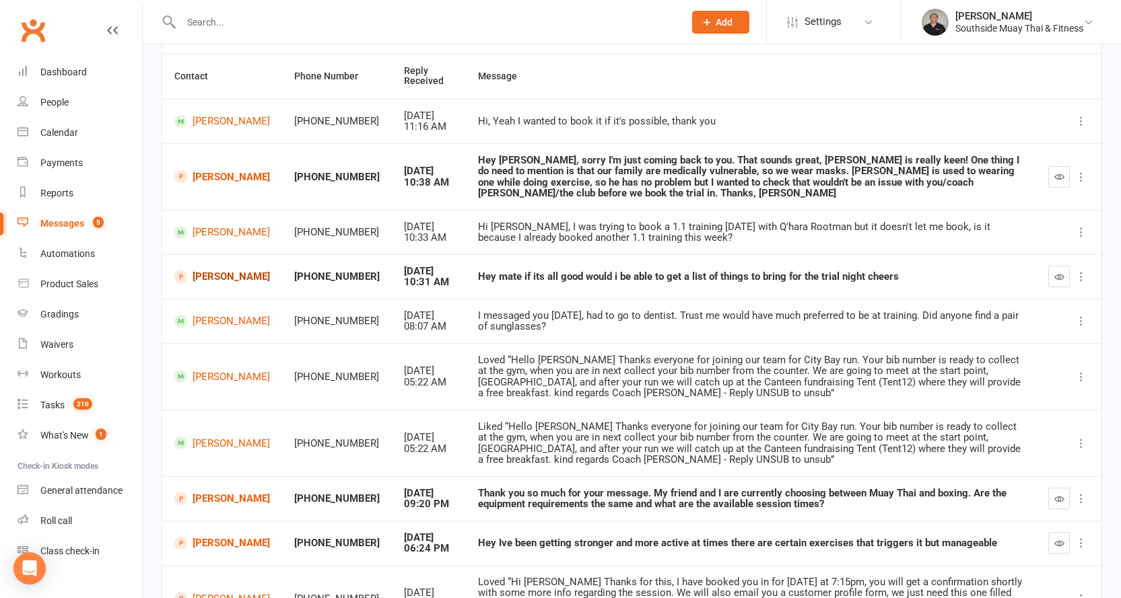
click at [209, 272] on link "Aryn Campbell" at bounding box center [222, 277] width 96 height 13
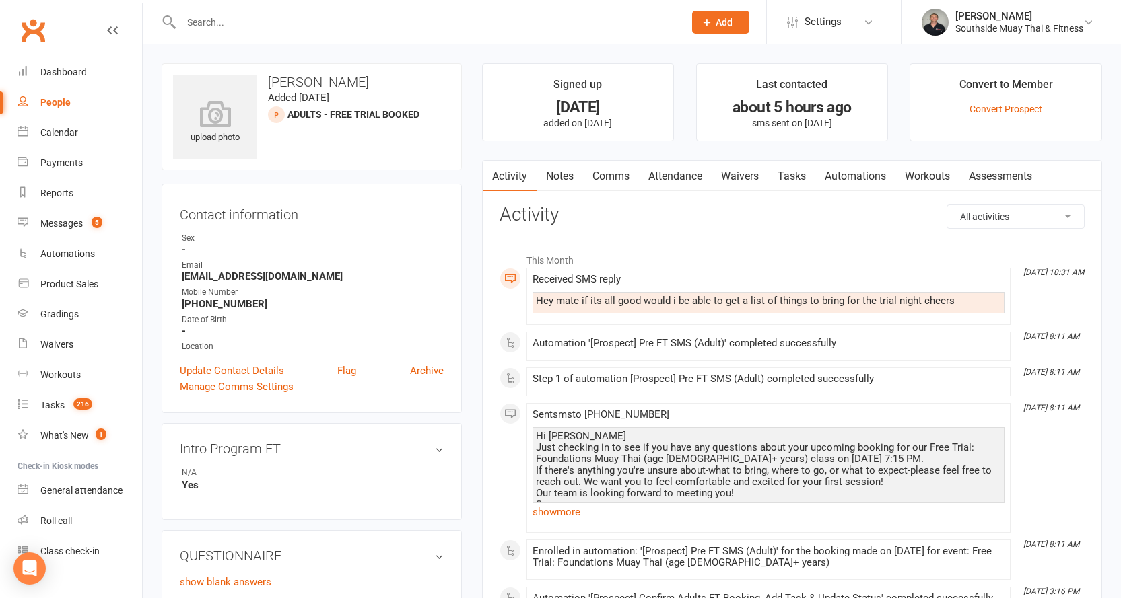
click at [733, 174] on link "Waivers" at bounding box center [739, 176] width 57 height 31
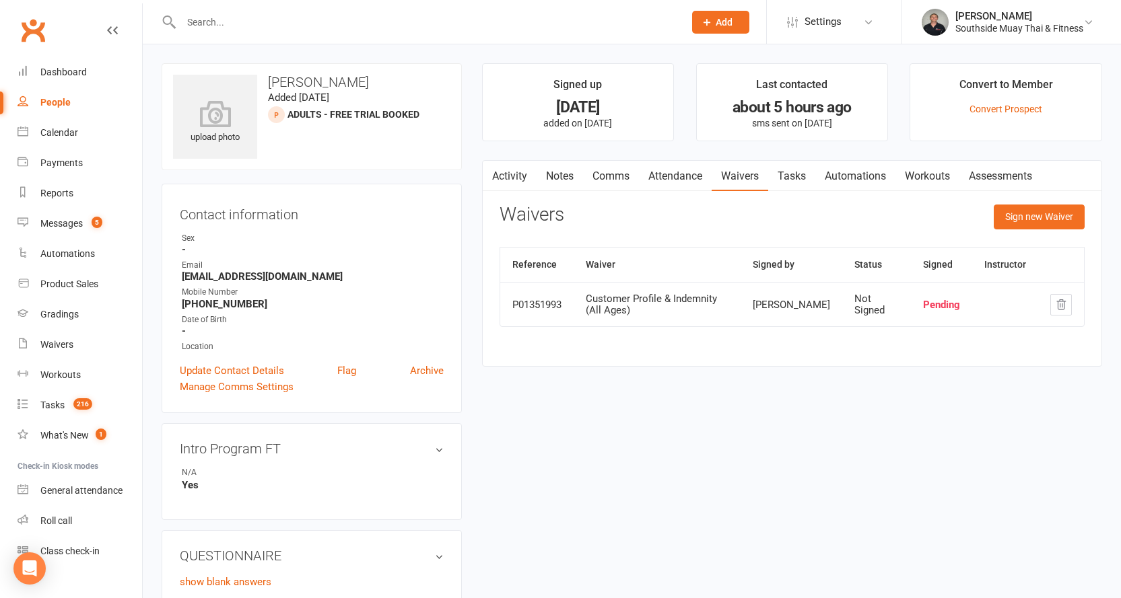
click at [694, 172] on link "Attendance" at bounding box center [675, 176] width 73 height 31
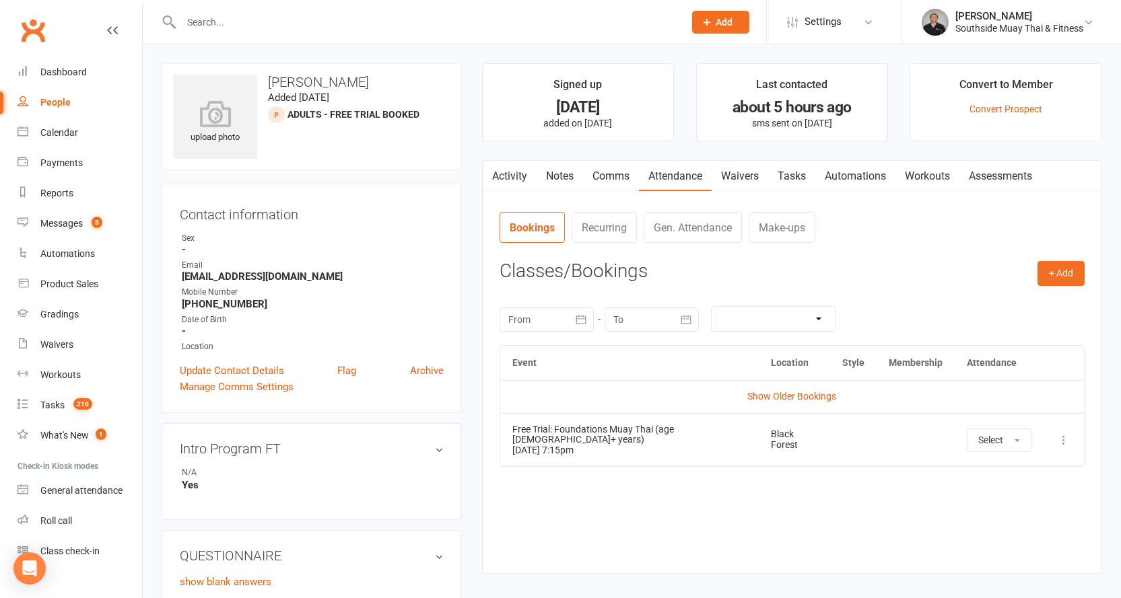
click at [520, 174] on link "Activity" at bounding box center [510, 176] width 54 height 31
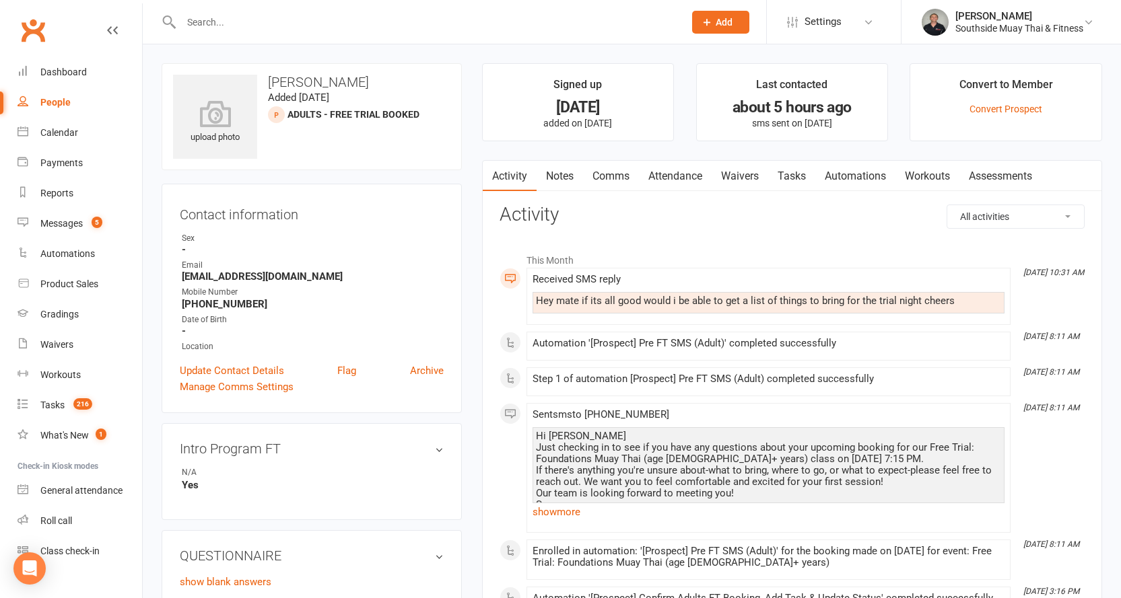
click at [471, 398] on div "upload photo Aryn Campbell Added 15 September, 2025 Adults - Free Trial Booked …" at bounding box center [311, 565] width 320 height 1005
click at [68, 223] on div "Messages" at bounding box center [61, 223] width 42 height 11
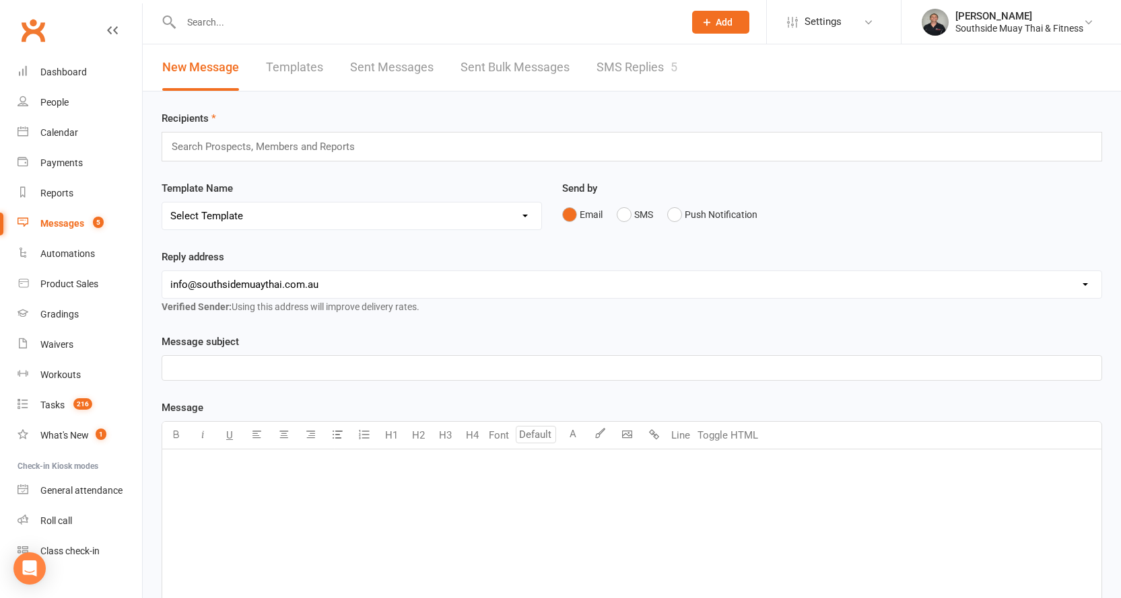
click at [641, 70] on link "SMS Replies 5" at bounding box center [636, 67] width 81 height 46
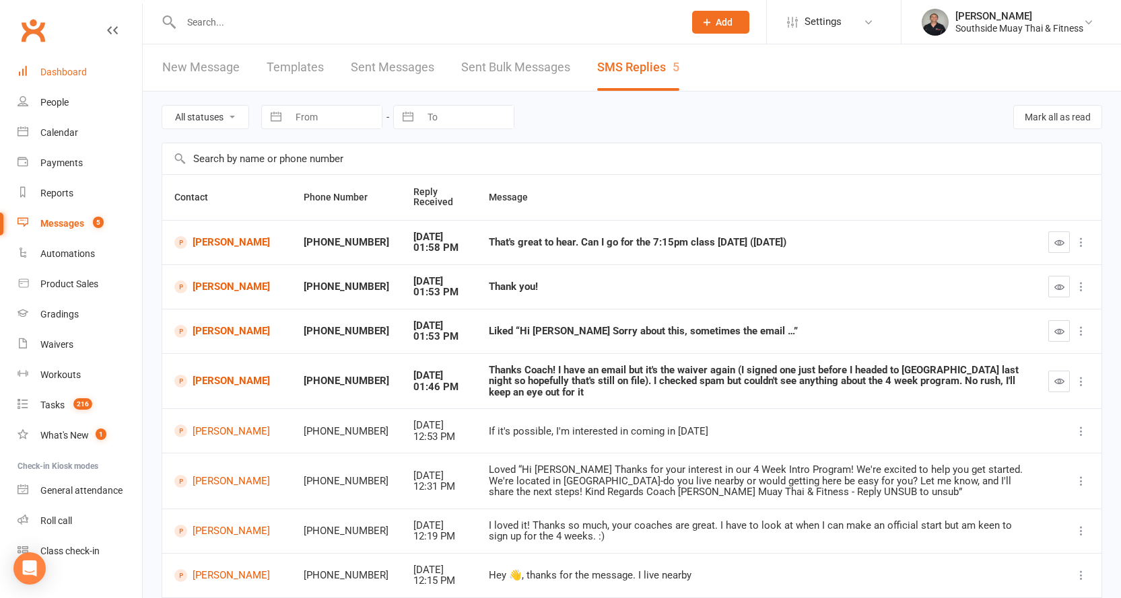
click at [63, 68] on div "Dashboard" at bounding box center [63, 72] width 46 height 11
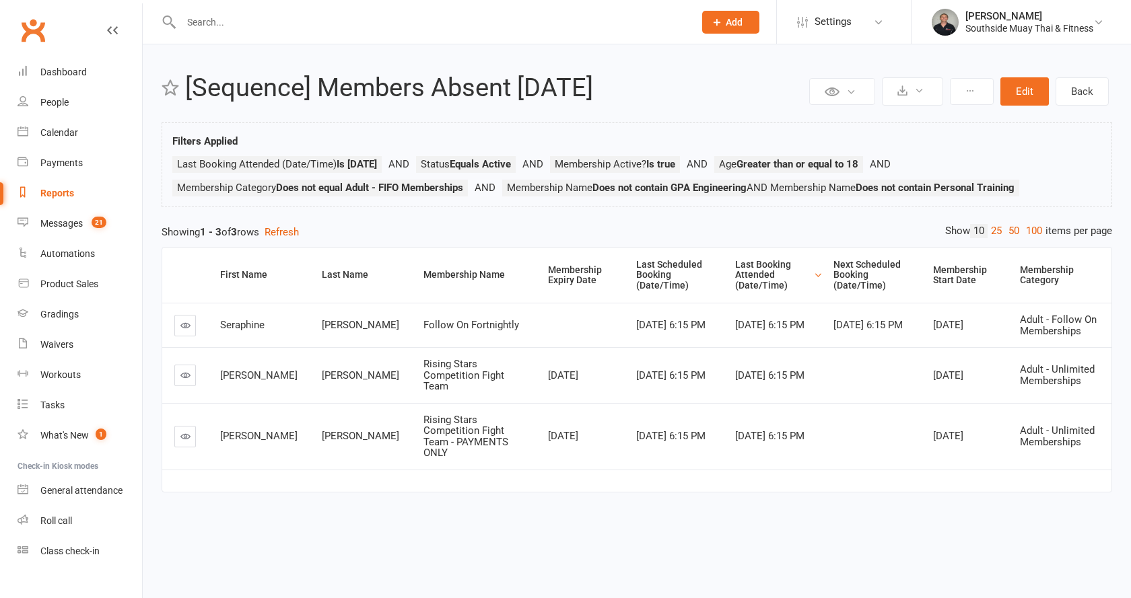
click at [223, 26] on input "text" at bounding box center [431, 22] width 508 height 19
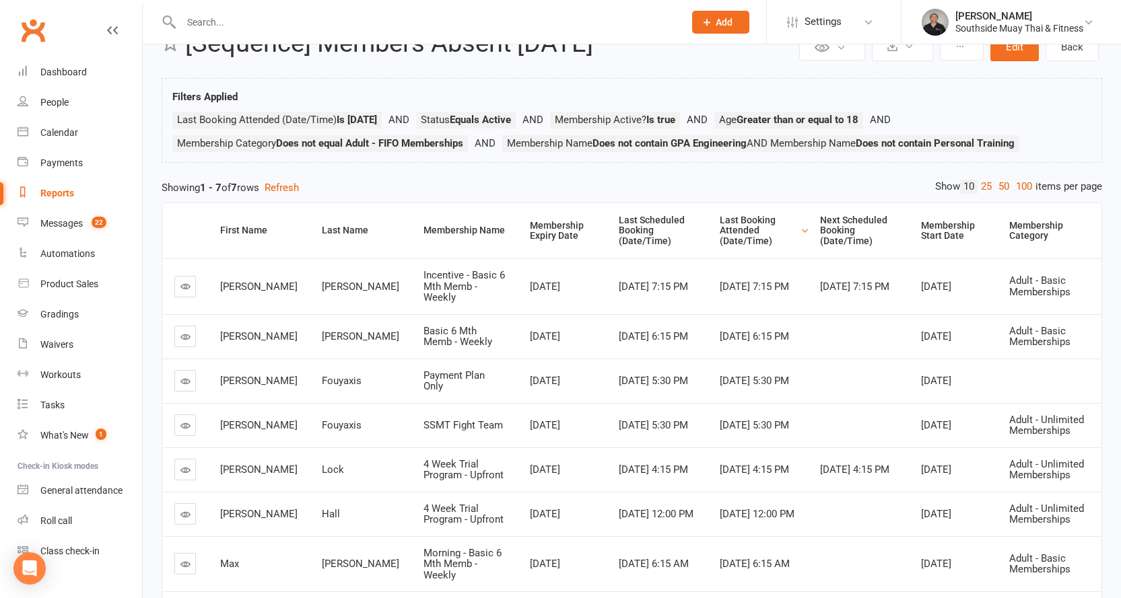
scroll to position [102, 0]
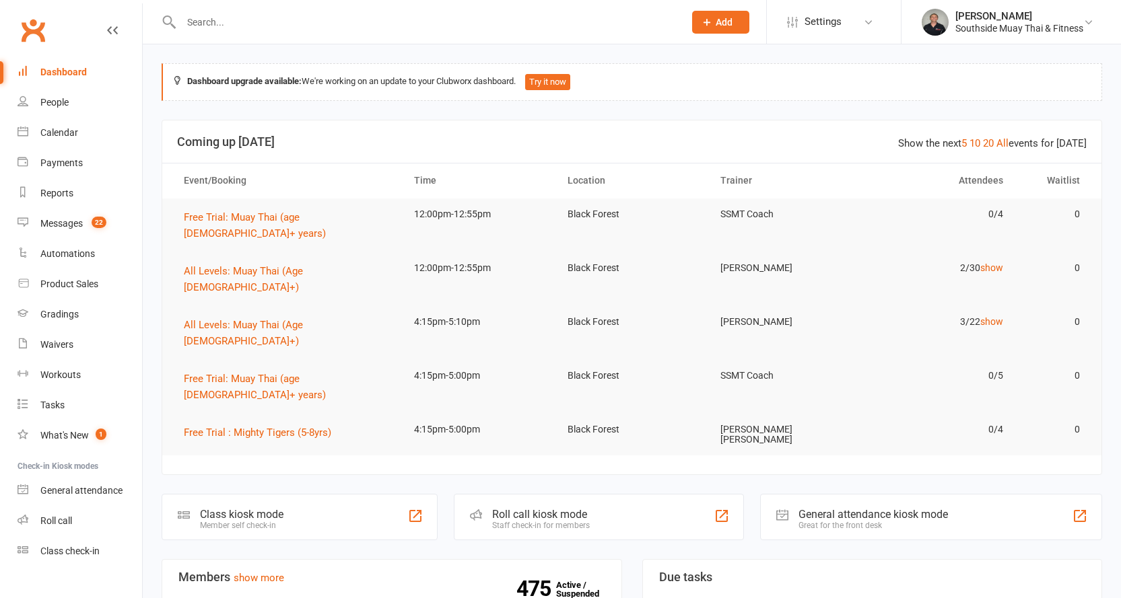
click at [186, 19] on input "text" at bounding box center [425, 22] width 497 height 19
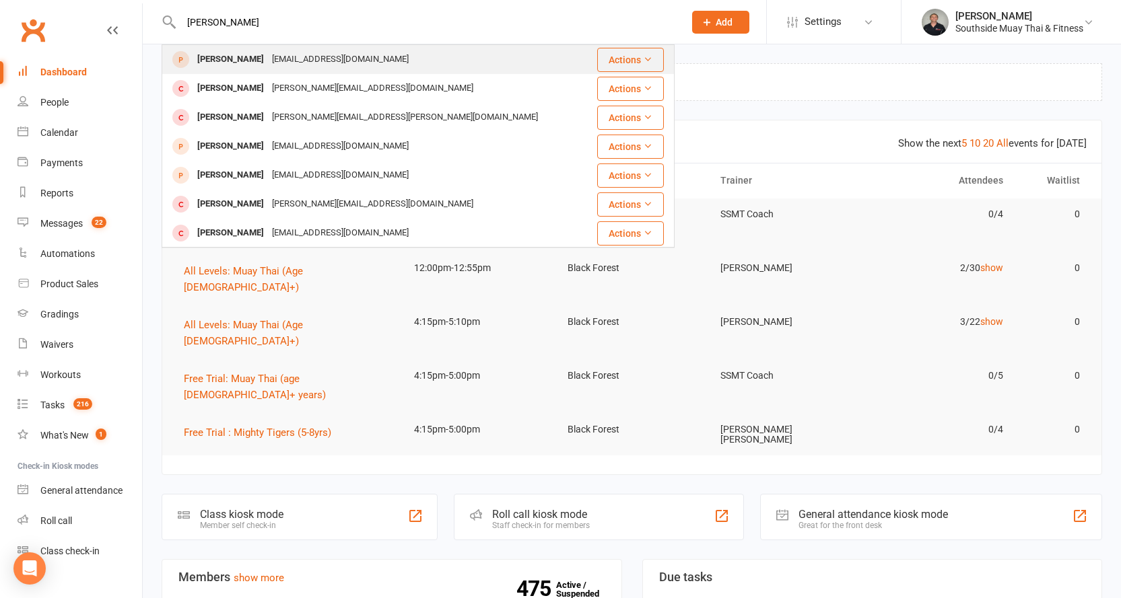
type input "ananthu"
click at [390, 59] on div "ananthuabhilasha4u@gmail.com" at bounding box center [340, 60] width 145 height 20
